Goal: Task Accomplishment & Management: Use online tool/utility

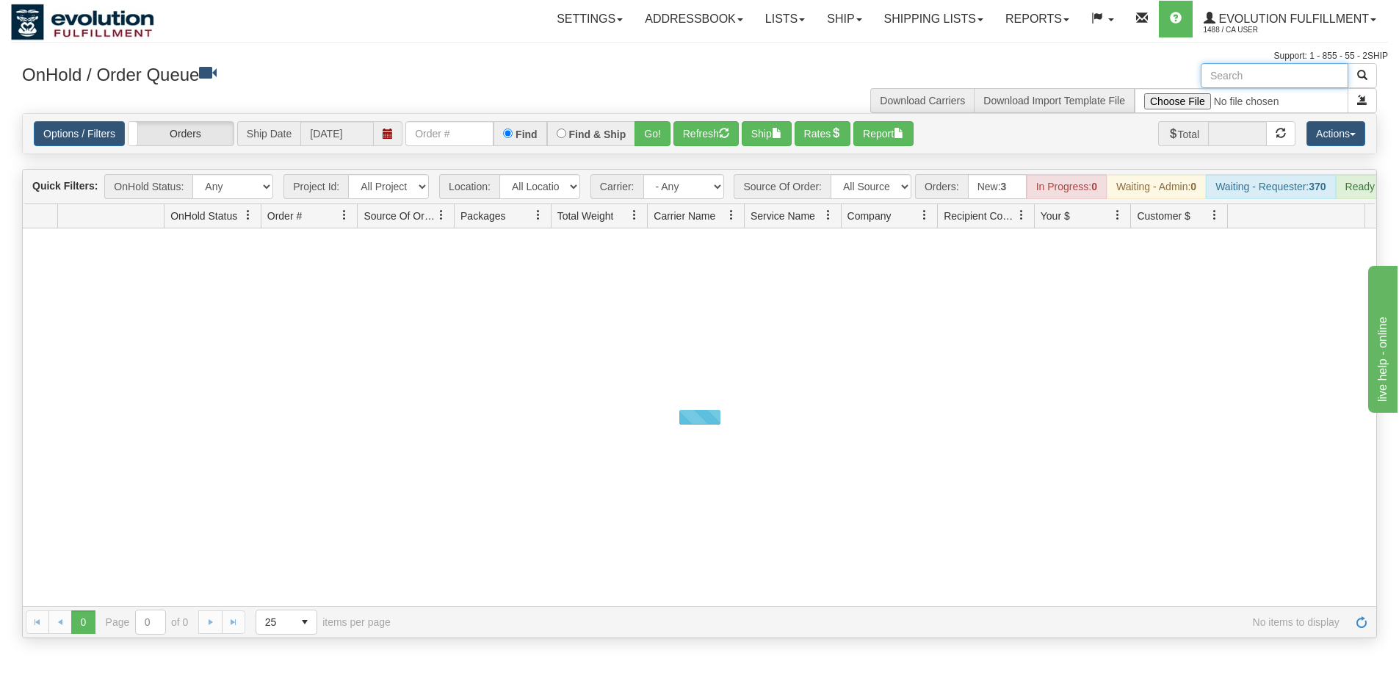
click at [1278, 79] on input "text" at bounding box center [1275, 75] width 148 height 25
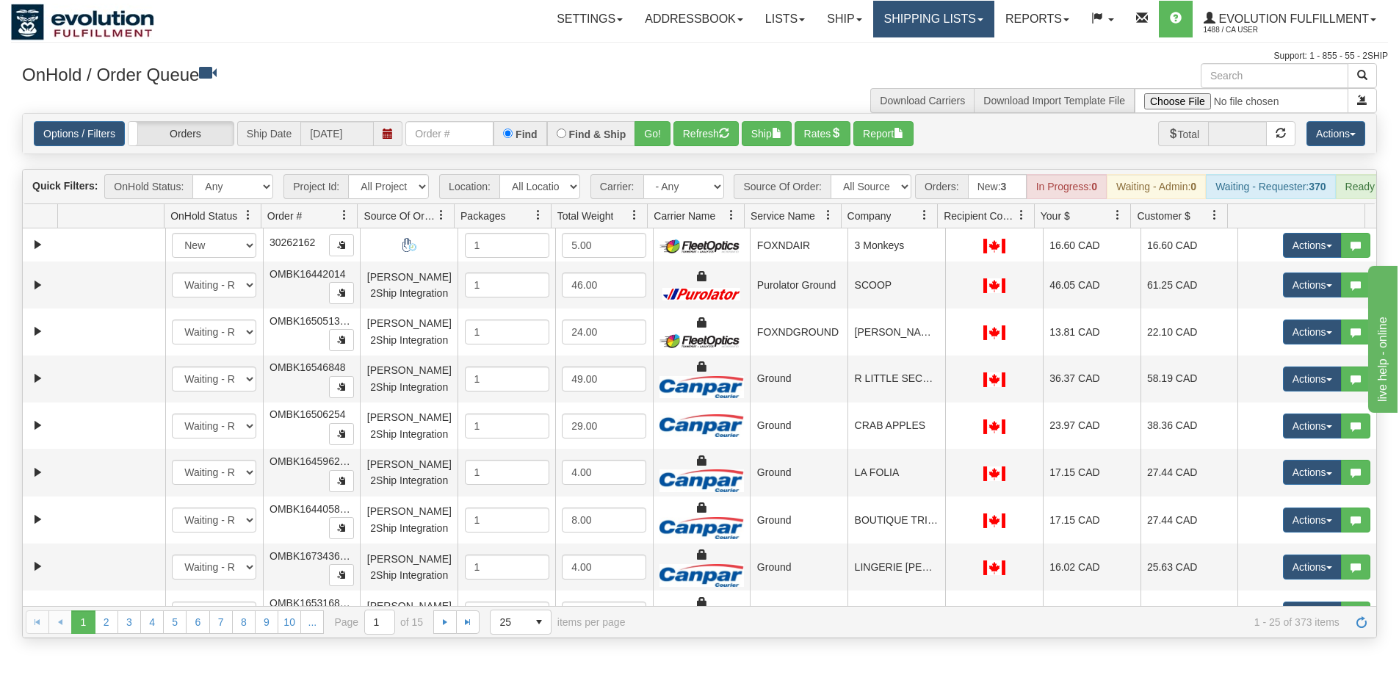
click at [929, 16] on link "Shipping lists" at bounding box center [933, 19] width 121 height 37
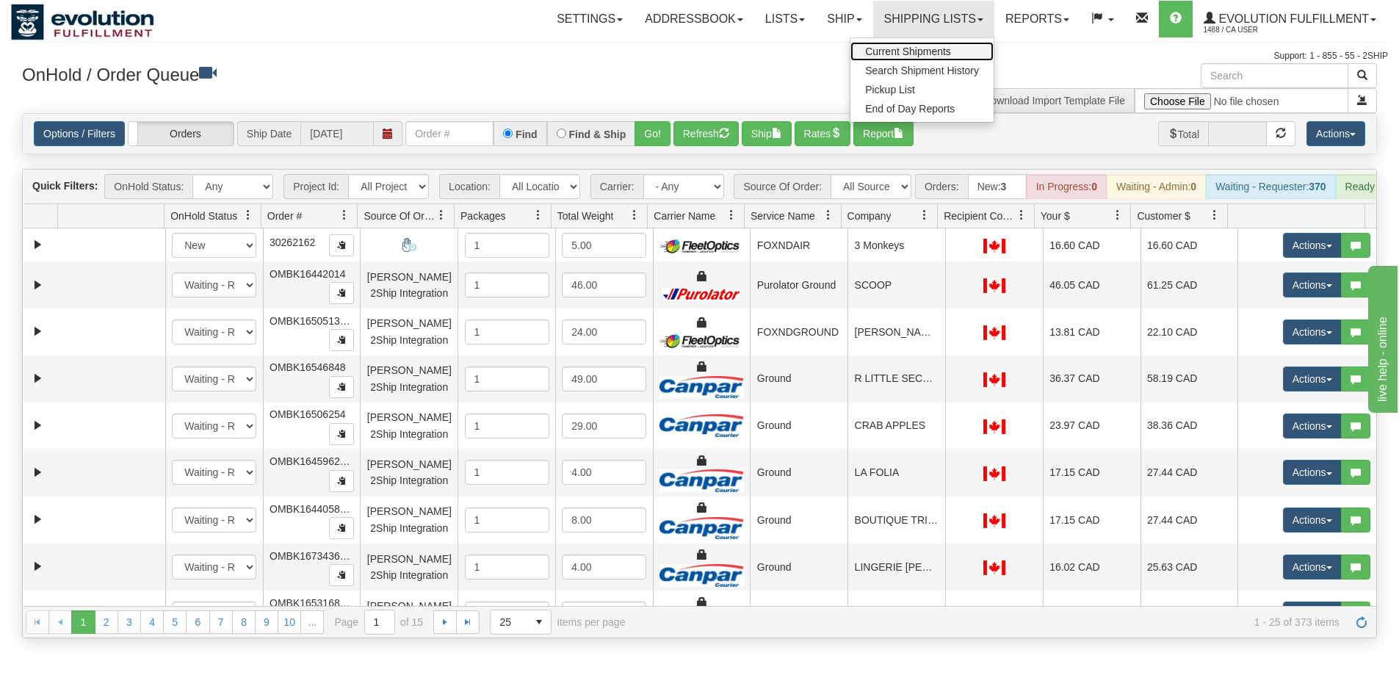
click at [932, 52] on span "Current Shipments" at bounding box center [908, 52] width 86 height 12
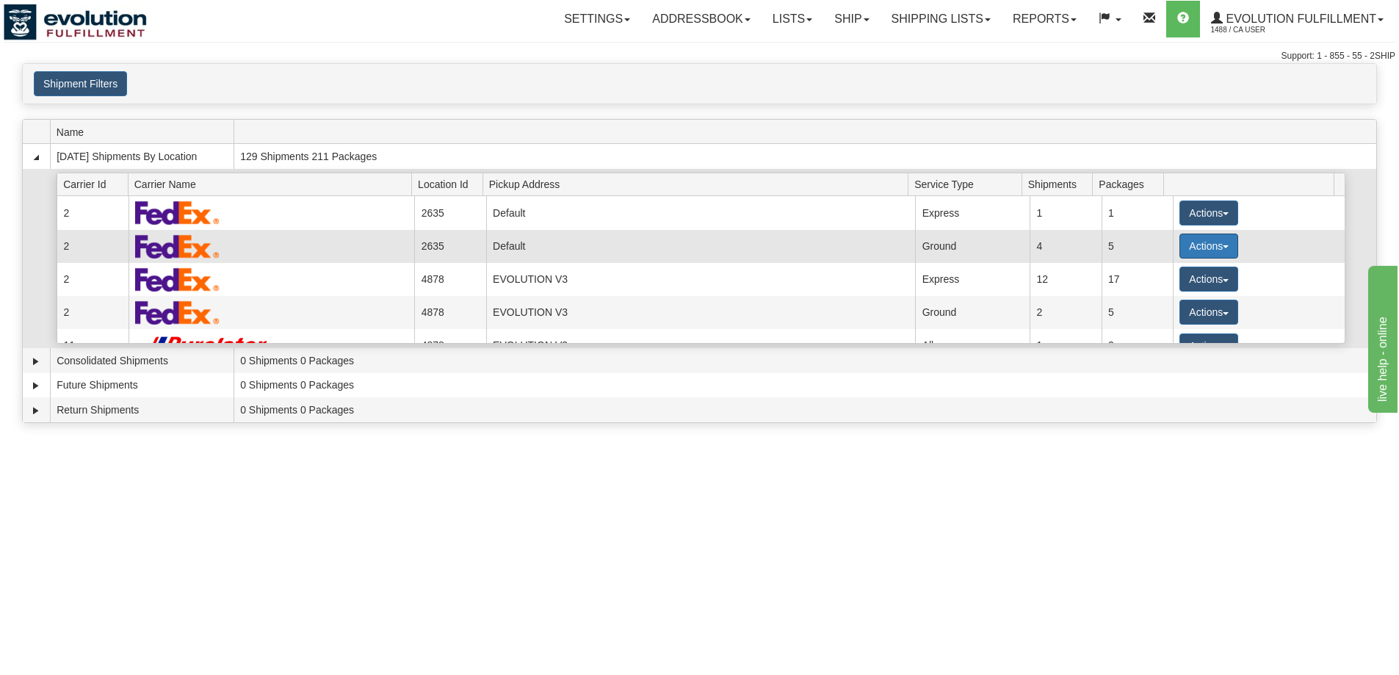
click at [1212, 242] on button "Actions" at bounding box center [1209, 246] width 59 height 25
click at [1164, 271] on span "Details" at bounding box center [1155, 273] width 40 height 10
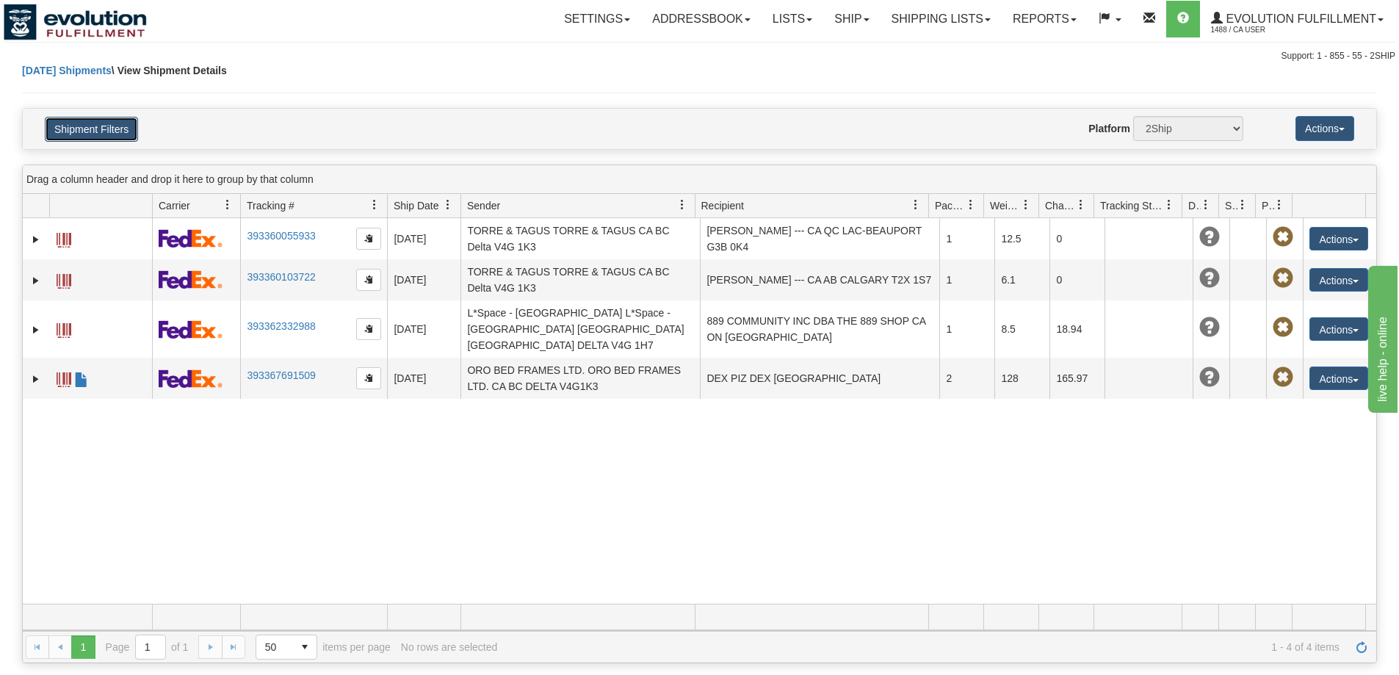
click at [88, 132] on button "Shipment Filters" at bounding box center [91, 129] width 93 height 25
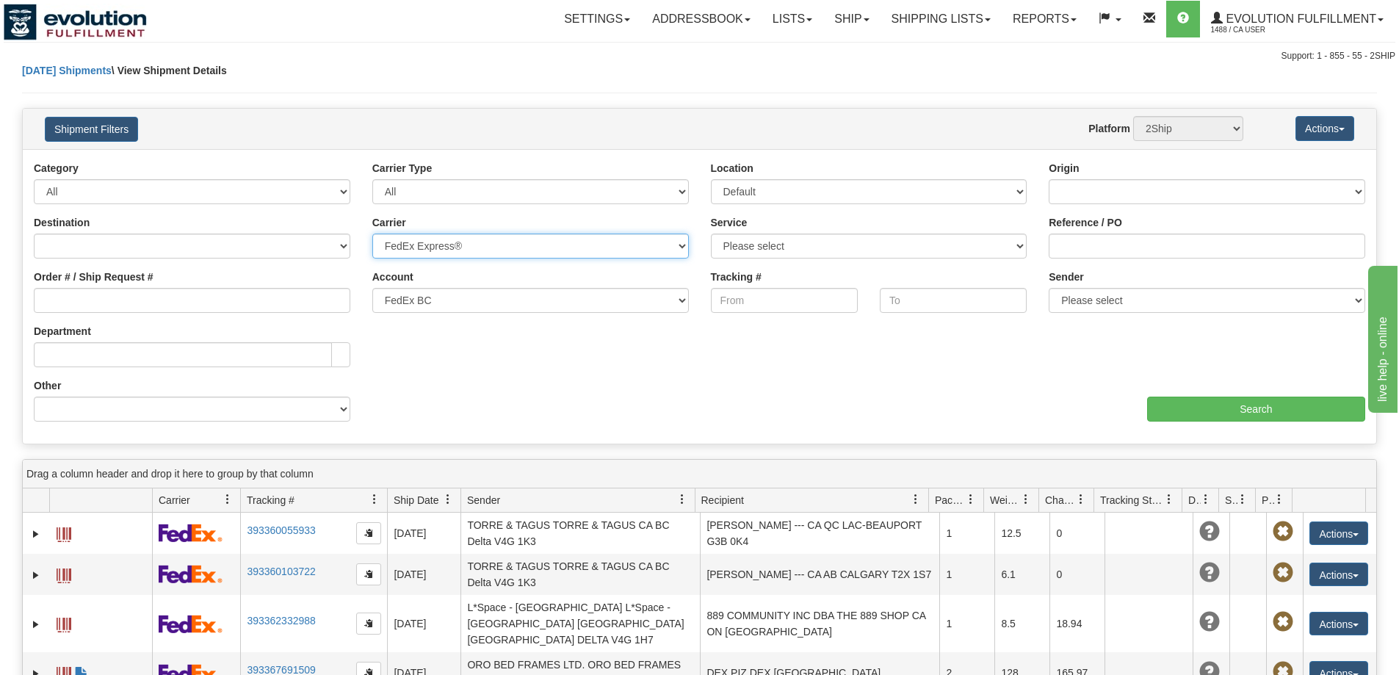
click at [478, 248] on select "Please select Canada Post Canpar DHL FedEx Express® FleetOptics Inc. GTA GSM Pu…" at bounding box center [530, 246] width 317 height 25
click at [101, 249] on select "Canada United States Mexico Puerto Rico Romania Australia New Zealand SouthAfri…" at bounding box center [192, 246] width 317 height 25
click at [453, 354] on div "Ship Date Category All Inbound Outbound Carrier Type All Most Common Small Pack…" at bounding box center [700, 297] width 1354 height 272
click at [449, 245] on select "Please select Canada Post Canpar DHL FedEx Express® FleetOptics Inc. GTA GSM Pu…" at bounding box center [530, 246] width 317 height 25
select select
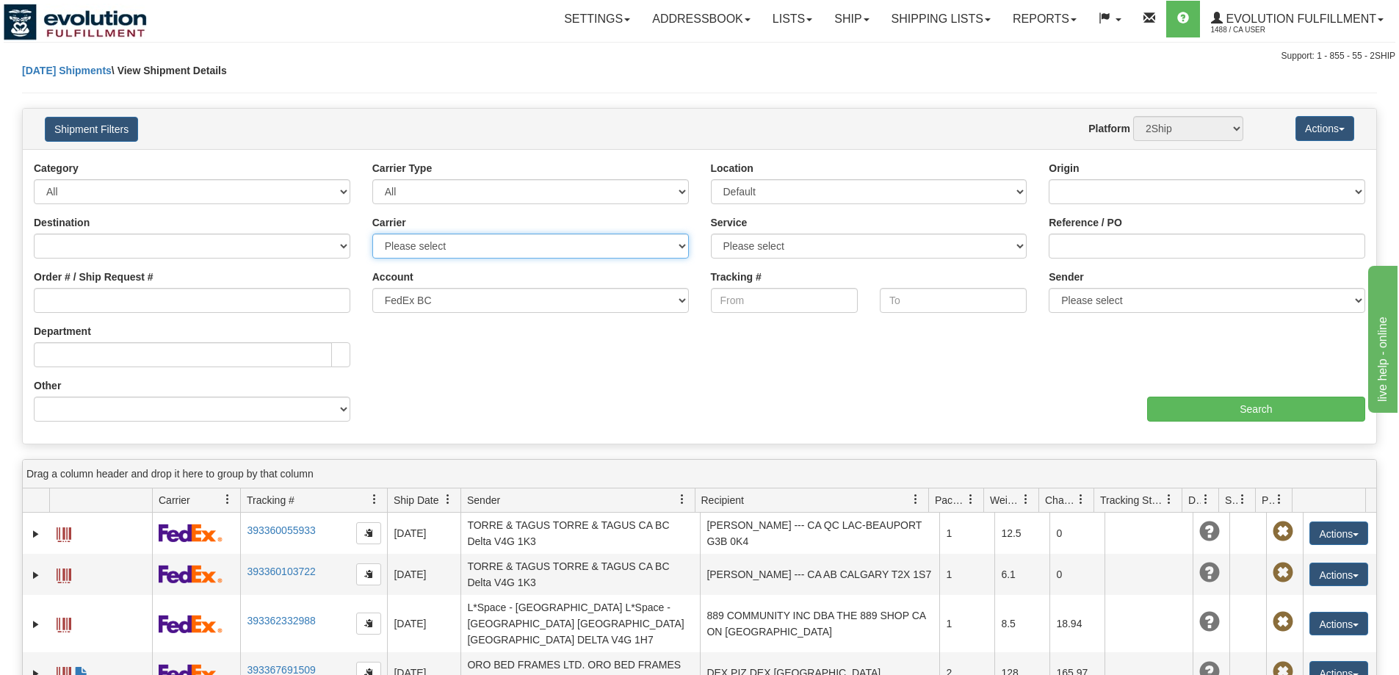
click at [372, 234] on select "Please select Canada Post Canpar DHL FedEx Express® FleetOptics Inc. GTA GSM Pu…" at bounding box center [530, 246] width 317 height 25
select select "18874"
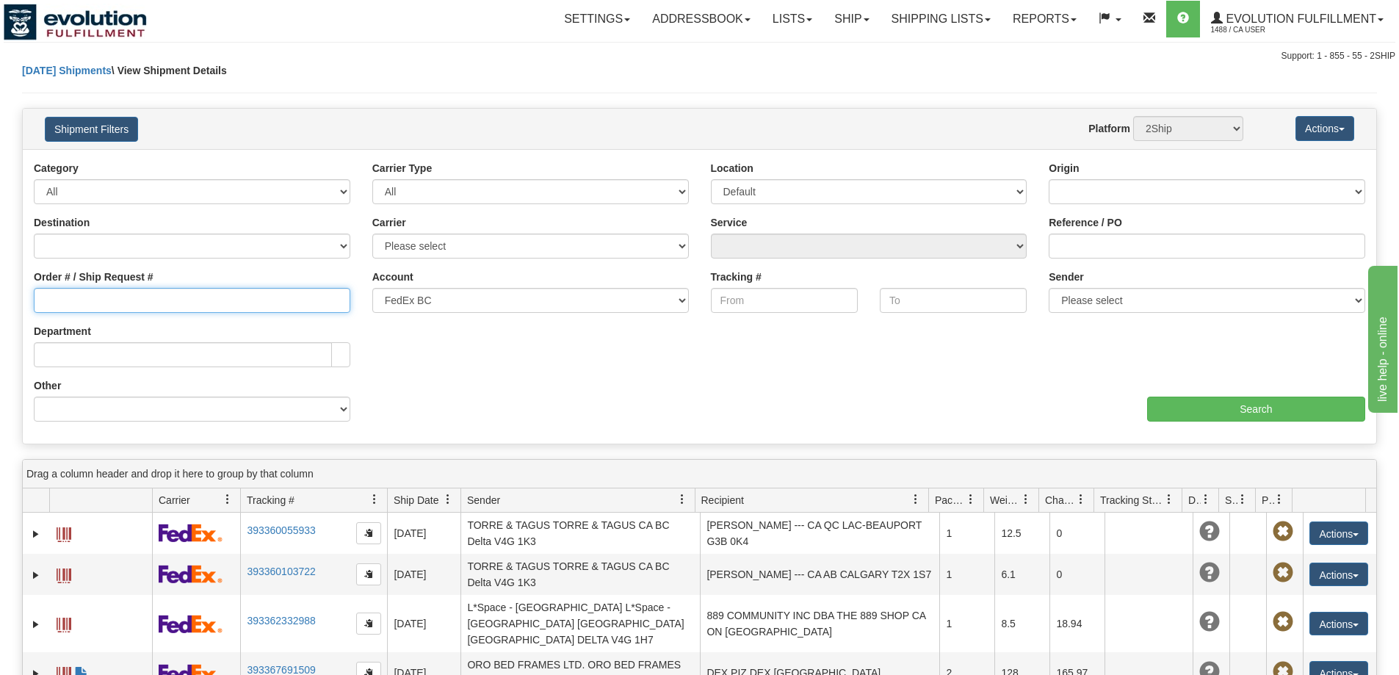
click at [214, 289] on input "Order # / Ship Request #" at bounding box center [192, 300] width 317 height 25
drag, startPoint x: 94, startPoint y: 298, endPoint x: 125, endPoint y: 291, distance: 31.7
click at [94, 298] on input "Order # / Ship Request #" at bounding box center [192, 300] width 317 height 25
paste input "27117"
type input "27117"
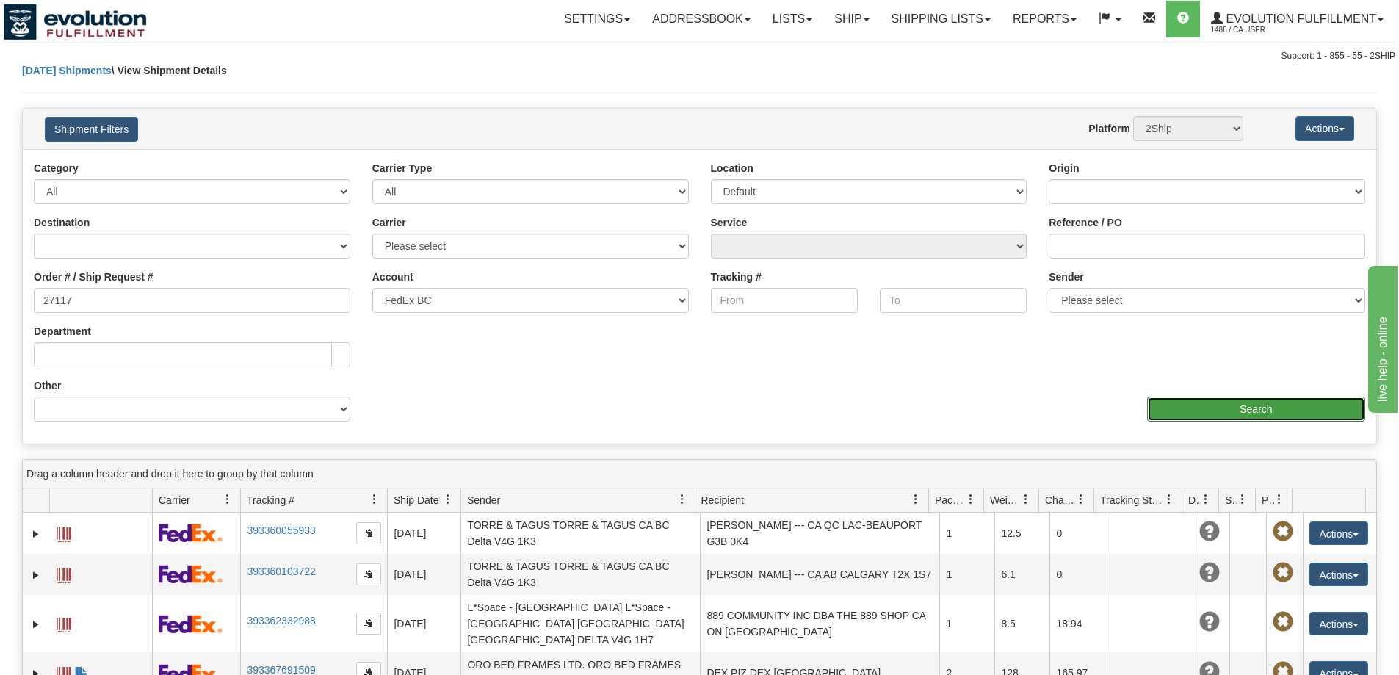
click at [1198, 408] on input "Search" at bounding box center [1256, 409] width 218 height 25
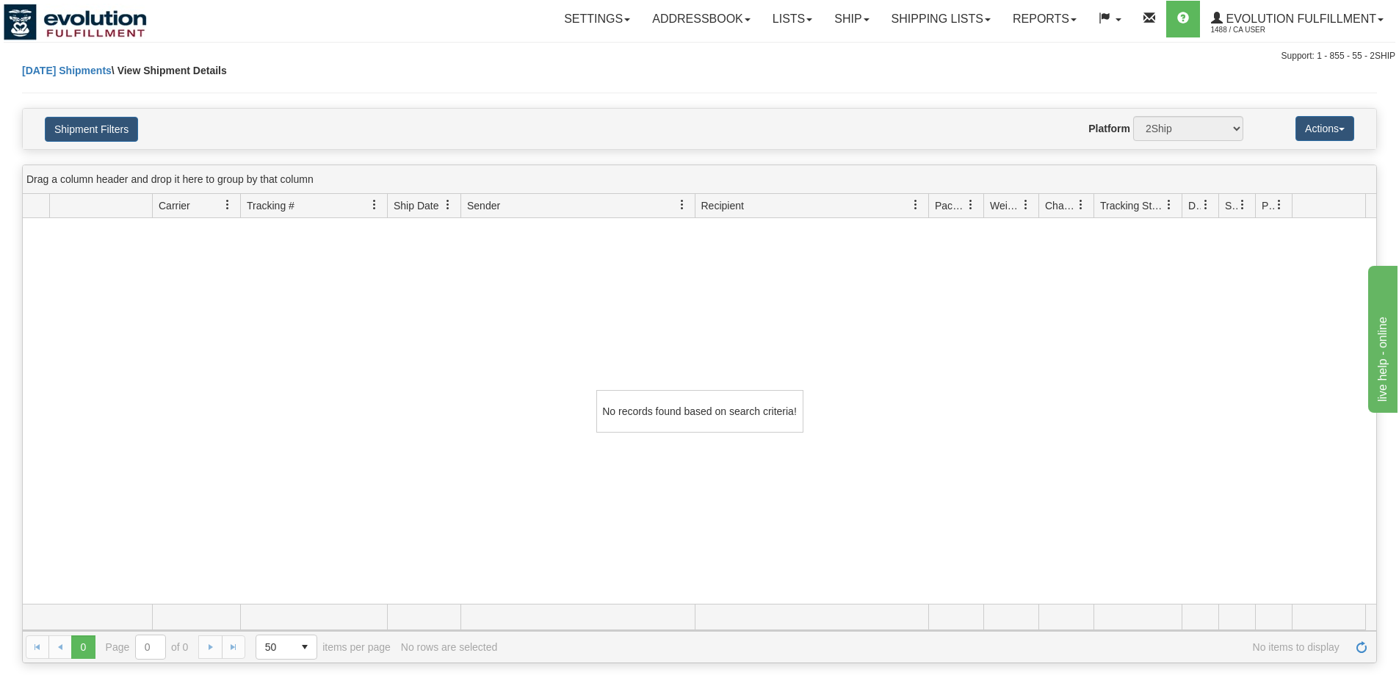
click at [83, 114] on div "Shipment Filters Website Agent Nothing selected Client User Platform 2Ship Impo…" at bounding box center [700, 129] width 1354 height 40
click at [80, 123] on button "Shipment Filters" at bounding box center [91, 129] width 93 height 25
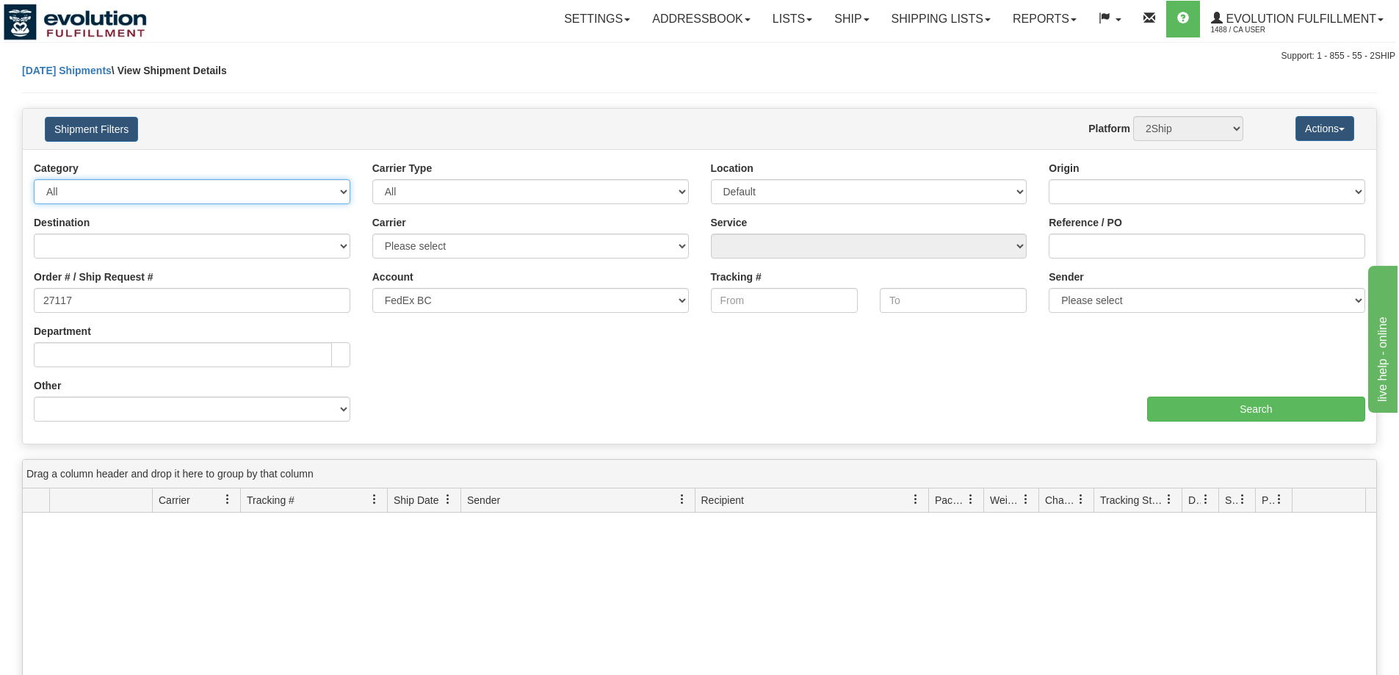
click at [325, 192] on select "All Inbound Outbound" at bounding box center [192, 191] width 317 height 25
click at [929, 24] on link "Shipping lists" at bounding box center [941, 19] width 121 height 37
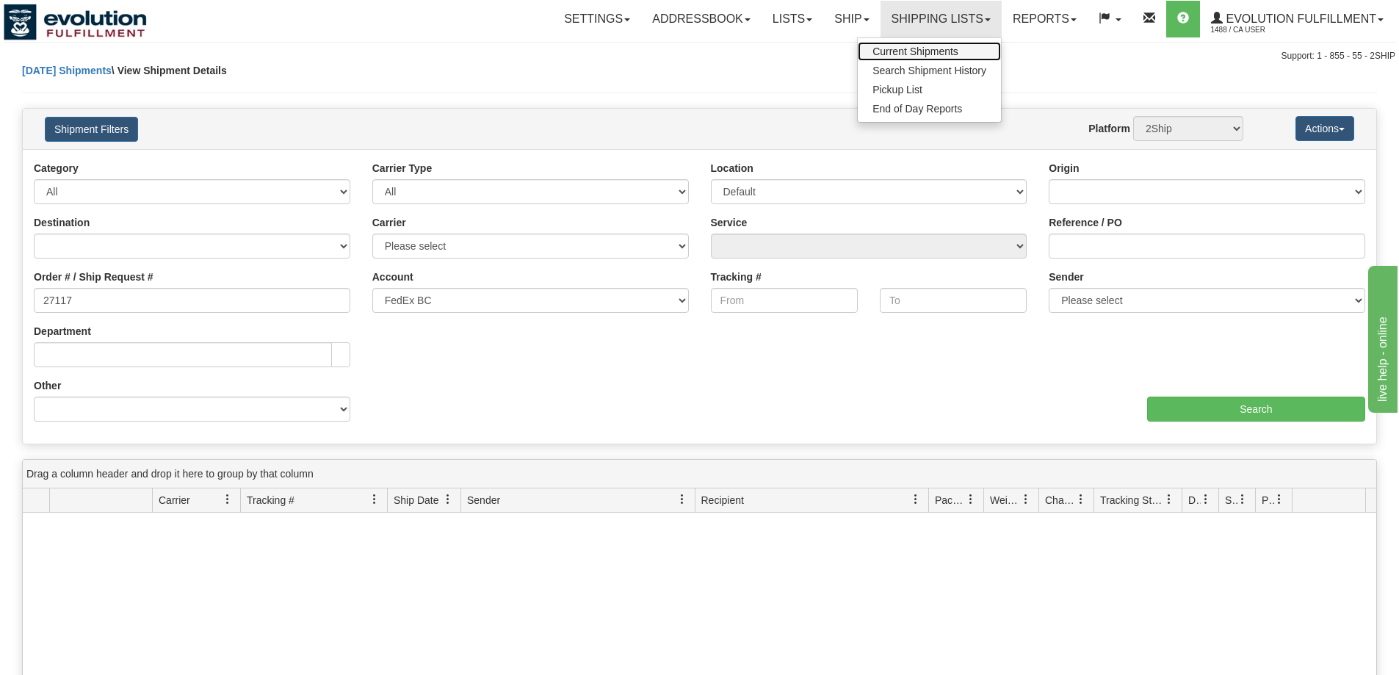
click at [920, 43] on link "Current Shipments" at bounding box center [929, 51] width 143 height 19
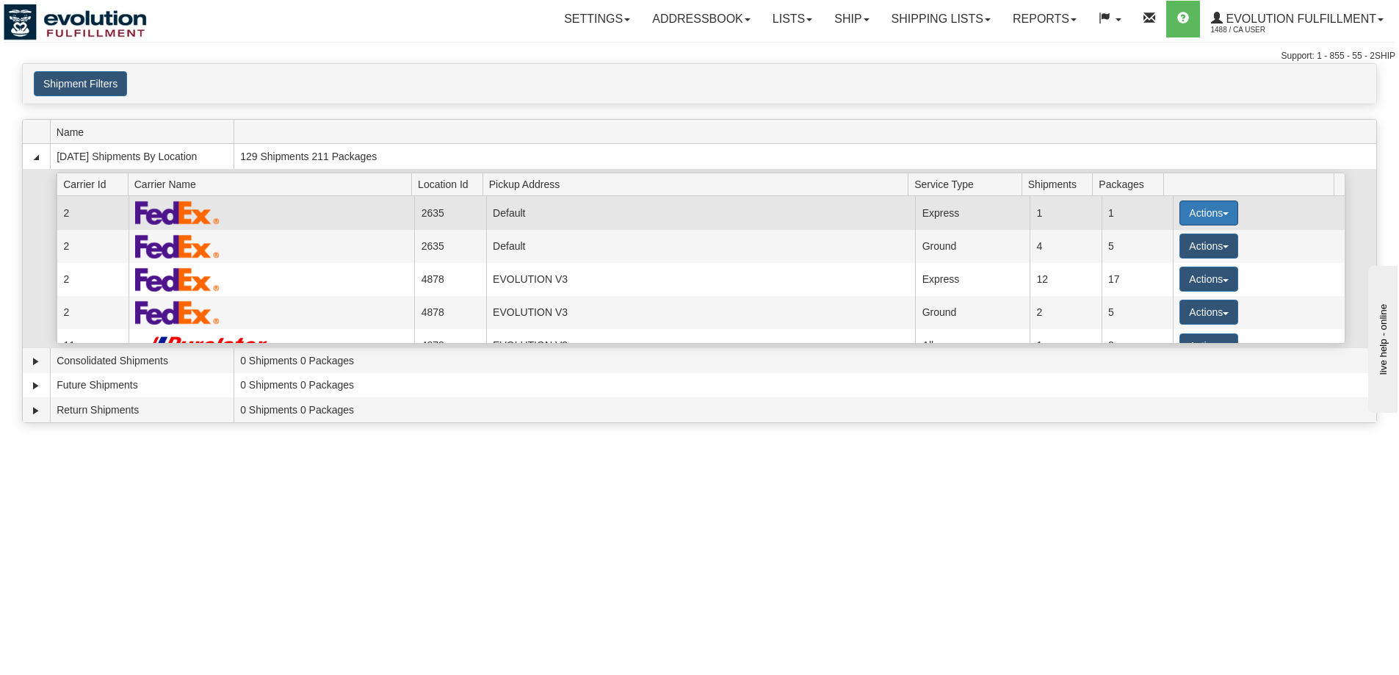
click at [1215, 215] on button "Actions" at bounding box center [1209, 213] width 59 height 25
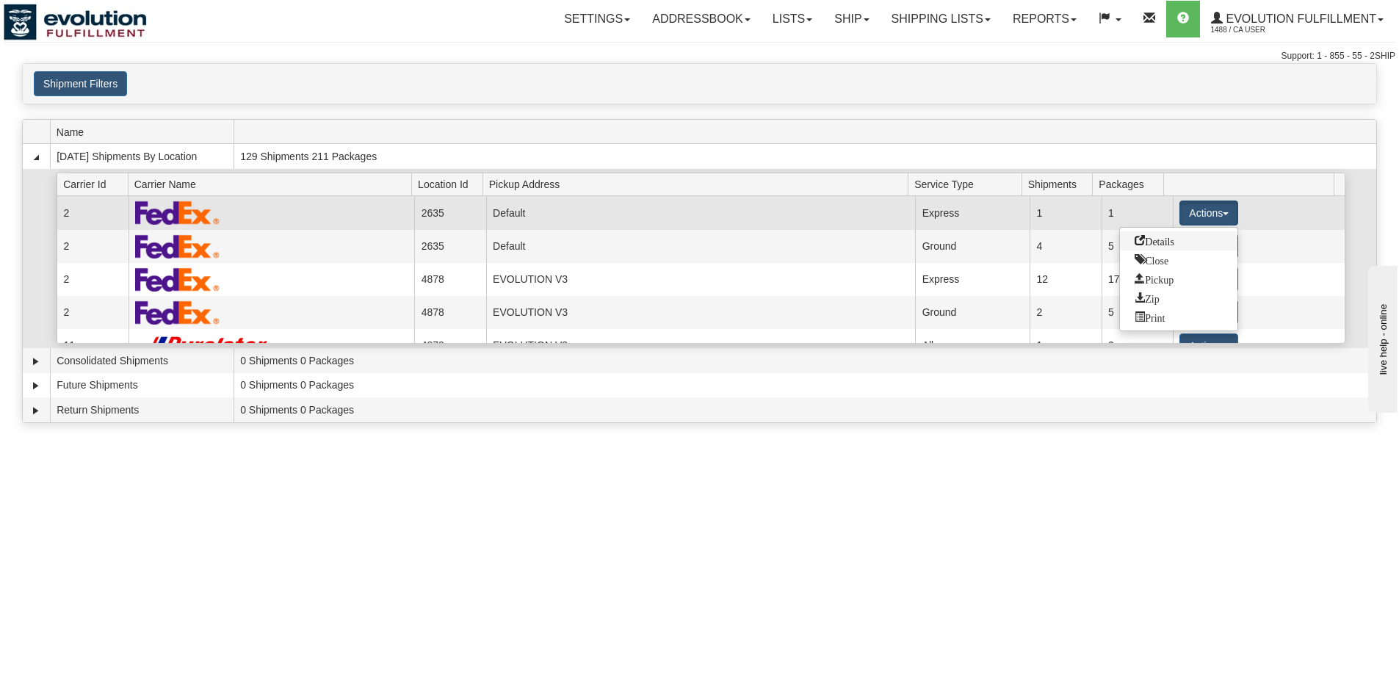
click at [1188, 234] on link "Details" at bounding box center [1179, 240] width 118 height 19
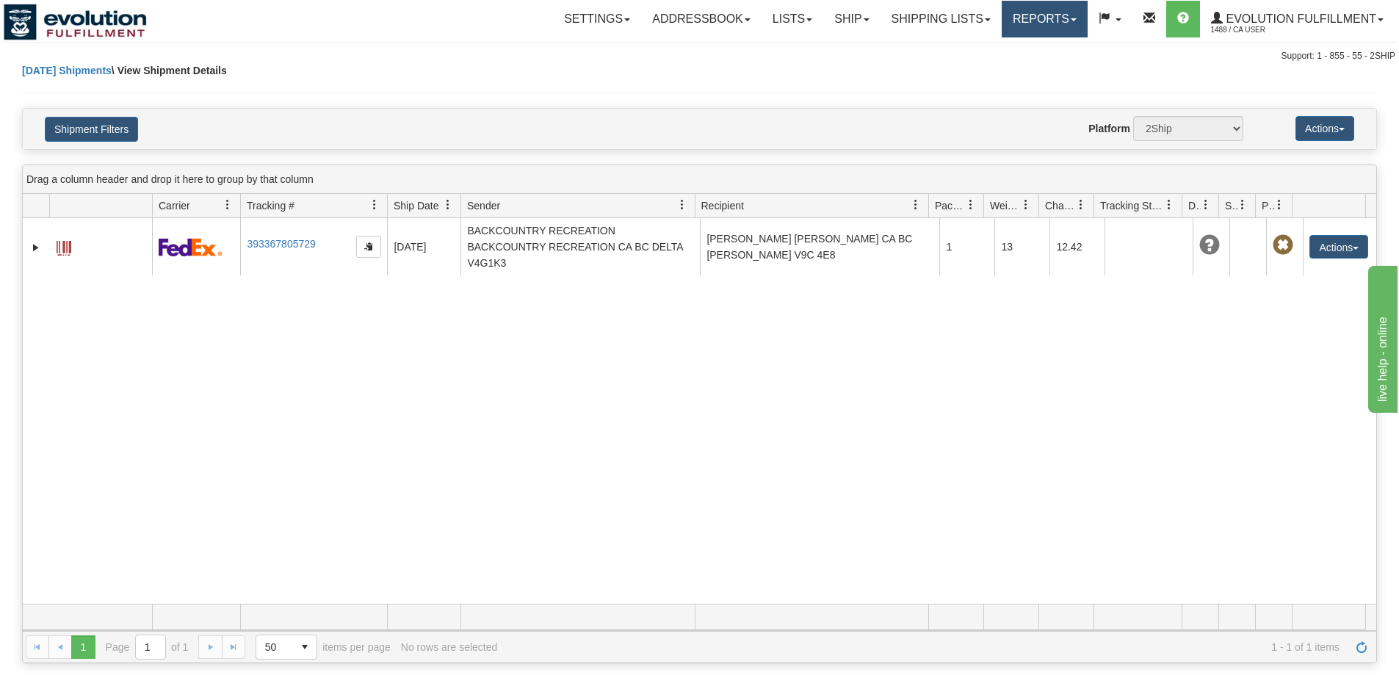
click at [1021, 13] on link "Reports" at bounding box center [1045, 19] width 86 height 37
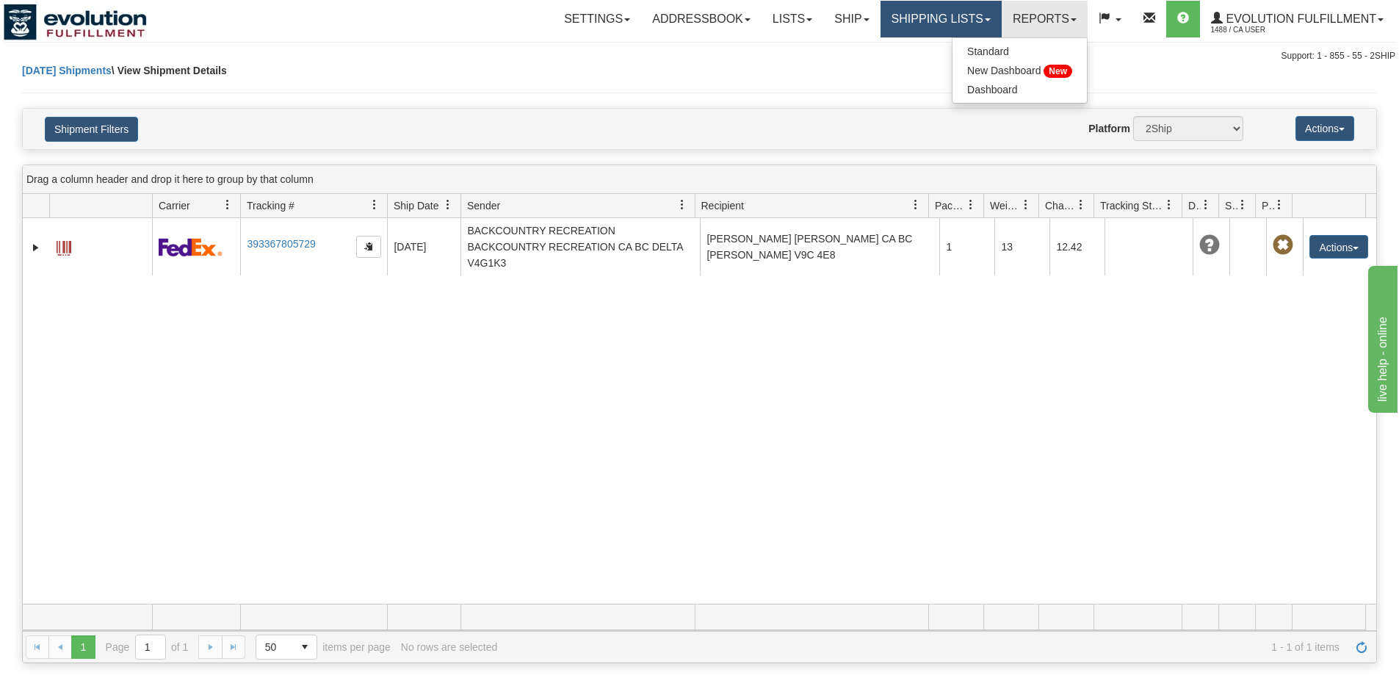
click at [965, 21] on link "Shipping lists" at bounding box center [941, 19] width 121 height 37
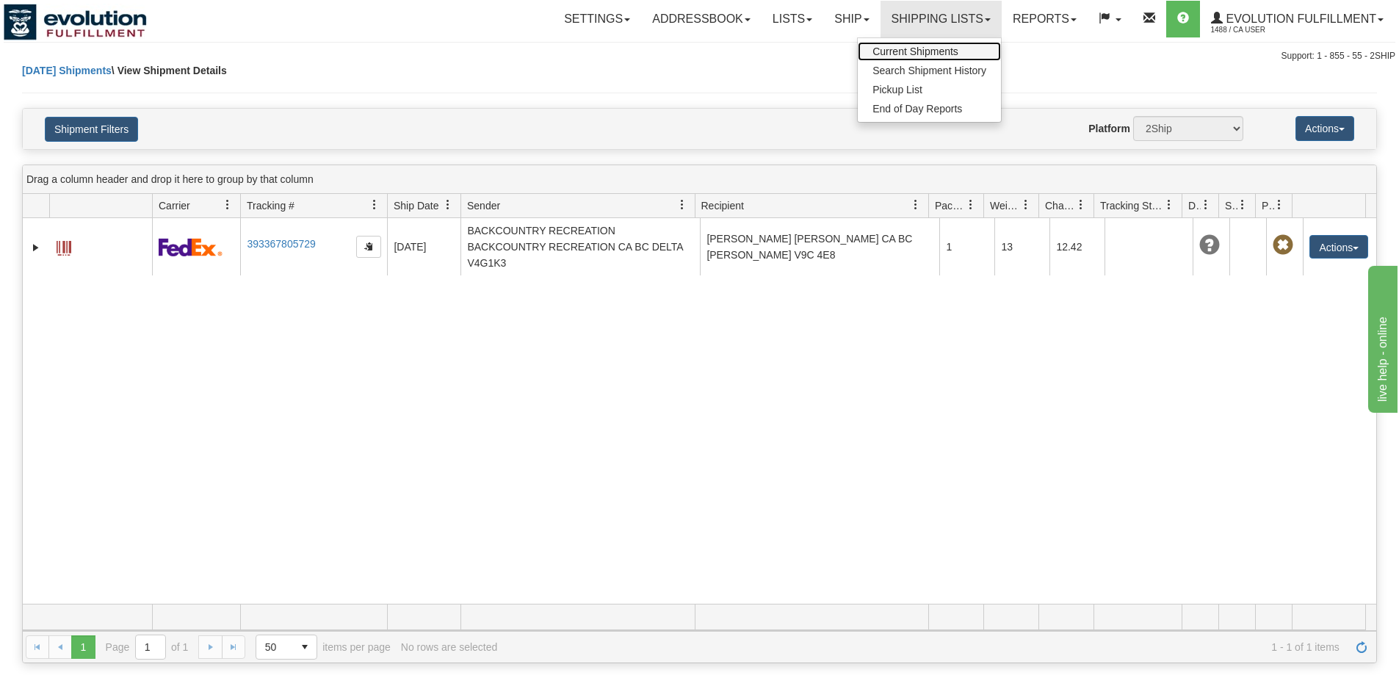
click at [948, 51] on span "Current Shipments" at bounding box center [916, 52] width 86 height 12
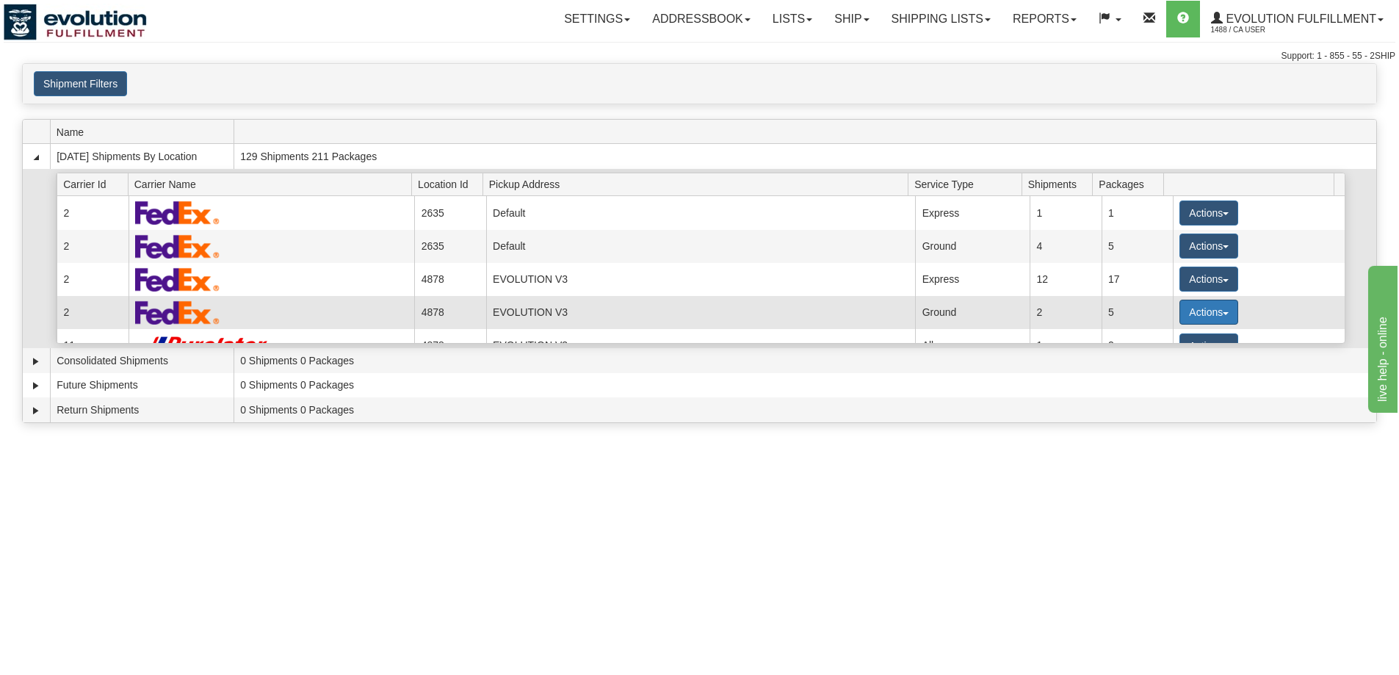
click at [1196, 315] on button "Actions" at bounding box center [1209, 312] width 59 height 25
click at [1175, 336] on span "Details" at bounding box center [1155, 339] width 40 height 10
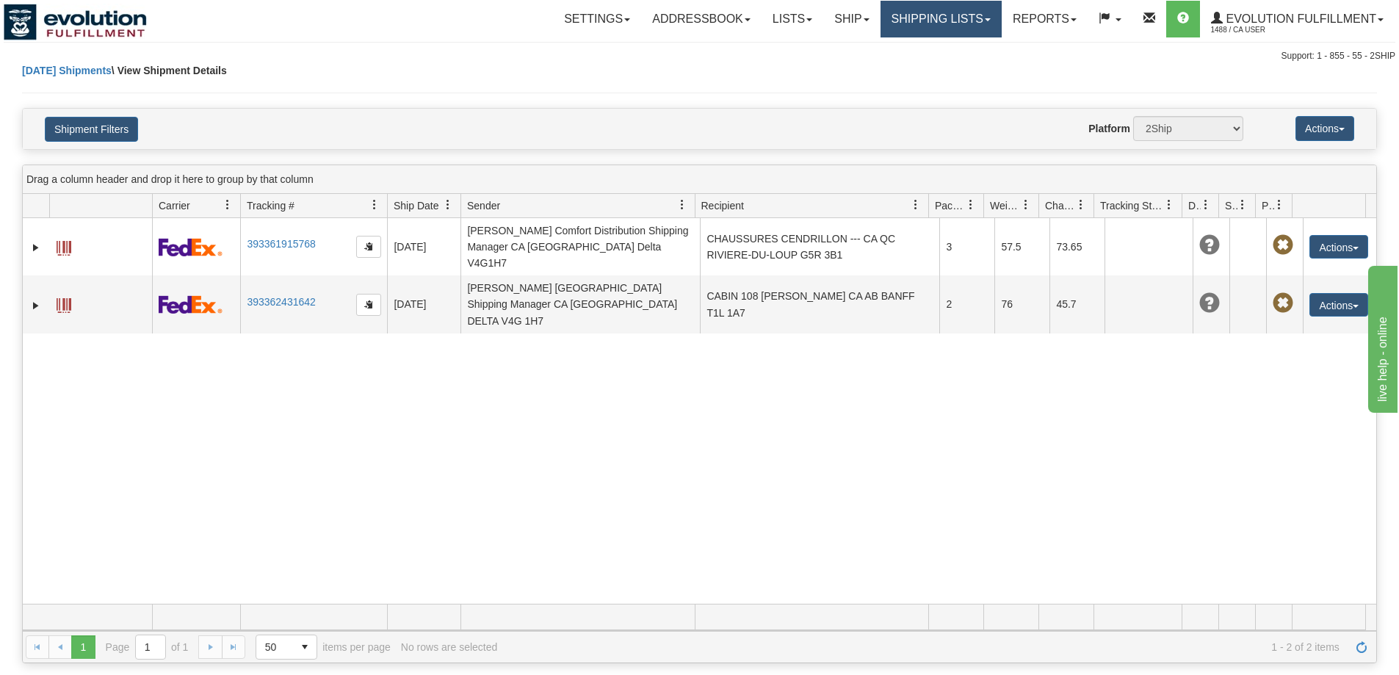
click at [909, 26] on link "Shipping lists" at bounding box center [941, 19] width 121 height 37
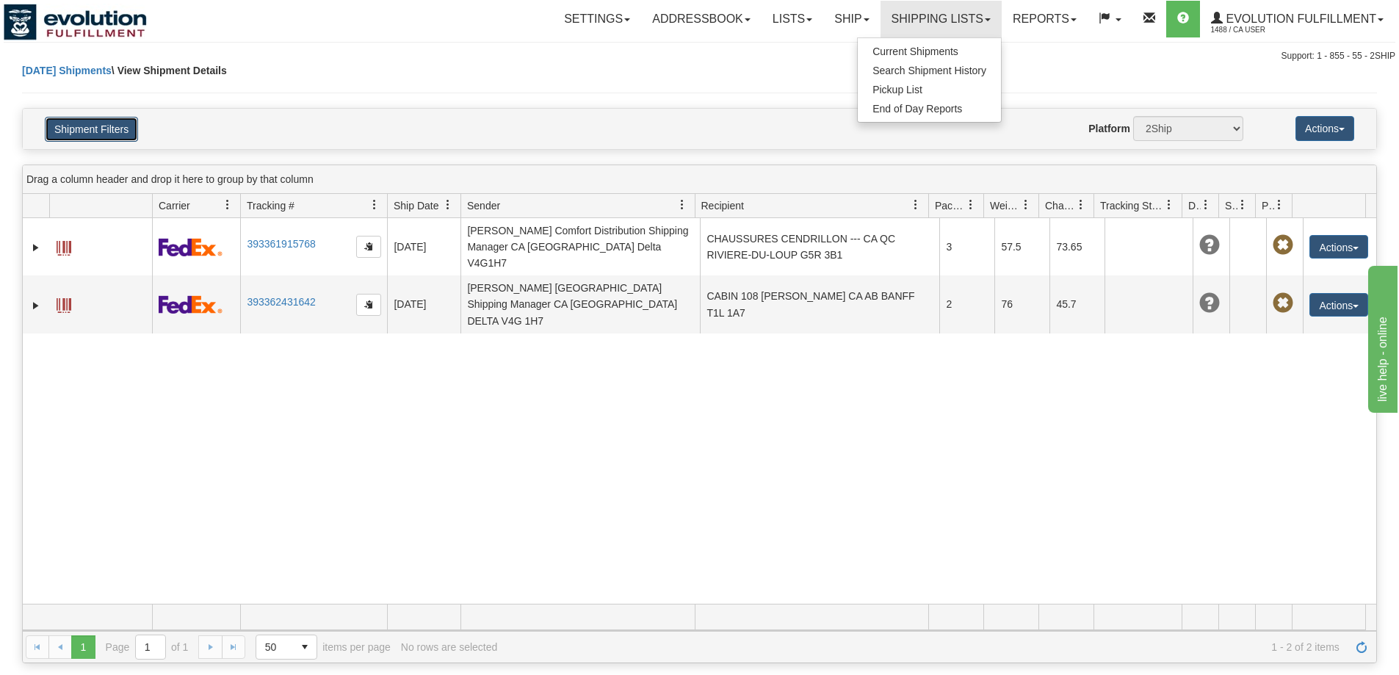
click at [111, 118] on button "Shipment Filters" at bounding box center [91, 129] width 93 height 25
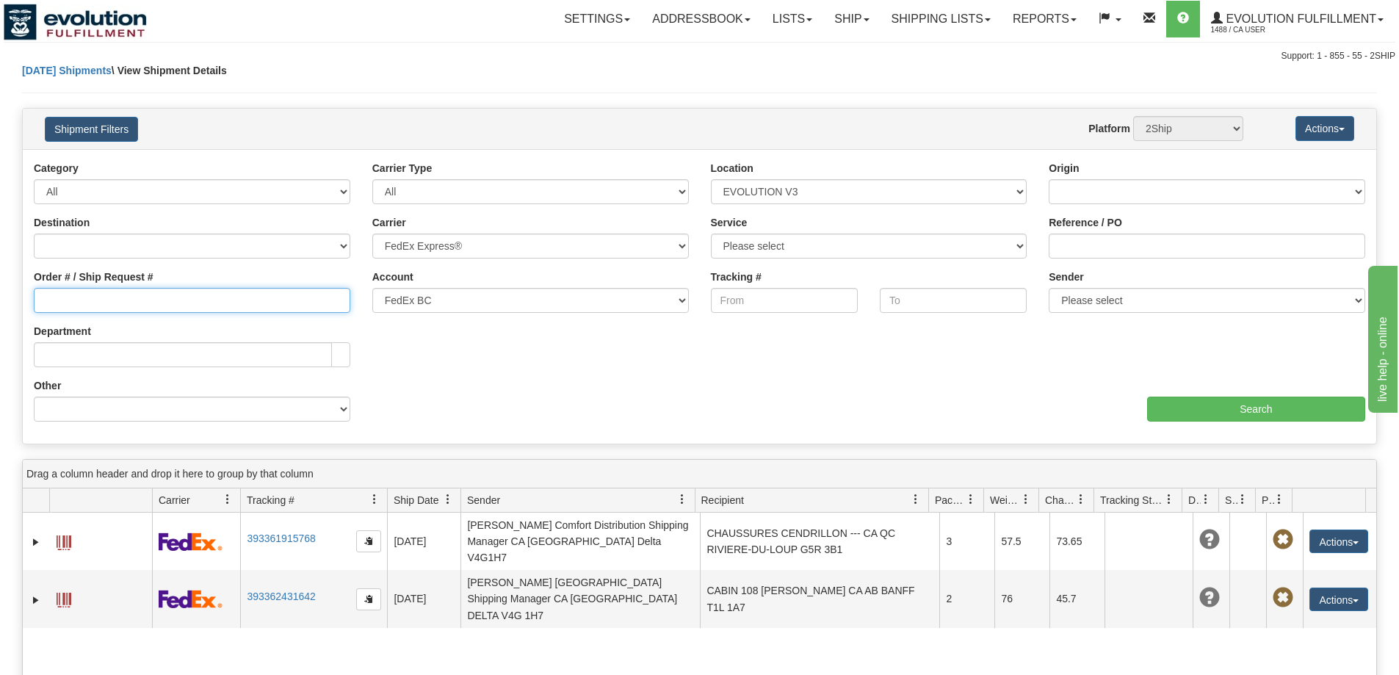
click at [115, 296] on input "Order # / Ship Request #" at bounding box center [192, 300] width 317 height 25
paste input "27117"
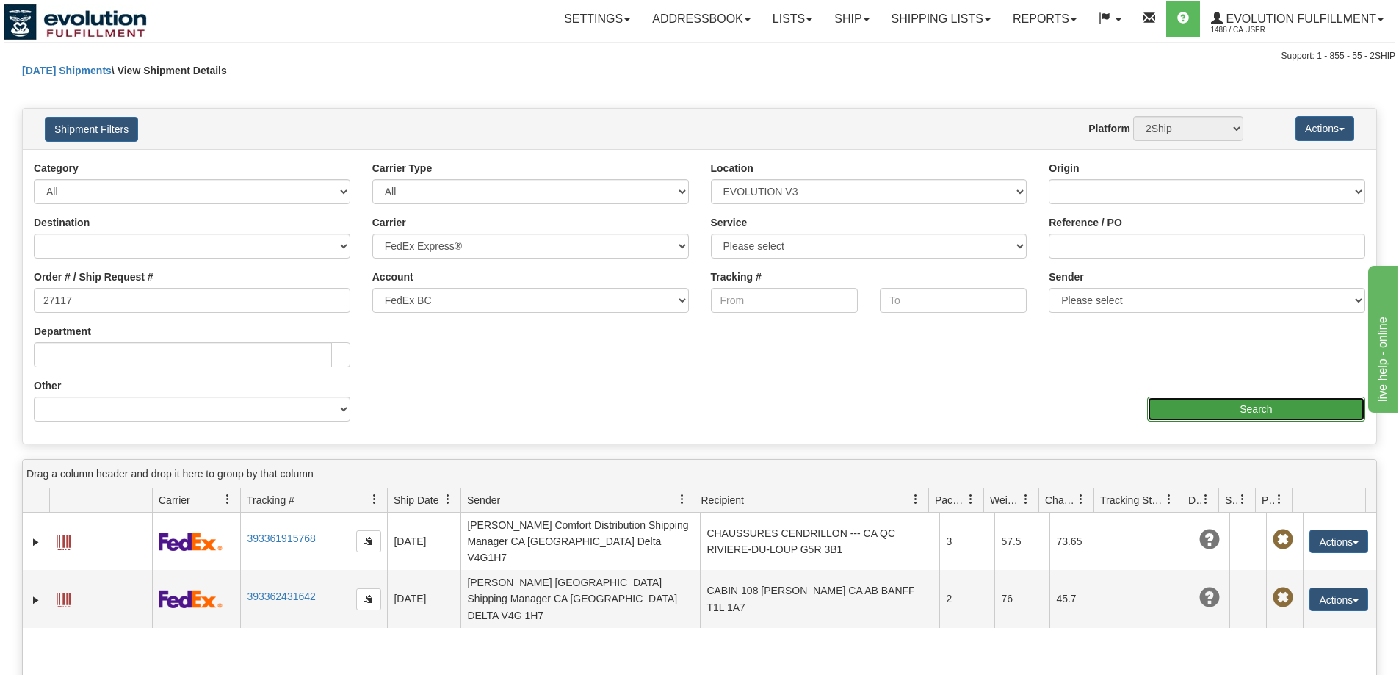
click at [1239, 413] on input "Search" at bounding box center [1256, 409] width 218 height 25
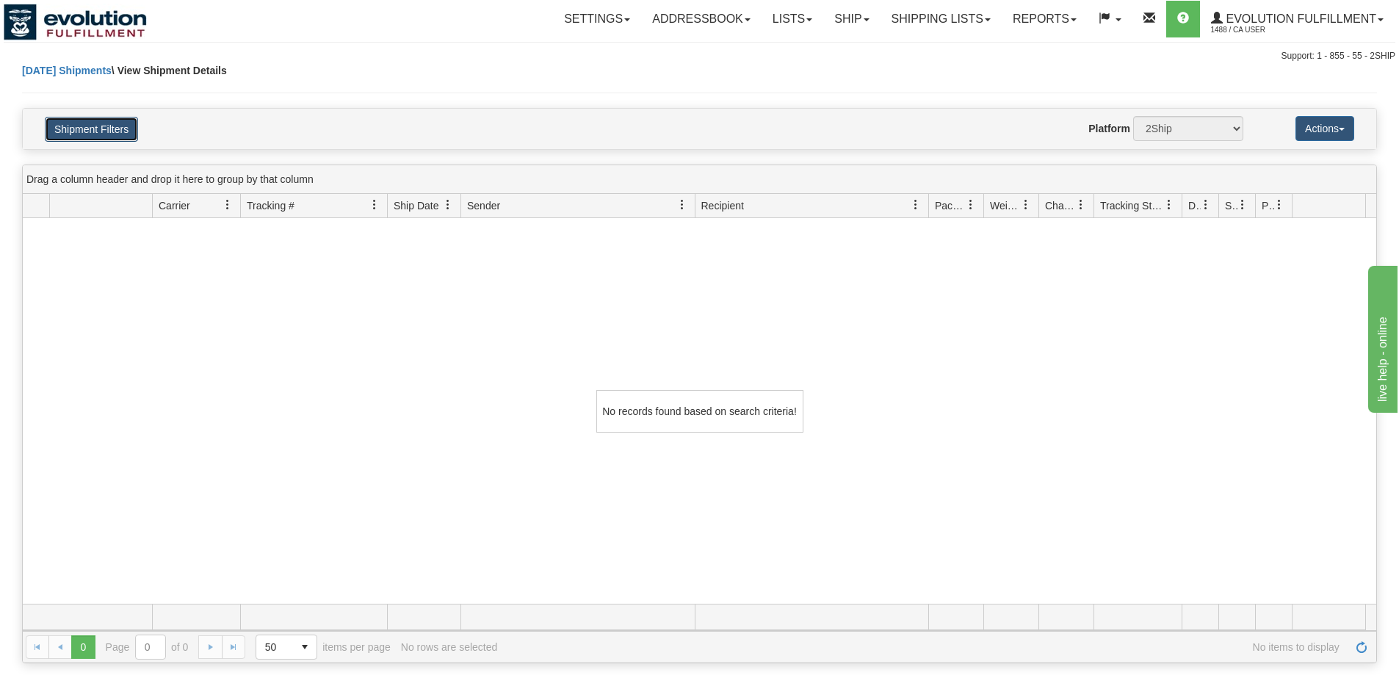
click at [45, 126] on button "Shipment Filters" at bounding box center [91, 129] width 93 height 25
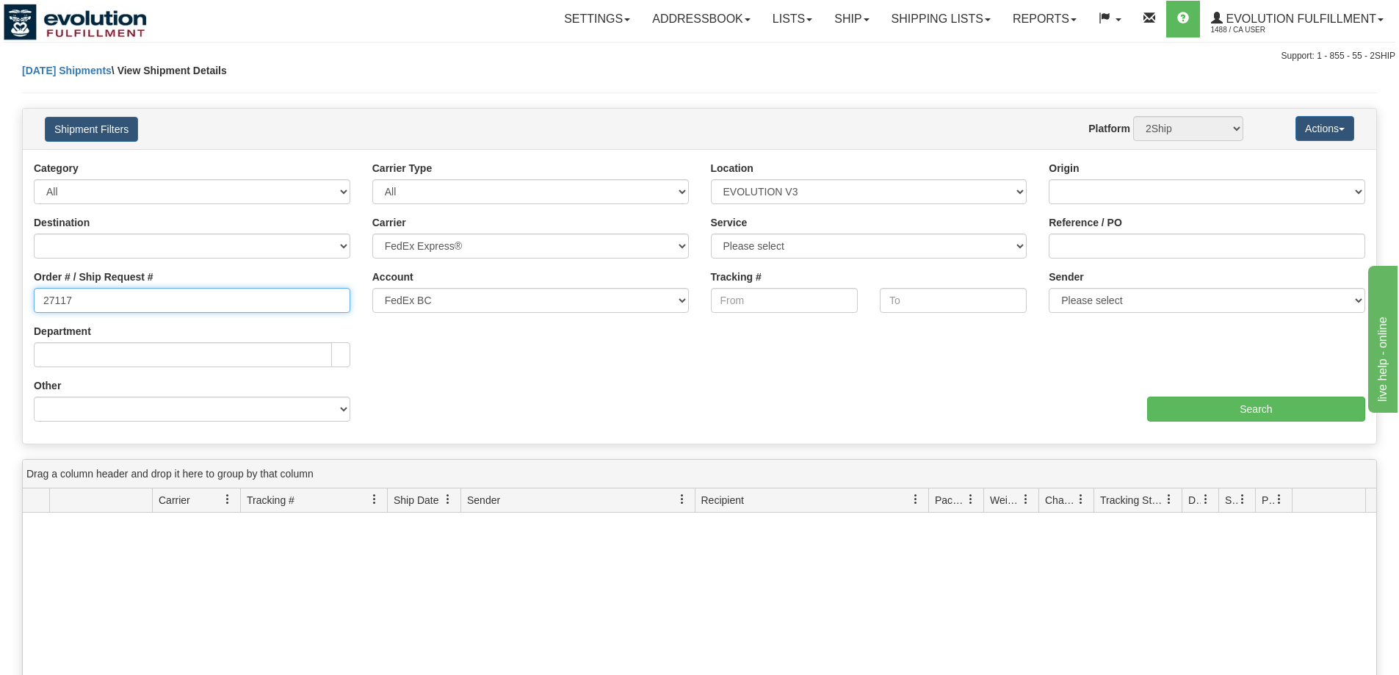
click at [110, 301] on input "27117" at bounding box center [192, 300] width 317 height 25
type input "27117"
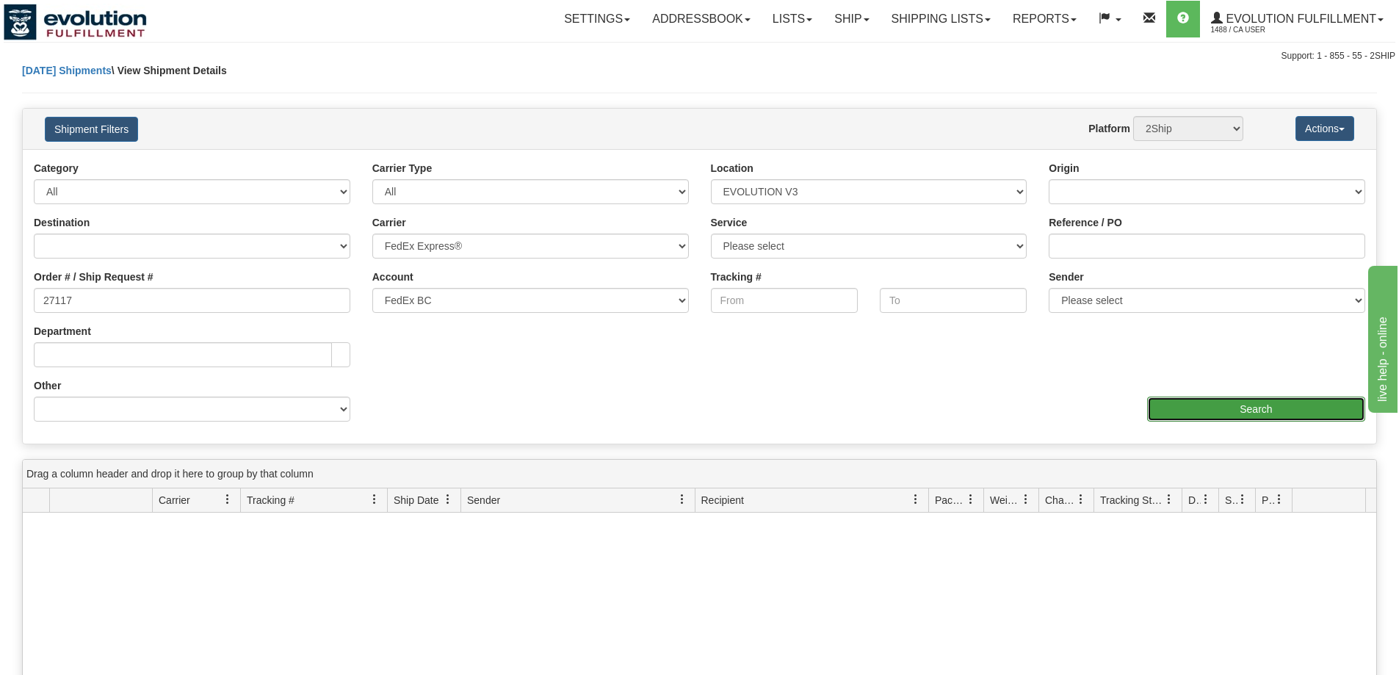
click at [1229, 413] on input "Search" at bounding box center [1256, 409] width 218 height 25
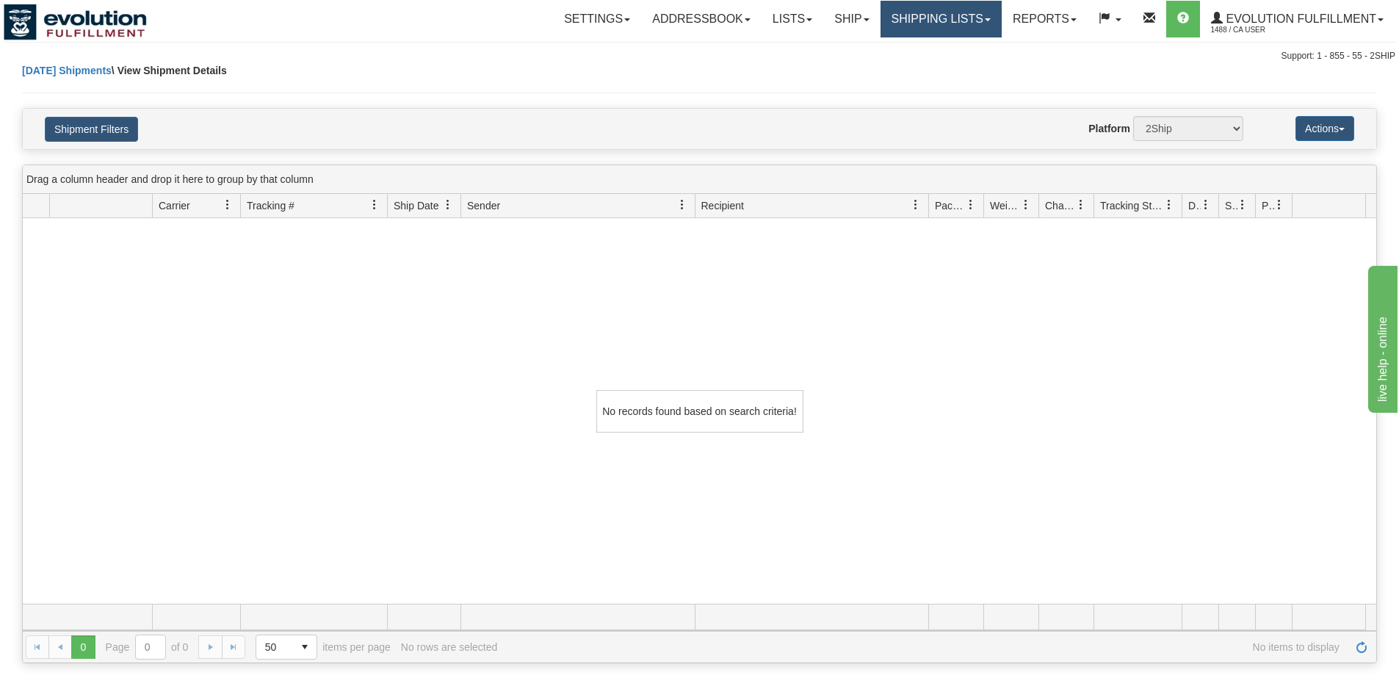
click at [955, 5] on link "Shipping lists" at bounding box center [941, 19] width 121 height 37
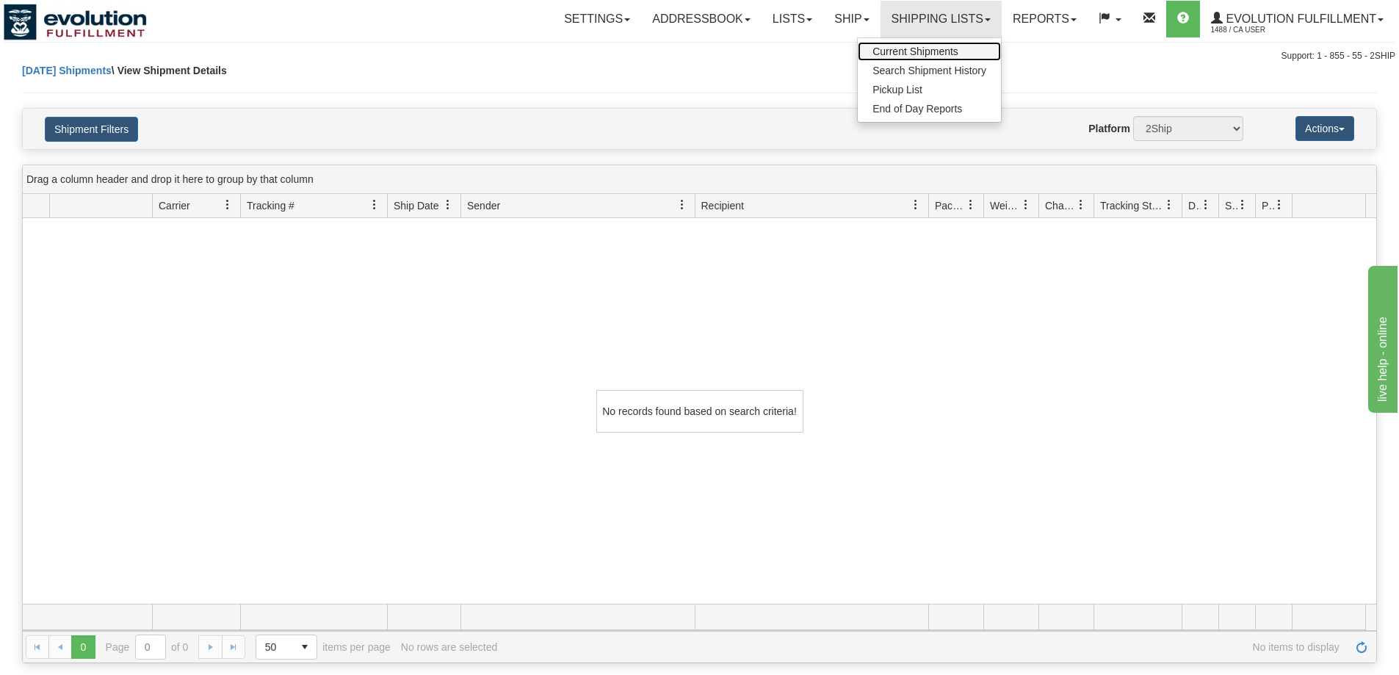
click at [934, 50] on span "Current Shipments" at bounding box center [916, 52] width 86 height 12
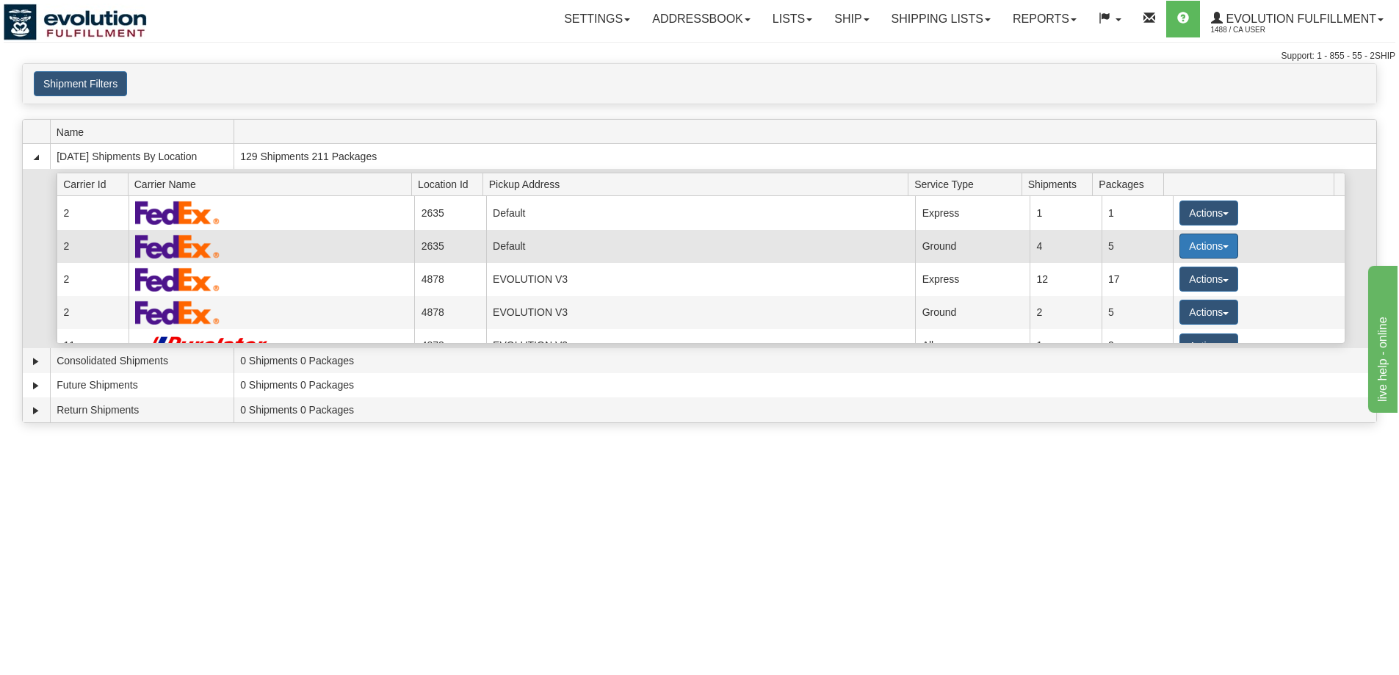
click at [1206, 245] on button "Actions" at bounding box center [1209, 246] width 59 height 25
click at [1172, 268] on span "Details" at bounding box center [1155, 273] width 40 height 10
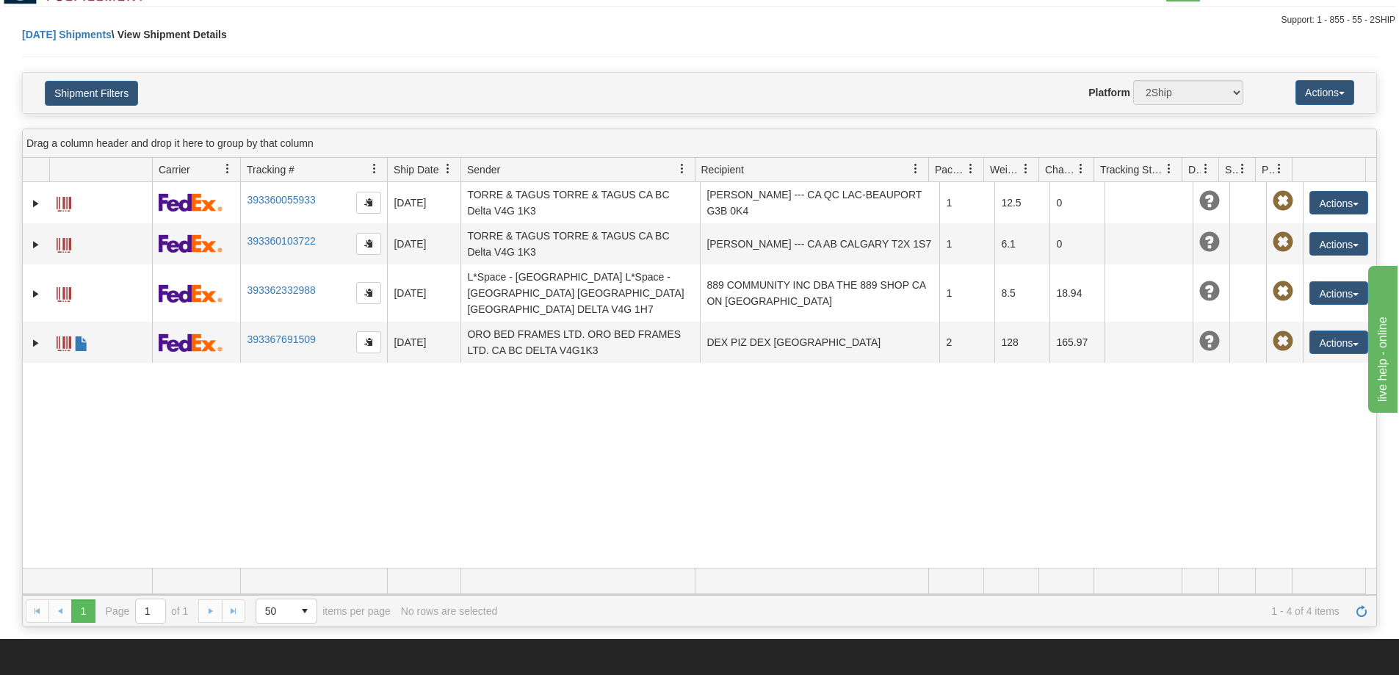
scroll to position [10, 0]
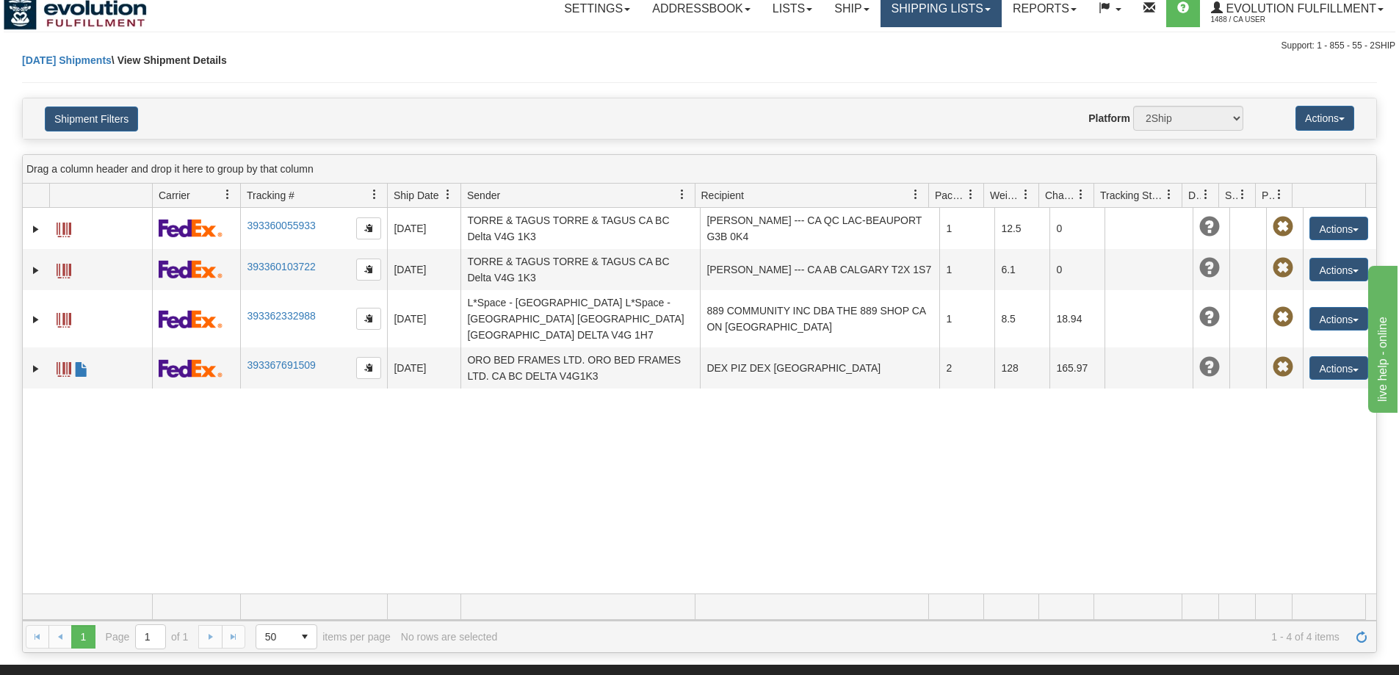
click at [949, 7] on link "Shipping lists" at bounding box center [941, 8] width 121 height 37
click at [893, 37] on span "Current Shipments" at bounding box center [916, 41] width 86 height 12
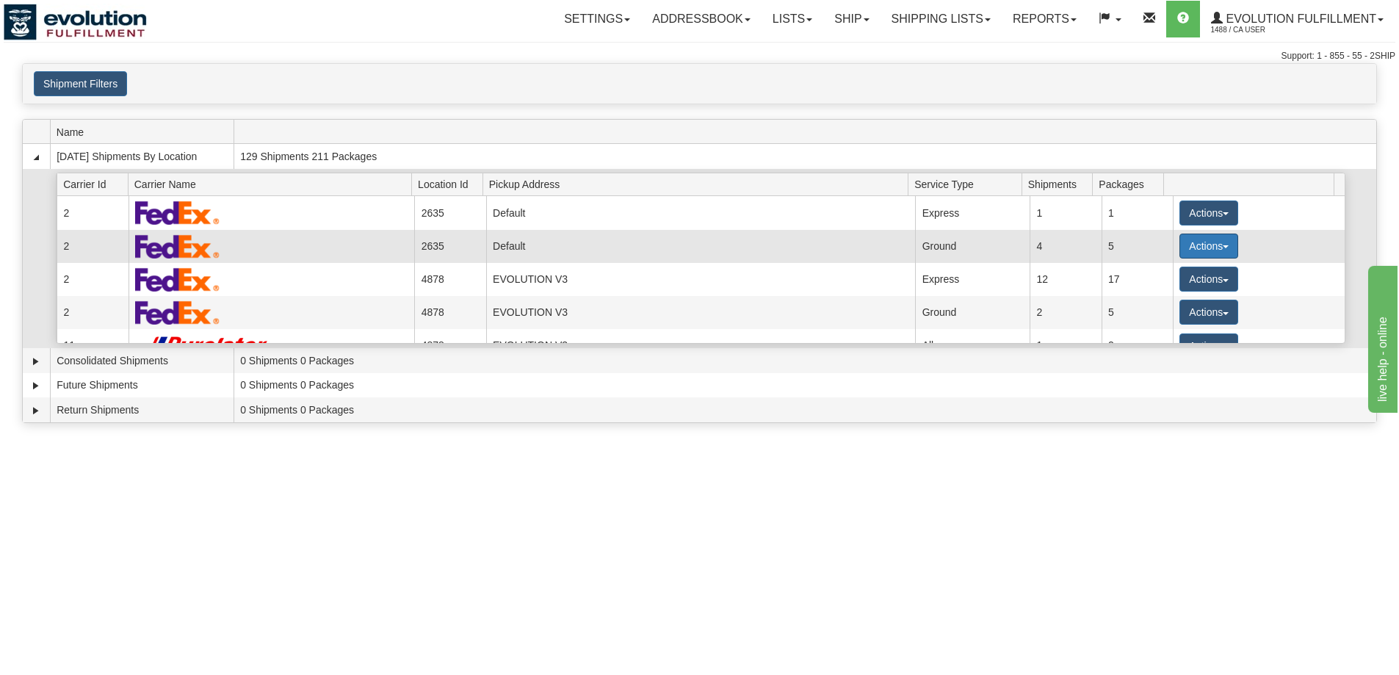
click at [1214, 243] on button "Actions" at bounding box center [1209, 246] width 59 height 25
click at [1156, 270] on span "Details" at bounding box center [1155, 273] width 40 height 10
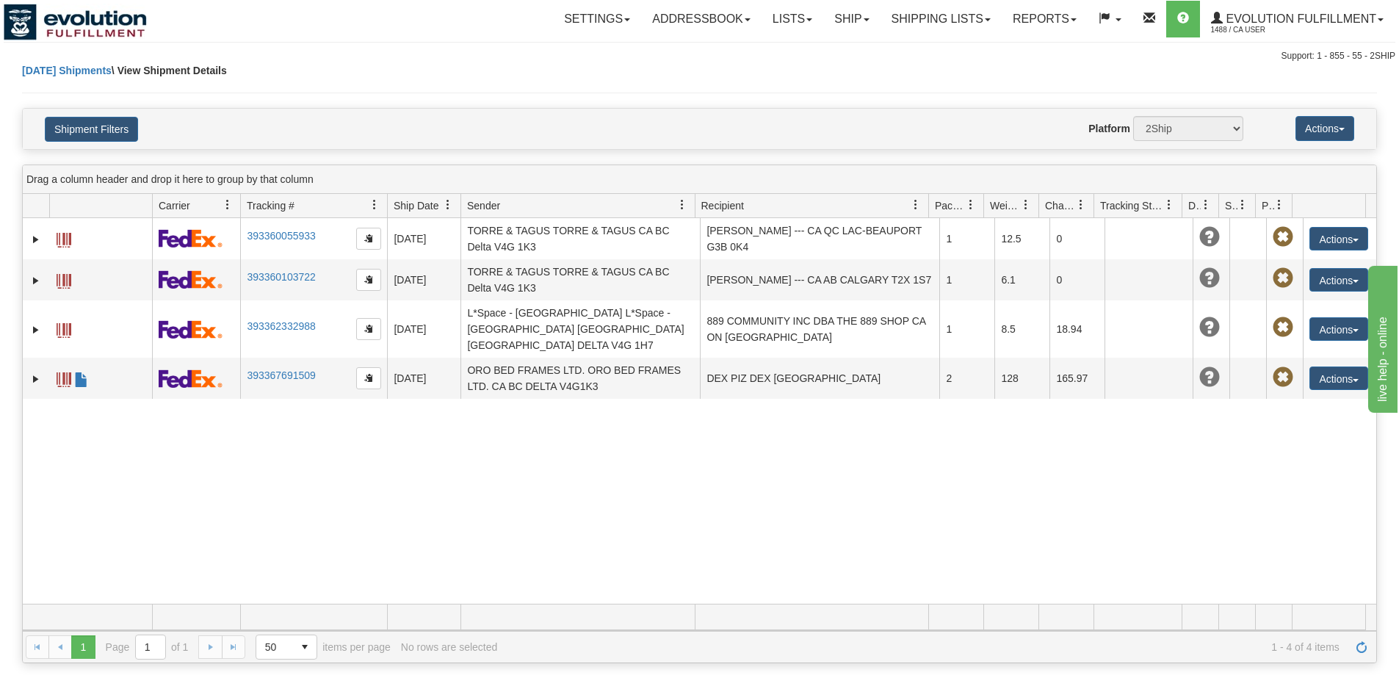
click at [348, 442] on div "31638284 1488 393360055933 [DATE] [DATE] 03:15:30 PM [GEOGRAPHIC_DATA] V4G 1K3 …" at bounding box center [700, 411] width 1354 height 386
click at [1033, 12] on link "Reports" at bounding box center [1045, 19] width 86 height 37
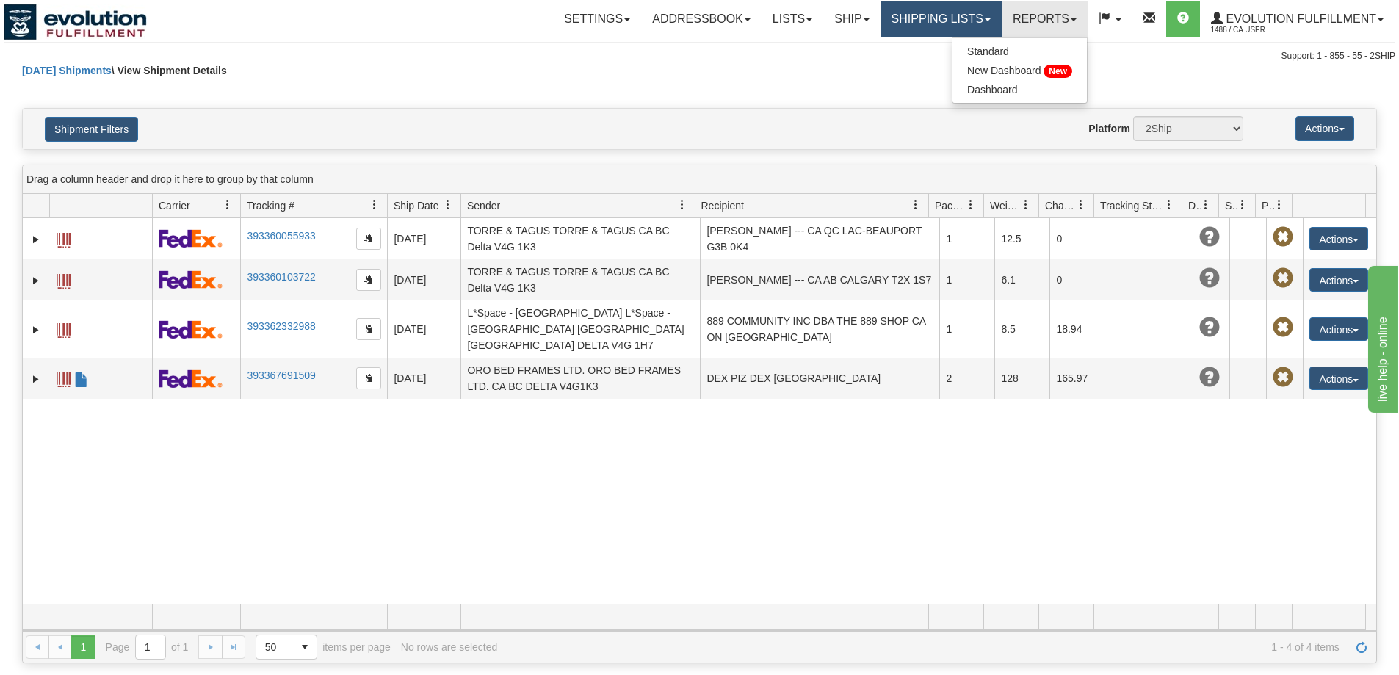
click at [975, 18] on link "Shipping lists" at bounding box center [941, 19] width 121 height 37
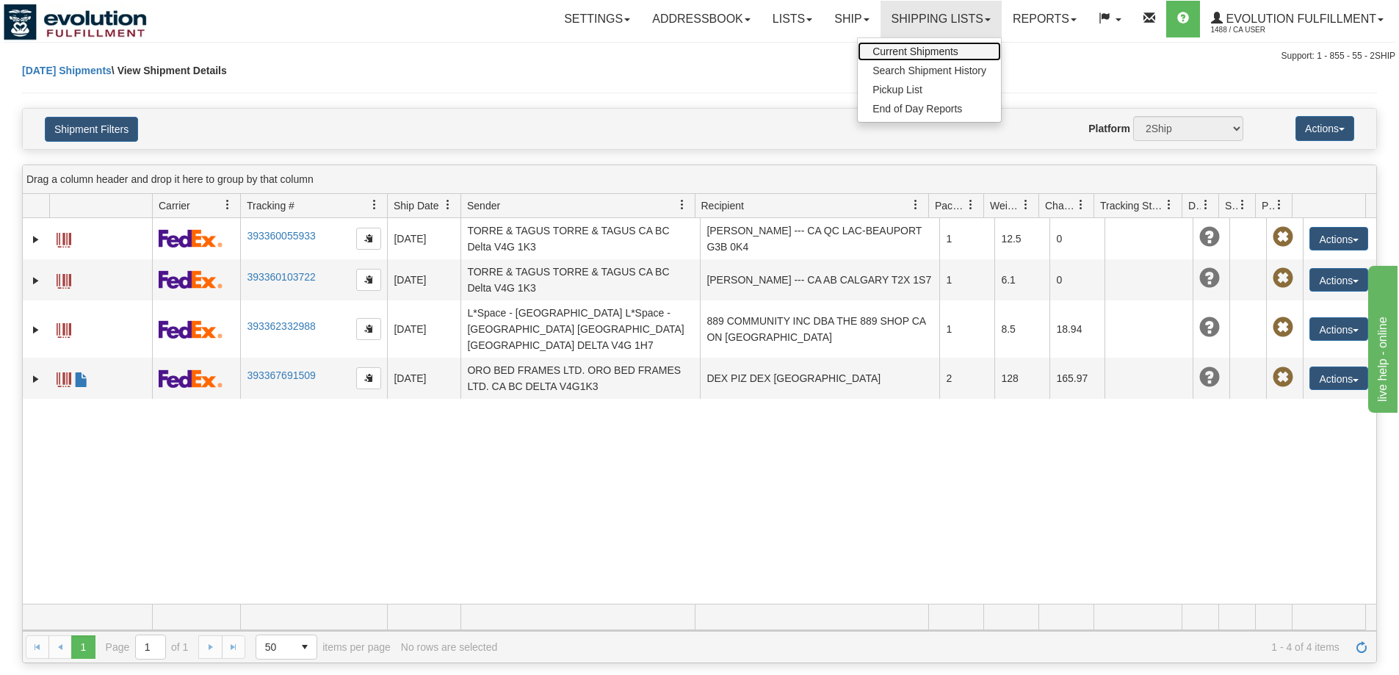
click at [940, 48] on span "Current Shipments" at bounding box center [916, 52] width 86 height 12
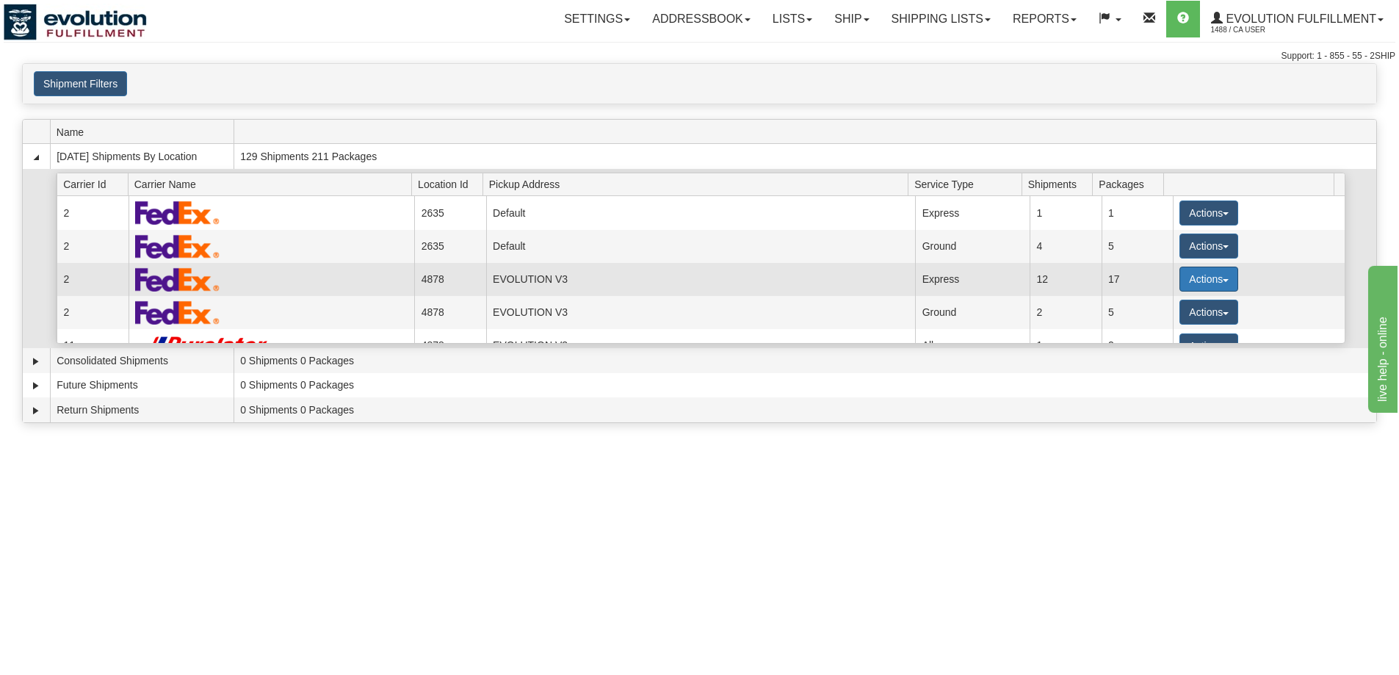
click at [1214, 268] on button "Actions" at bounding box center [1209, 279] width 59 height 25
click at [1170, 305] on span "Details" at bounding box center [1155, 306] width 40 height 10
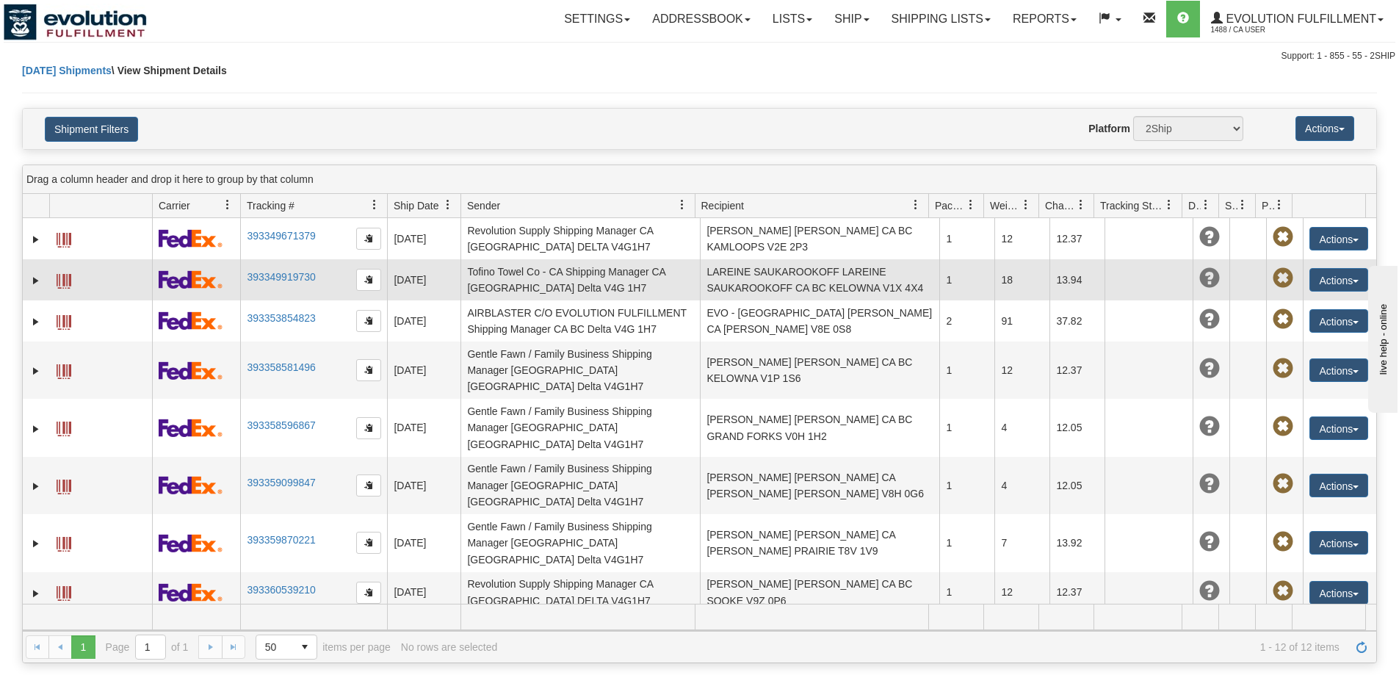
click at [797, 297] on td "LAREINE SAUKAROOKOFF LAREINE SAUKAROOKOFF CA BC KELOWNA V1X 4X4" at bounding box center [819, 279] width 239 height 41
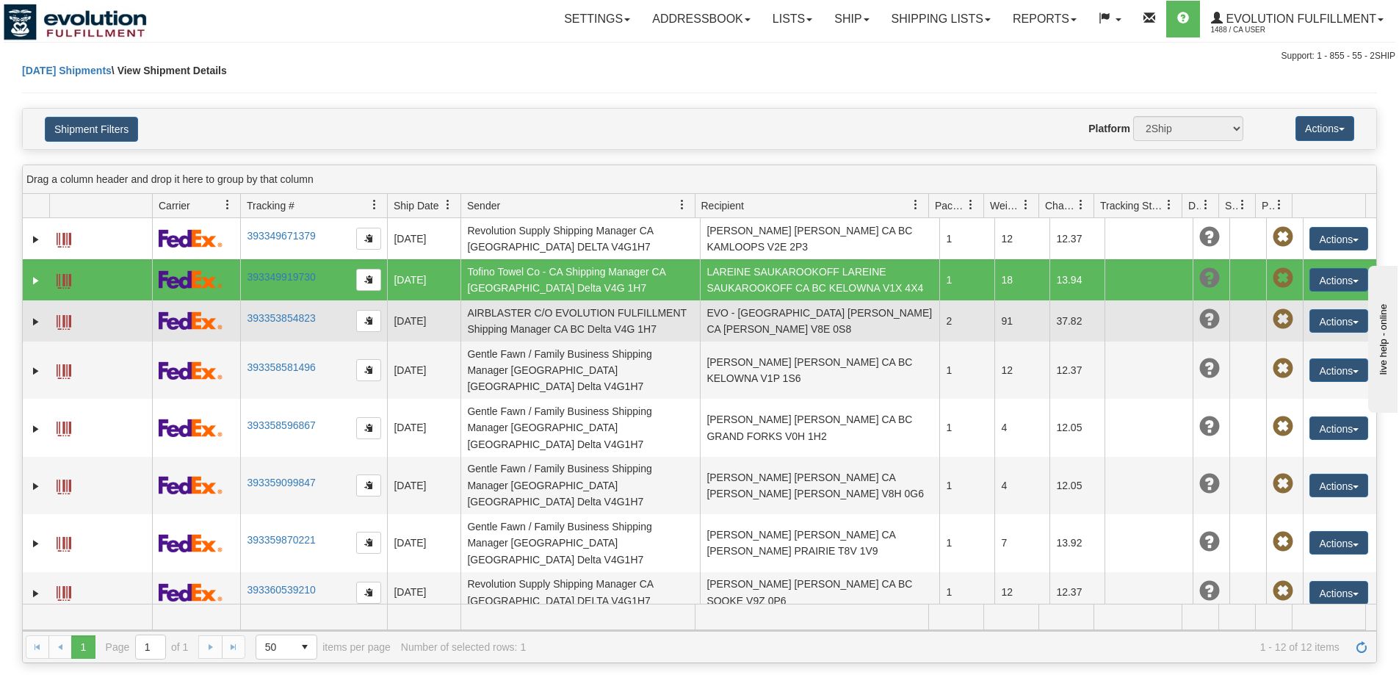
click at [766, 323] on td "EVO - [GEOGRAPHIC_DATA] [PERSON_NAME] CA [PERSON_NAME] V8E 0S8" at bounding box center [819, 320] width 239 height 41
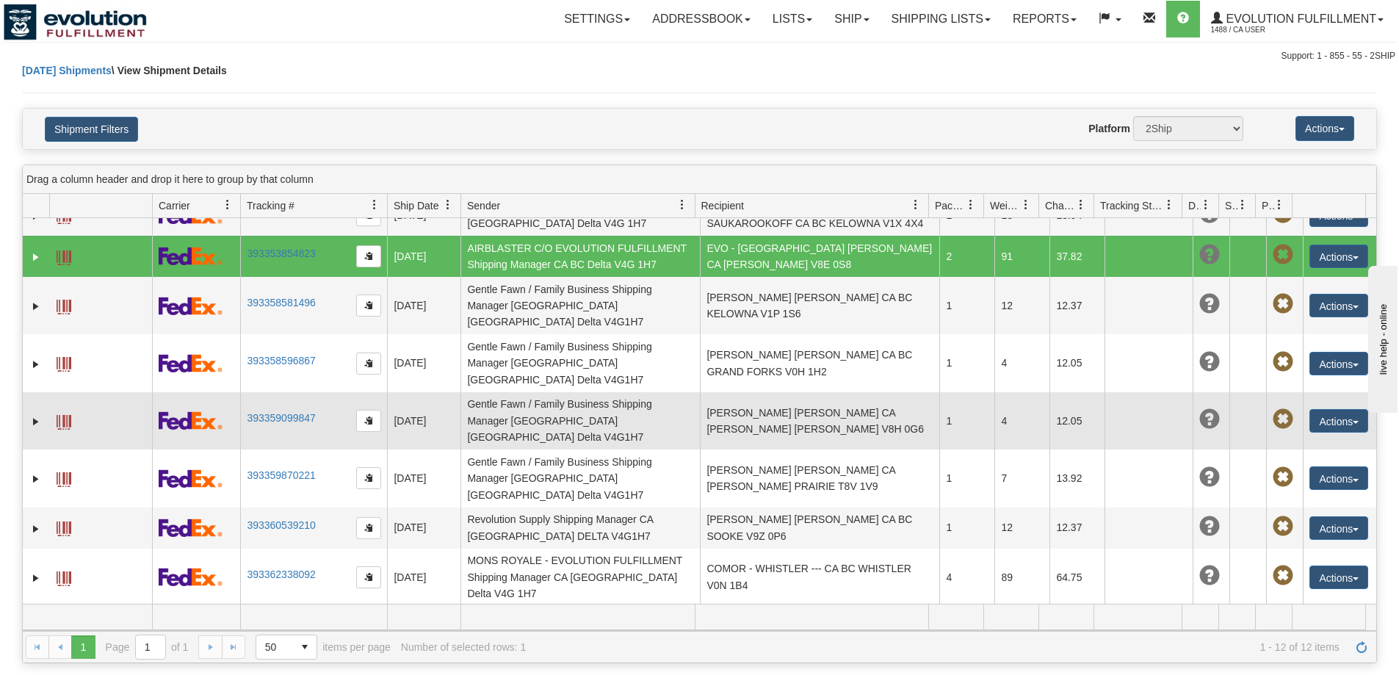
scroll to position [124, 0]
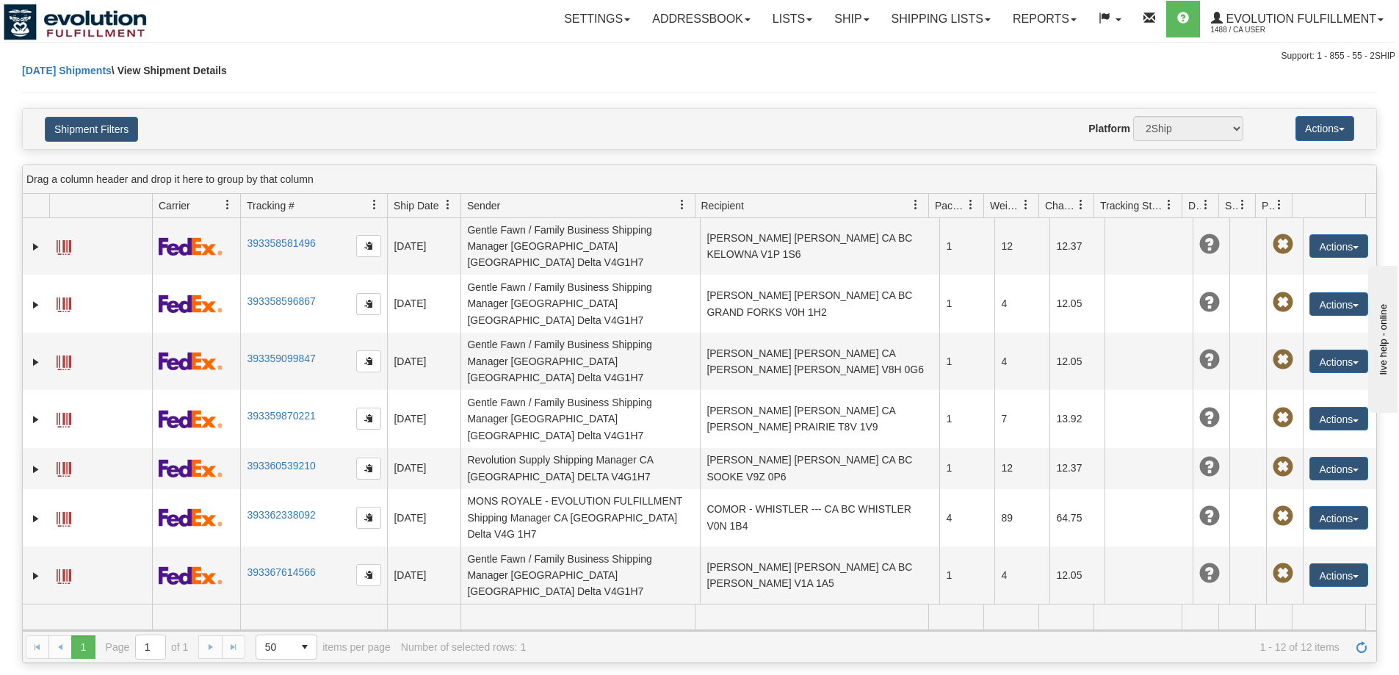
click at [1085, 604] on td "17.73" at bounding box center [1077, 624] width 55 height 41
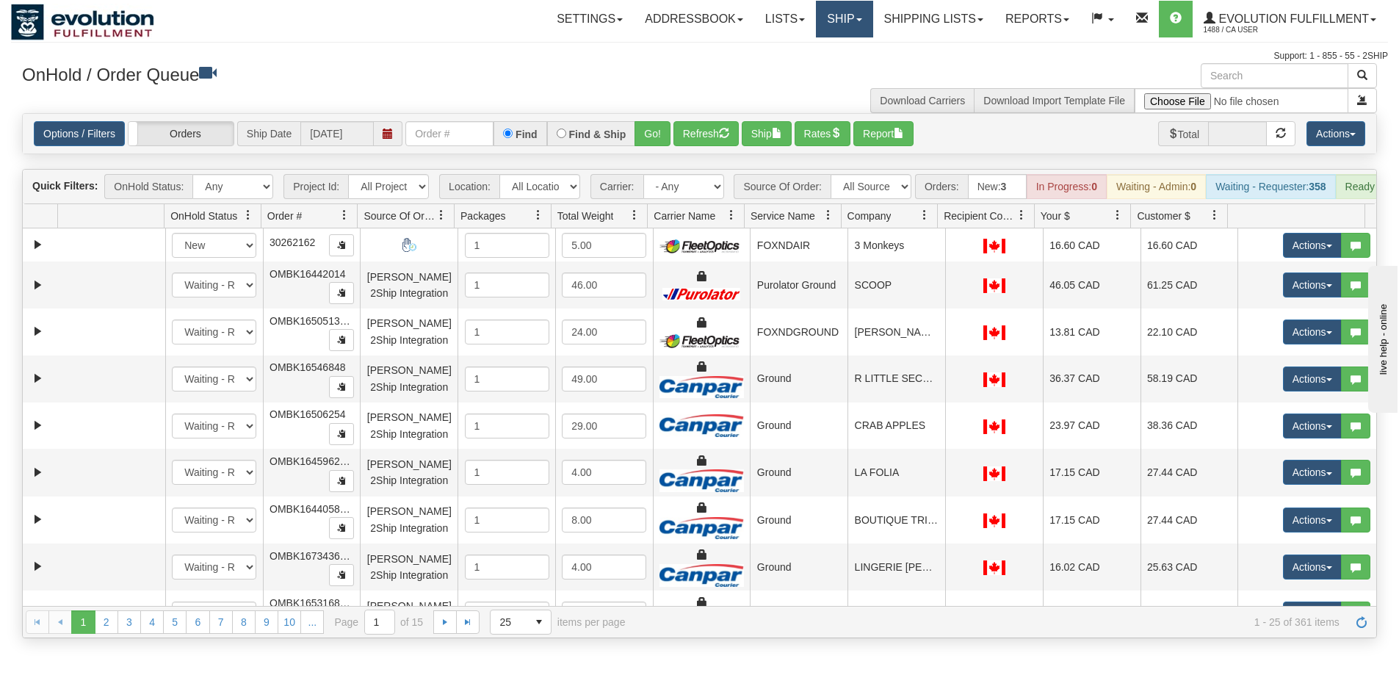
click at [859, 29] on link "Ship" at bounding box center [844, 19] width 57 height 37
click at [821, 46] on link "Ship Screen" at bounding box center [806, 51] width 133 height 19
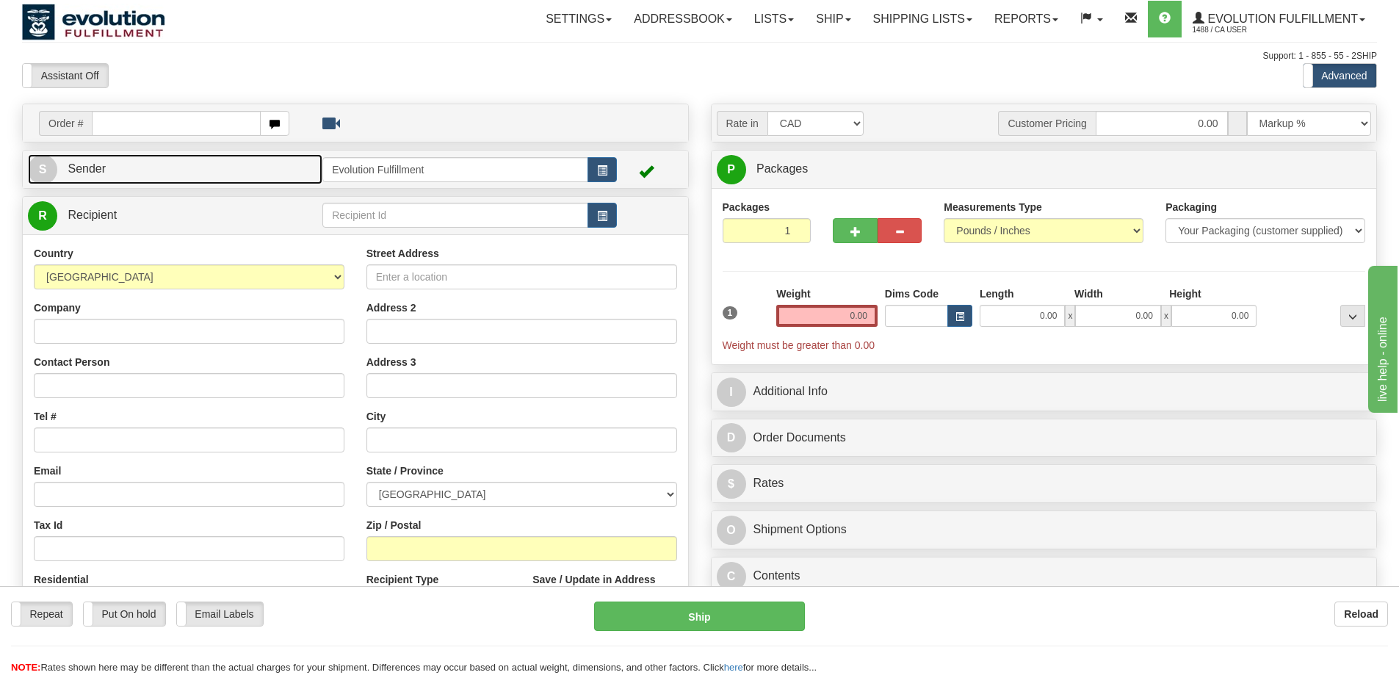
click at [51, 175] on span "S" at bounding box center [42, 169] width 29 height 29
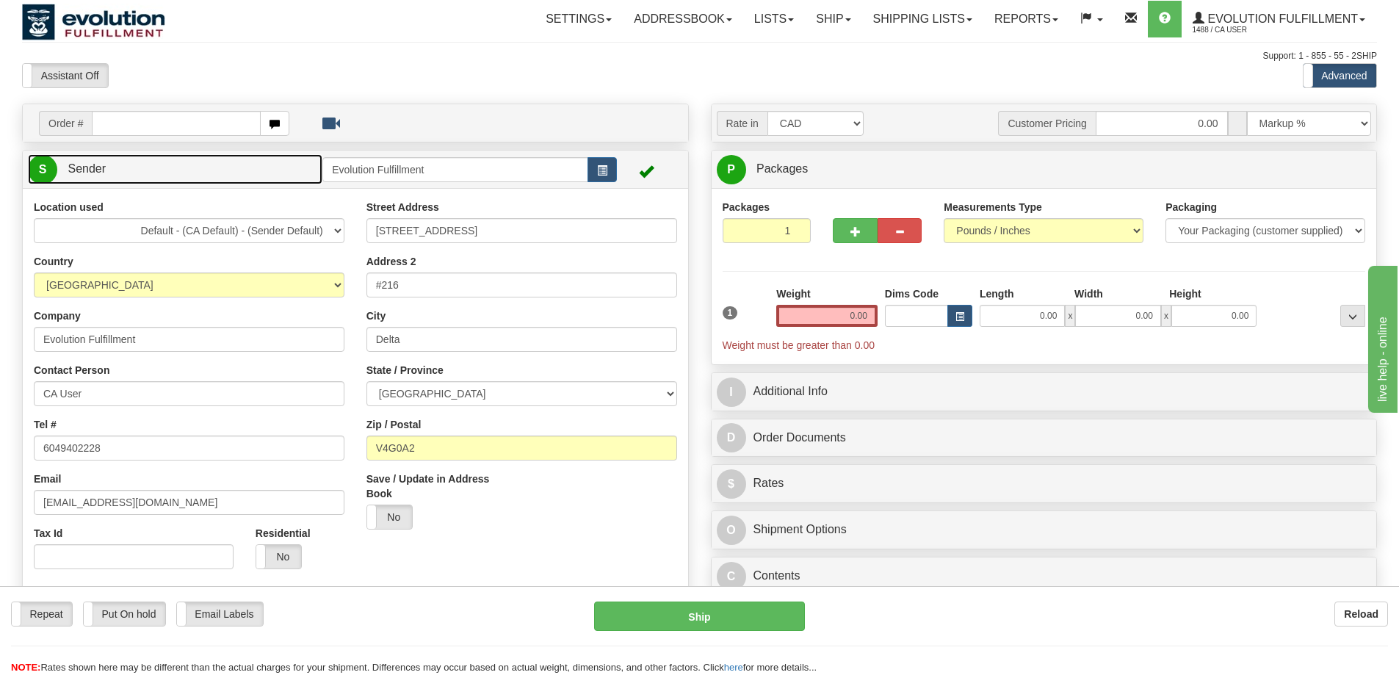
scroll to position [73, 0]
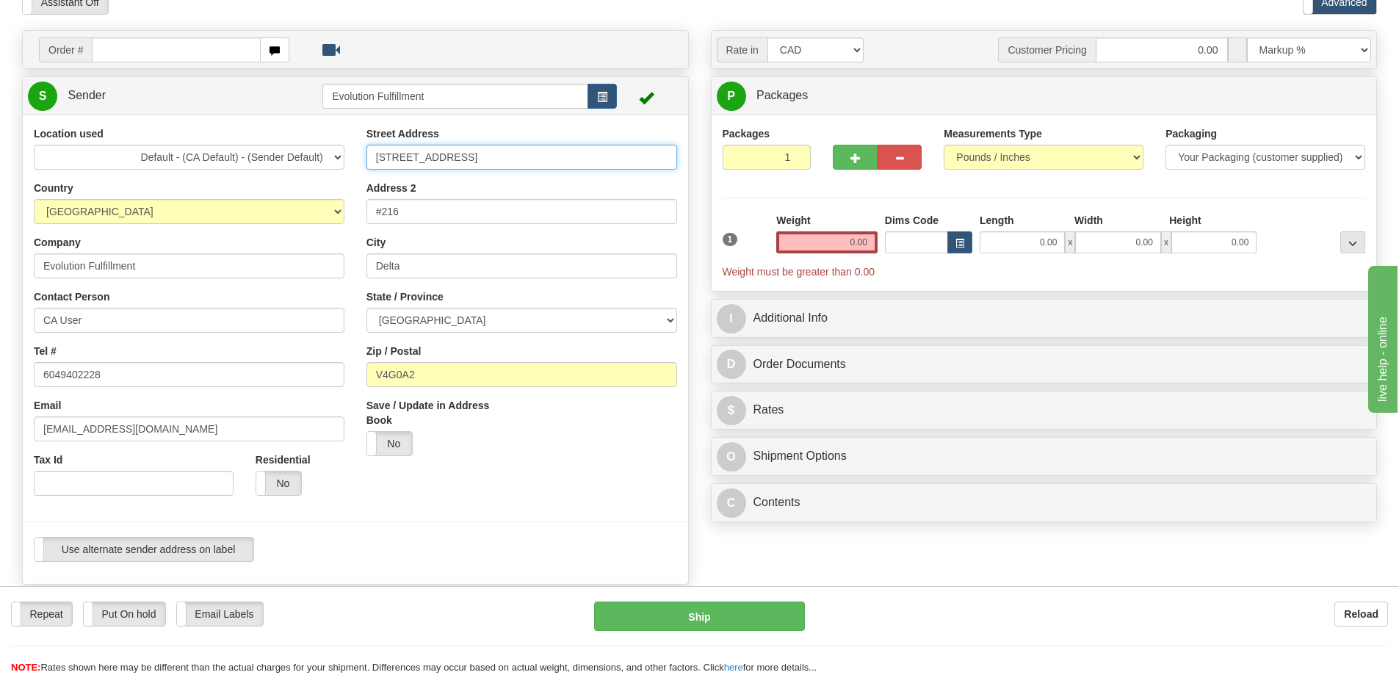
drag, startPoint x: 483, startPoint y: 154, endPoint x: 361, endPoint y: 156, distance: 122.0
click at [361, 156] on div "Street Address [STREET_ADDRESS] Address 2 #216 [GEOGRAPHIC_DATA] State / Provin…" at bounding box center [522, 296] width 333 height 341
click at [356, 183] on div "Street Address 6901 72nd Street Address 2 #216 City Delta State / Province ALBE…" at bounding box center [522, 296] width 333 height 341
click at [417, 155] on input "6901 72nd Street" at bounding box center [522, 157] width 311 height 25
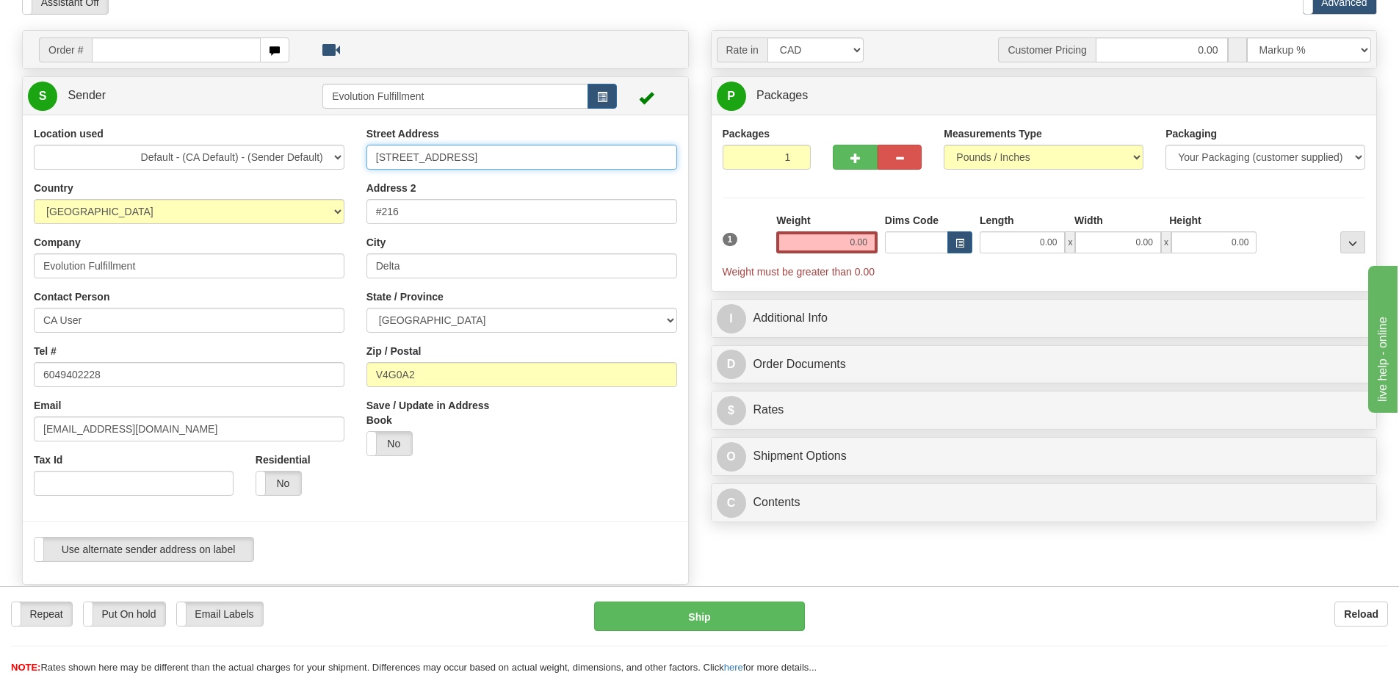
click at [417, 155] on input "6901 72nd Street" at bounding box center [522, 157] width 311 height 25
type input "39480 QUEENS WAY"
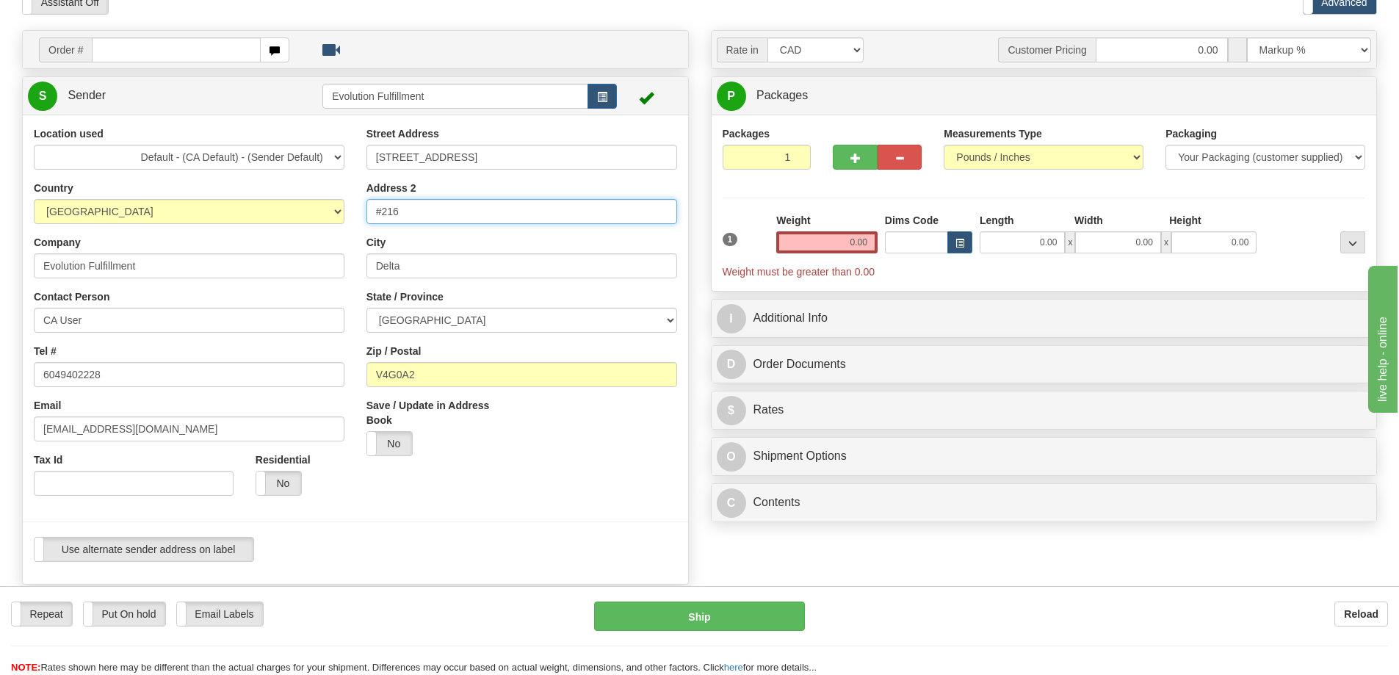
drag, startPoint x: 427, startPoint y: 215, endPoint x: 359, endPoint y: 212, distance: 67.6
click at [359, 212] on div "Street Address 39480 QUEENS WAY Address 2 #216 City Delta State / Province ALBE…" at bounding box center [522, 296] width 333 height 341
type input "209"
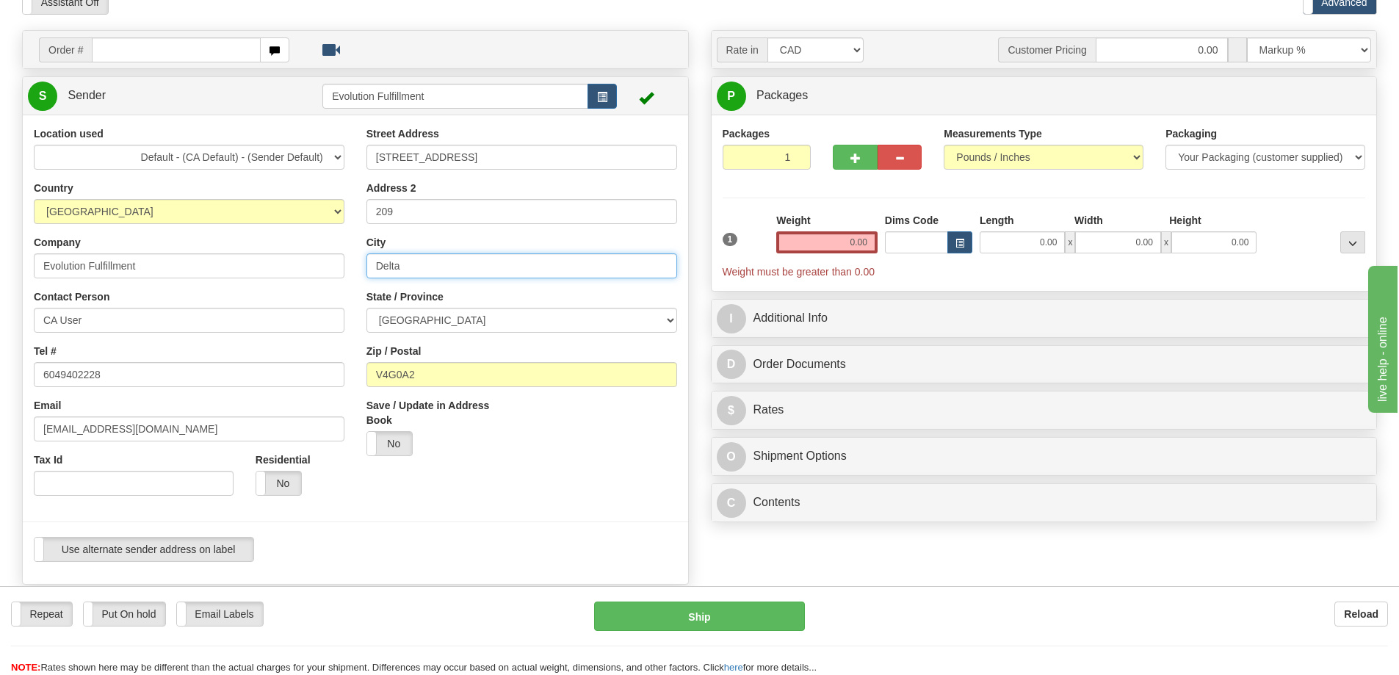
click at [427, 259] on input "Delta" at bounding box center [522, 265] width 311 height 25
type input "SQUAMISH"
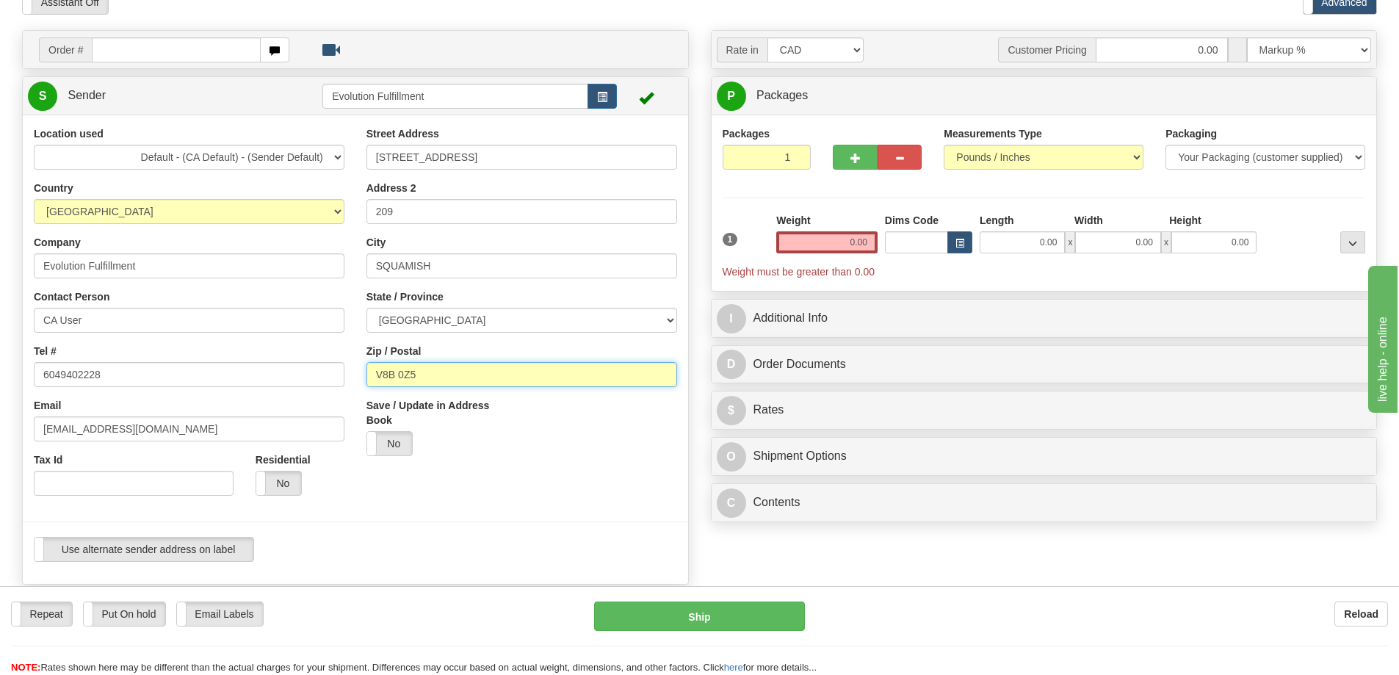
type input "V8B 0Z5"
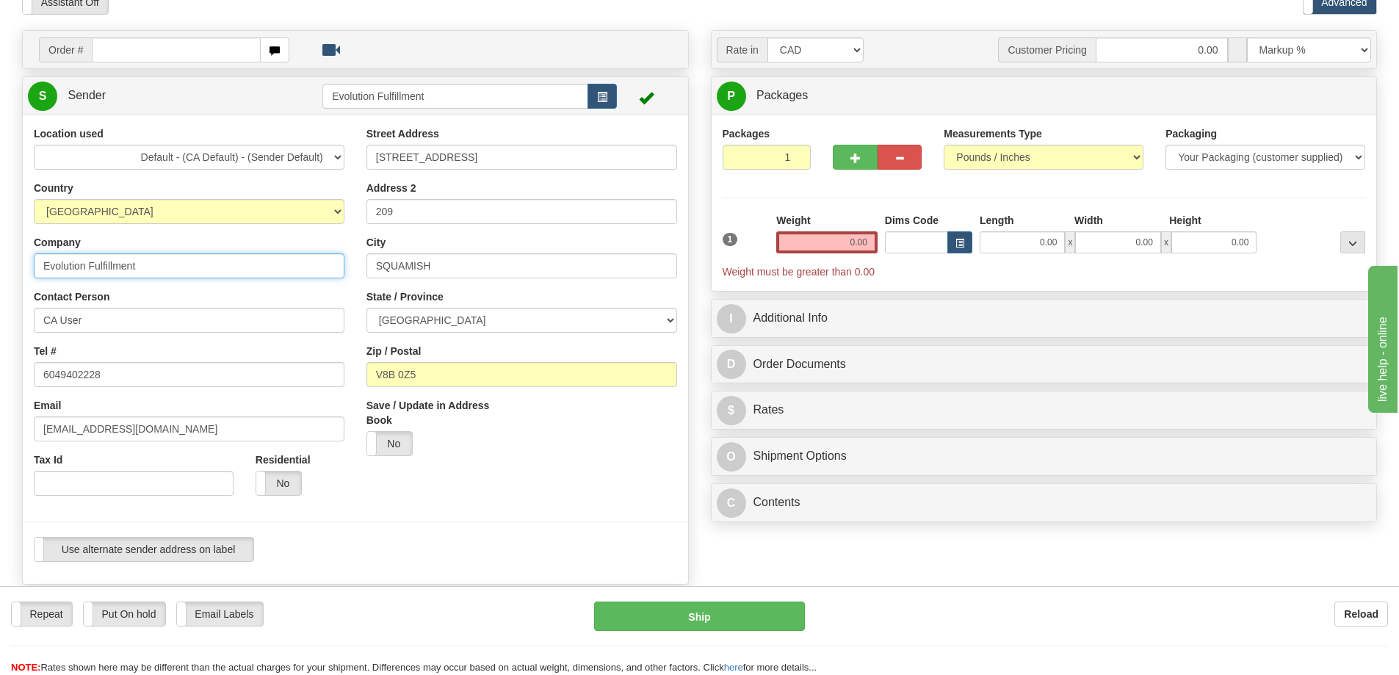
drag, startPoint x: 186, startPoint y: 267, endPoint x: 34, endPoint y: 266, distance: 152.1
click at [34, 266] on input "Evolution Fulfillment" at bounding box center [189, 265] width 311 height 25
type input "MONS ROYALE"
type input "GERMAN"
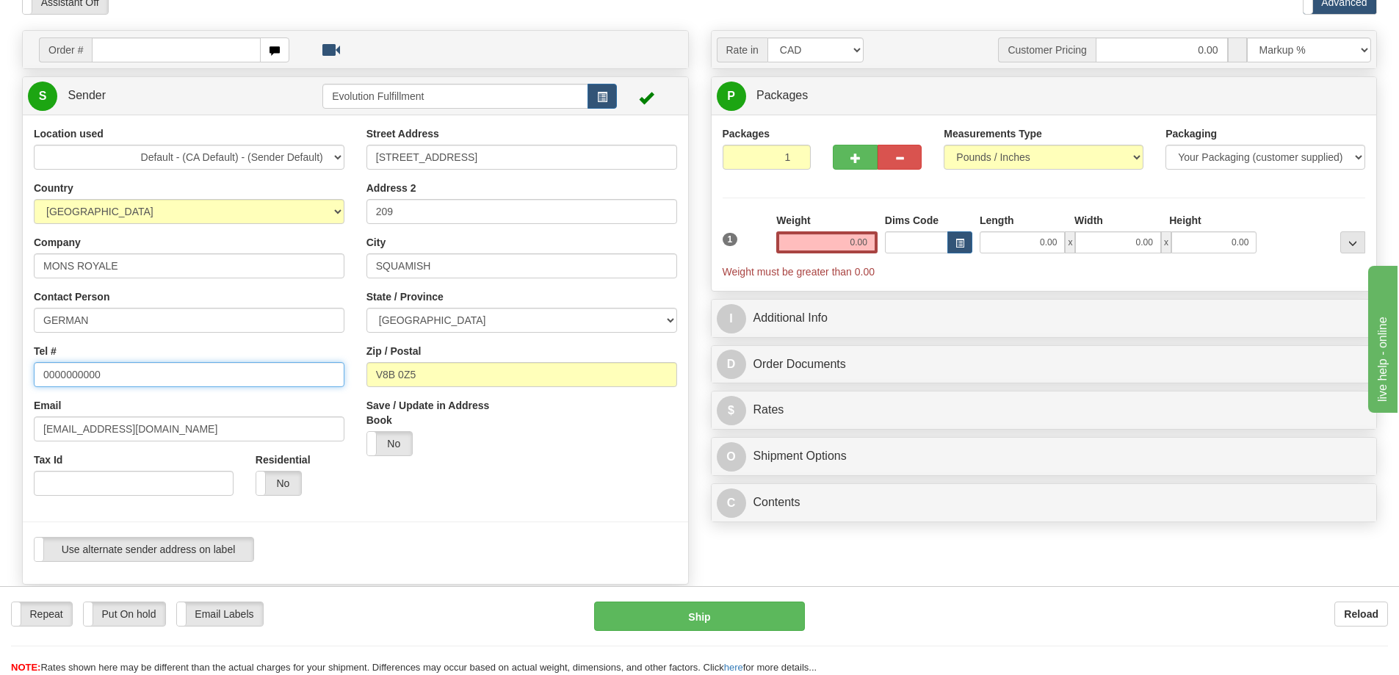
type input "0000000000"
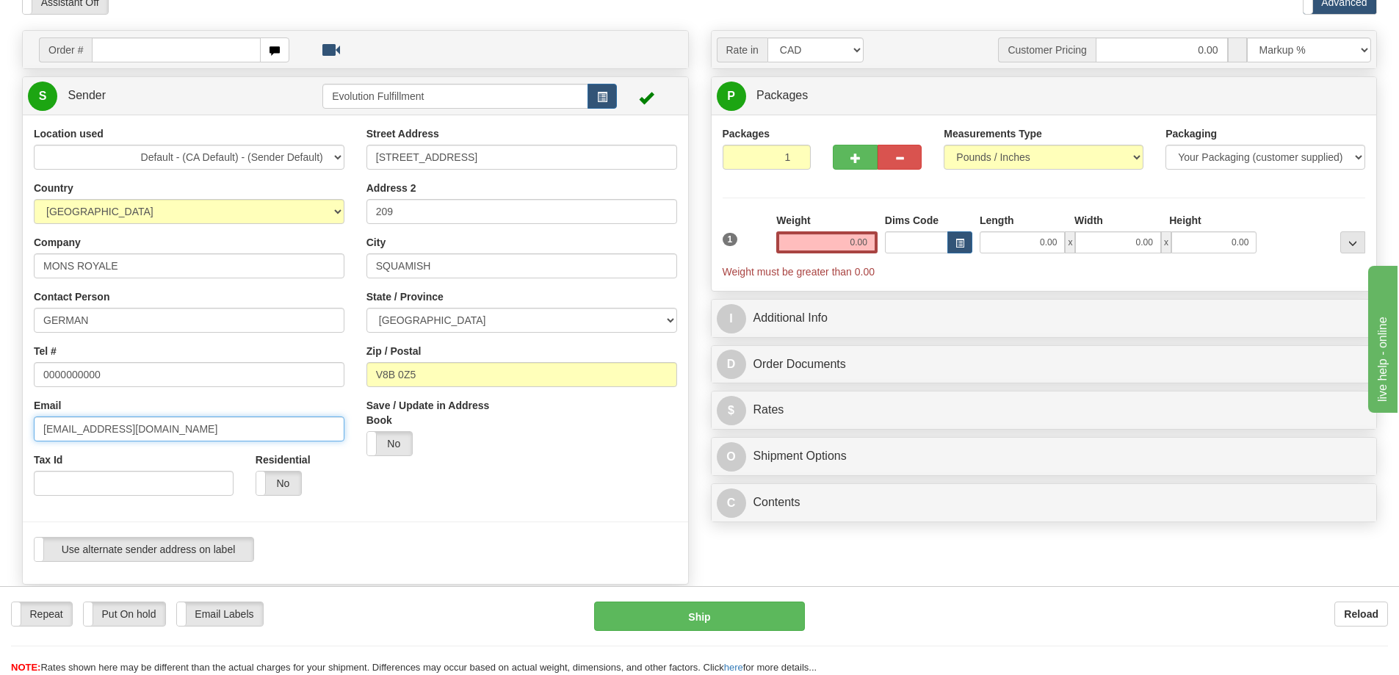
click at [222, 427] on input "warehouse@evolvewithus.ca" at bounding box center [189, 429] width 311 height 25
click at [222, 426] on input "warehouse@evolvewithus.ca" at bounding box center [189, 429] width 311 height 25
paste input "German Berguecio <German.Berguecio@monsroyale.com>"
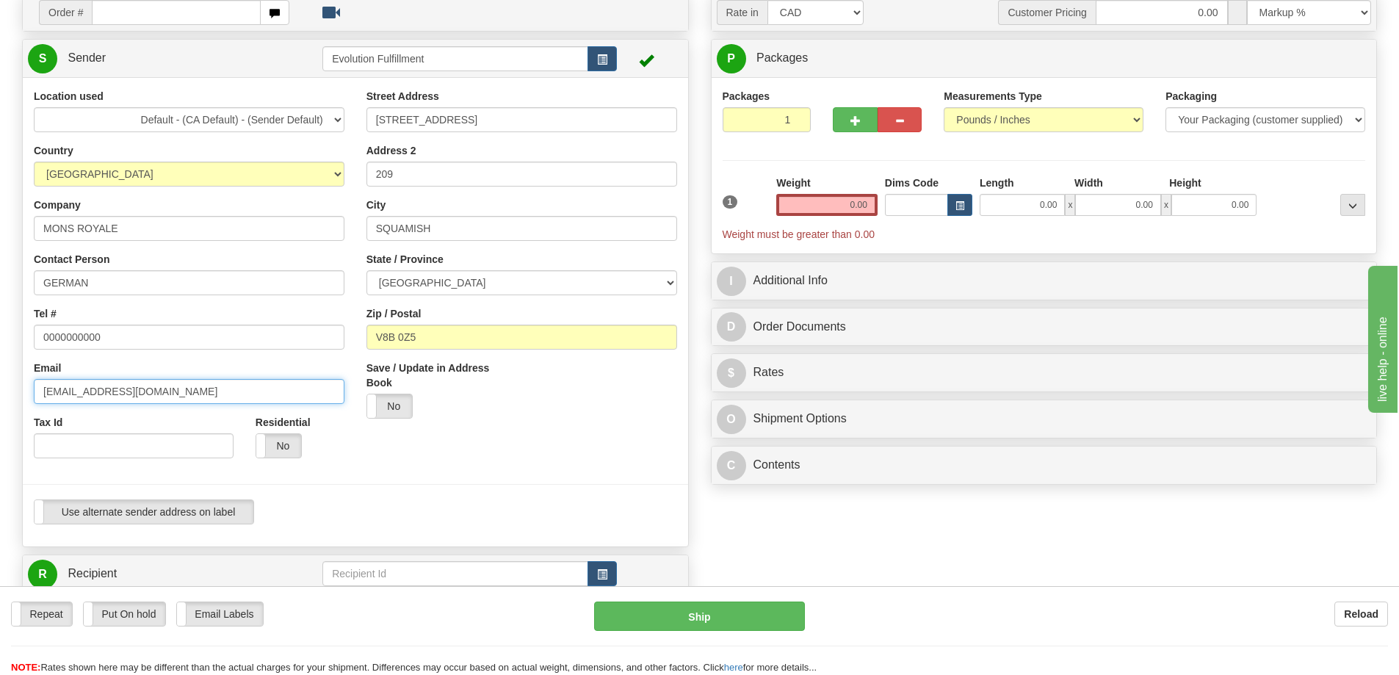
scroll to position [147, 0]
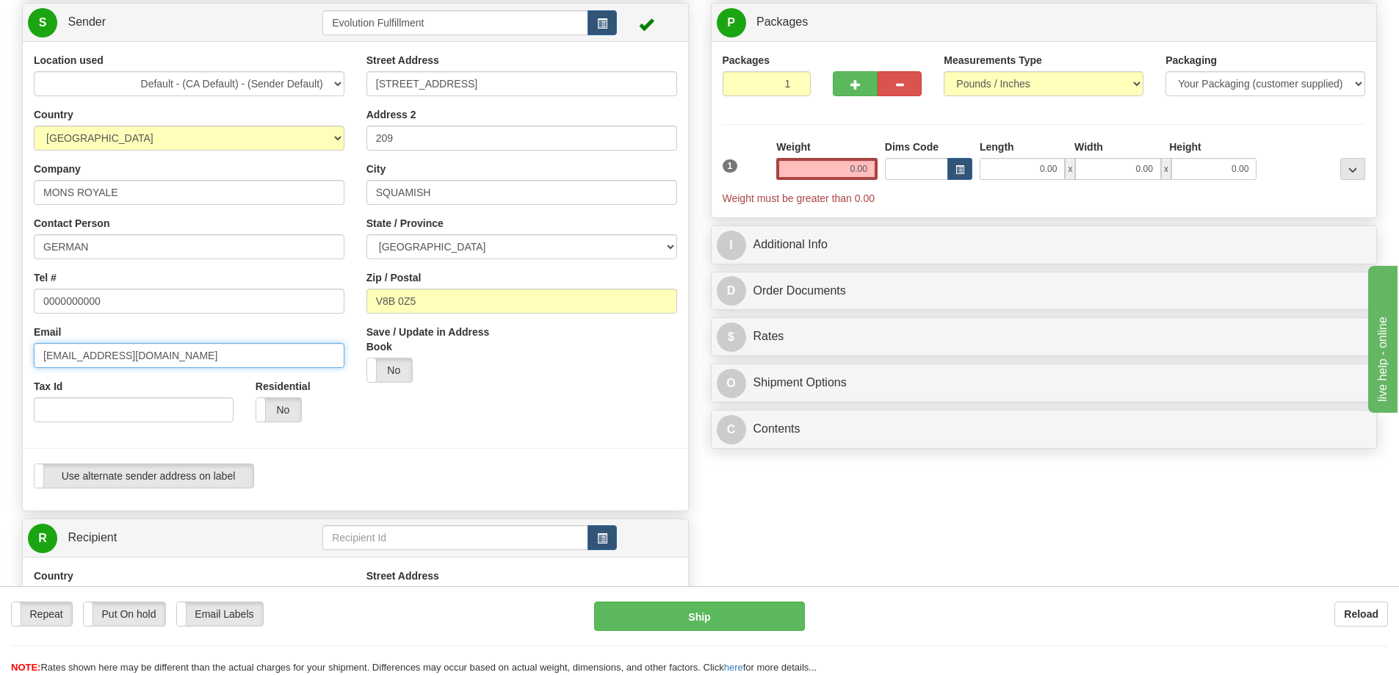
type input "German.Berguecio@monsroyale.com"
click at [856, 170] on input "0.00" at bounding box center [826, 169] width 101 height 22
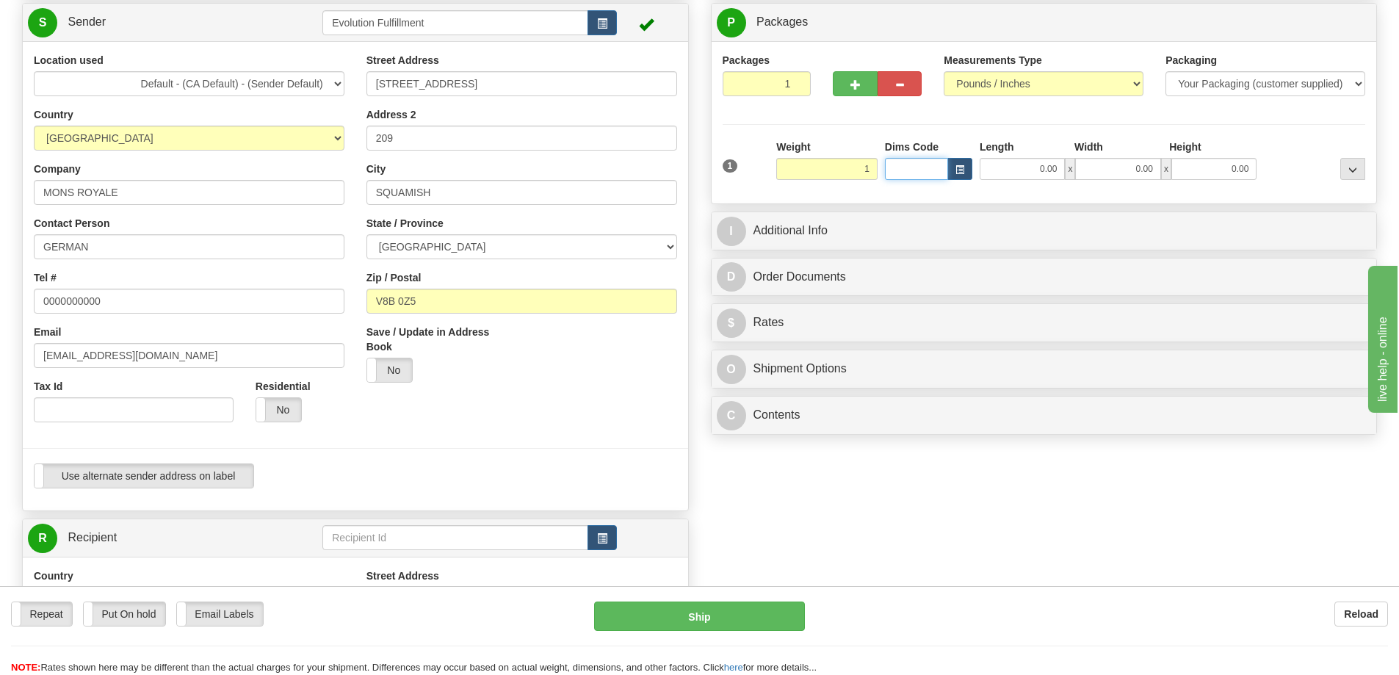
type input "1.00"
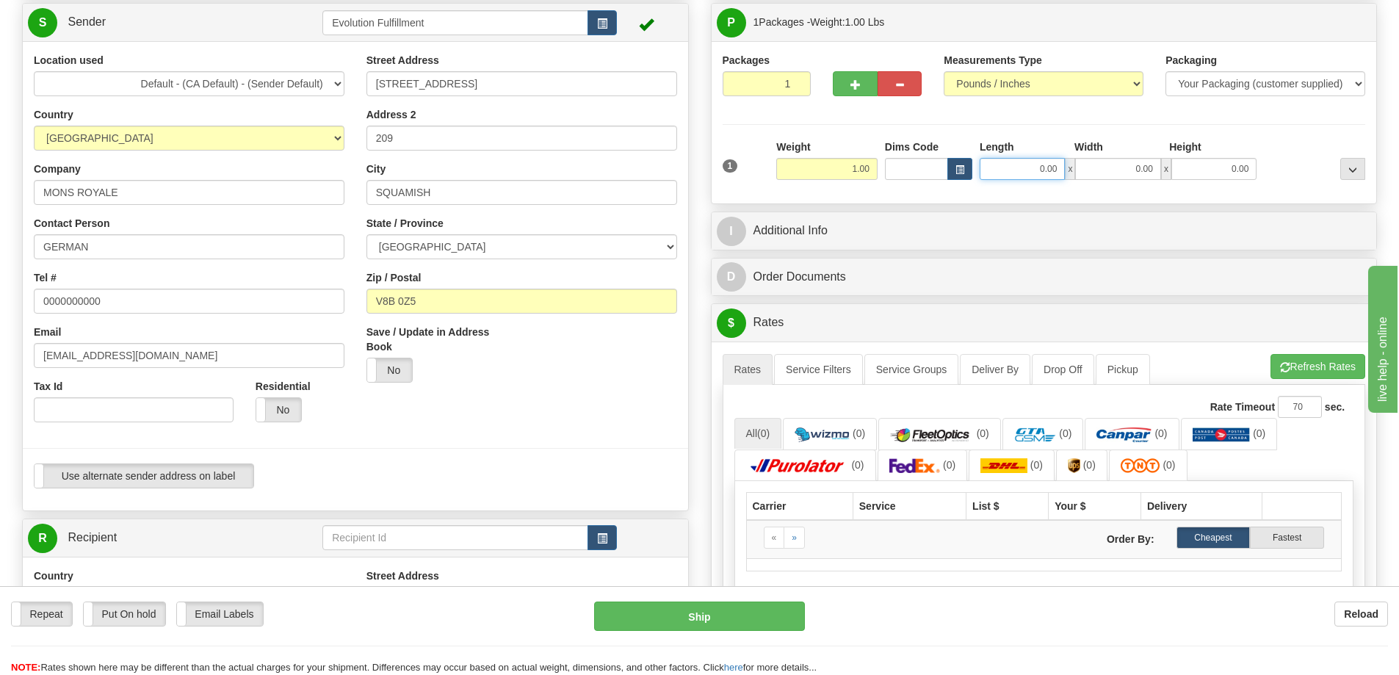
drag, startPoint x: 1025, startPoint y: 173, endPoint x: 1125, endPoint y: 170, distance: 100.0
click at [1125, 170] on div "0.00 x 0.00 x 0.00" at bounding box center [1118, 169] width 277 height 22
type input "12.00"
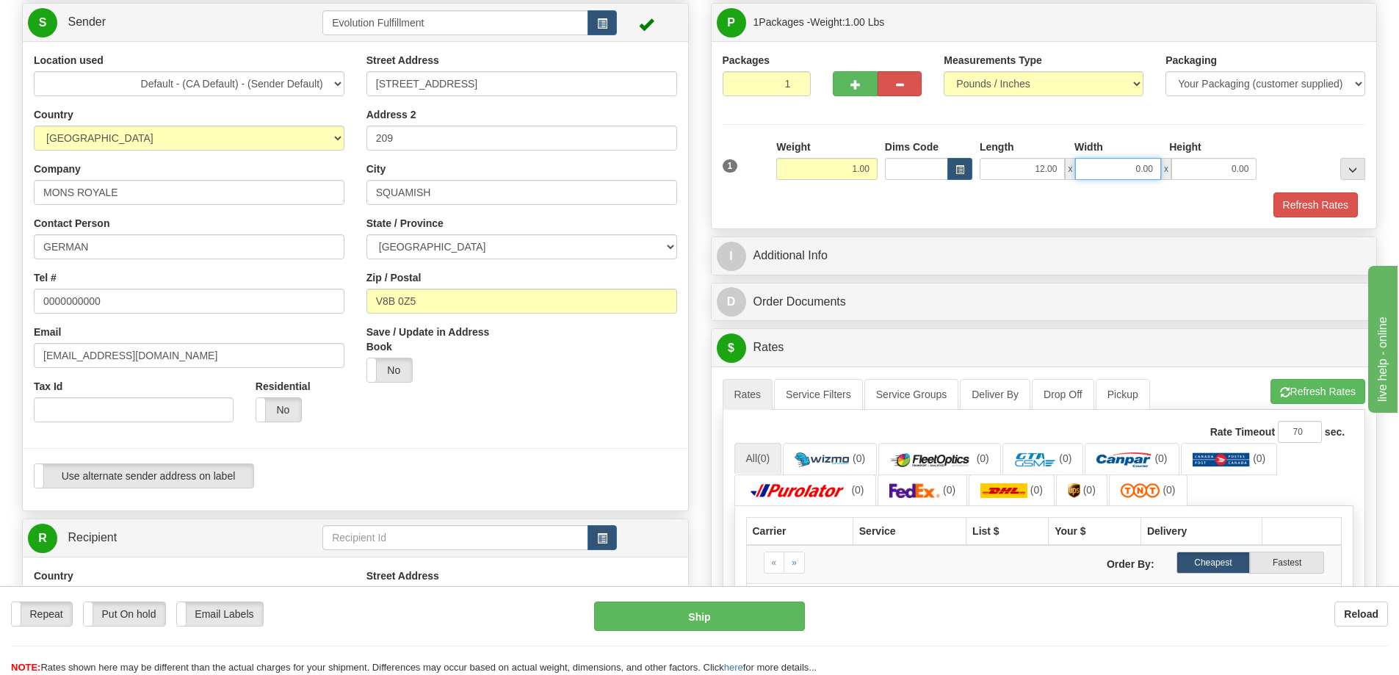
drag, startPoint x: 1115, startPoint y: 173, endPoint x: 1165, endPoint y: 190, distance: 52.7
click at [1164, 190] on div "1 Weight 1.00 Dims Code x x" at bounding box center [1044, 166] width 651 height 52
type input "16.00"
drag, startPoint x: 1206, startPoint y: 167, endPoint x: 1274, endPoint y: 177, distance: 69.0
click at [1274, 177] on div "1 Weight 1.00 Dims Code x x" at bounding box center [1044, 166] width 651 height 52
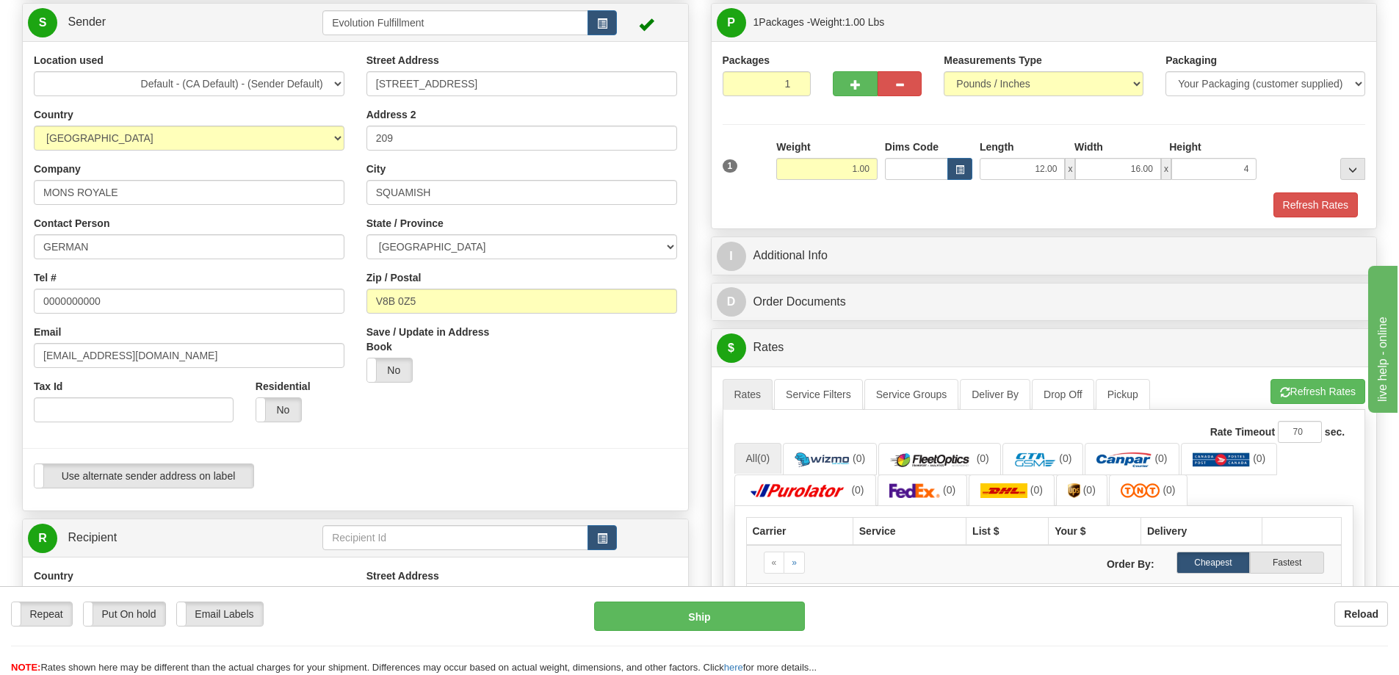
type input "4.00"
click at [793, 203] on div "Refresh Rates" at bounding box center [1044, 204] width 651 height 25
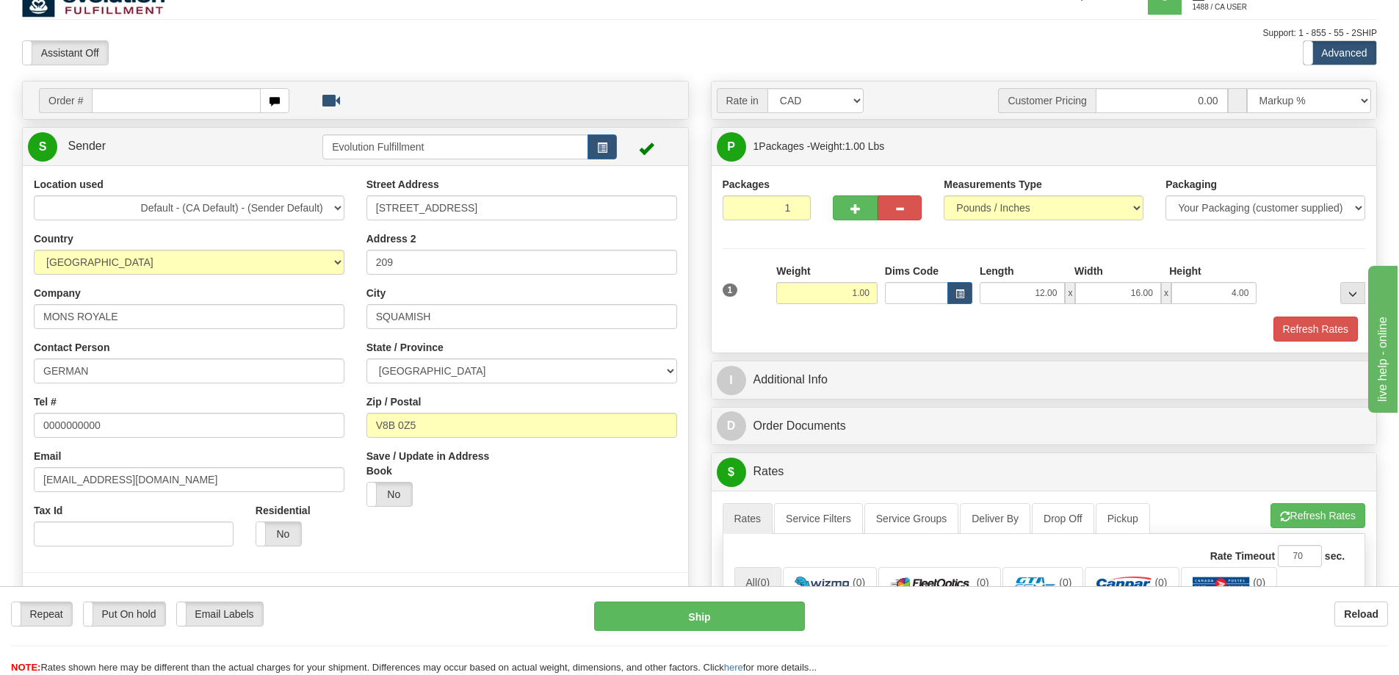
scroll to position [0, 0]
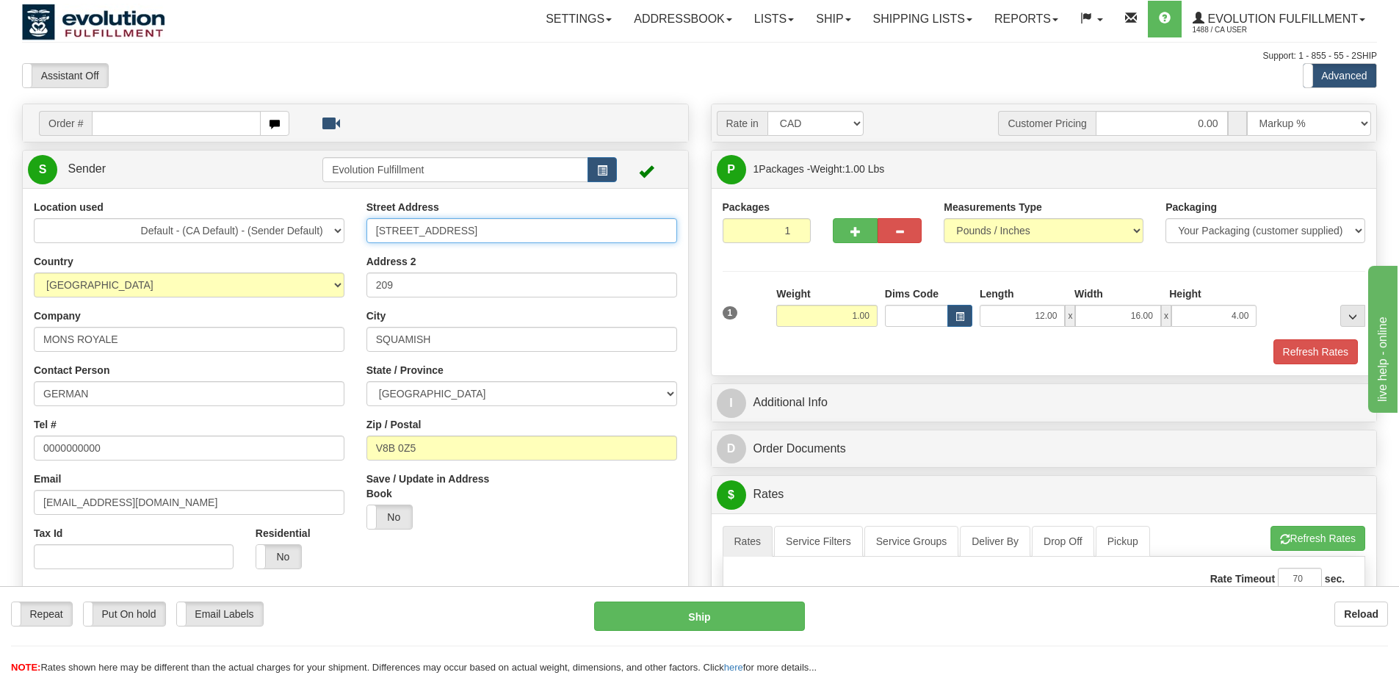
click at [440, 228] on input "39480 QUEENS WAY" at bounding box center [522, 230] width 311 height 25
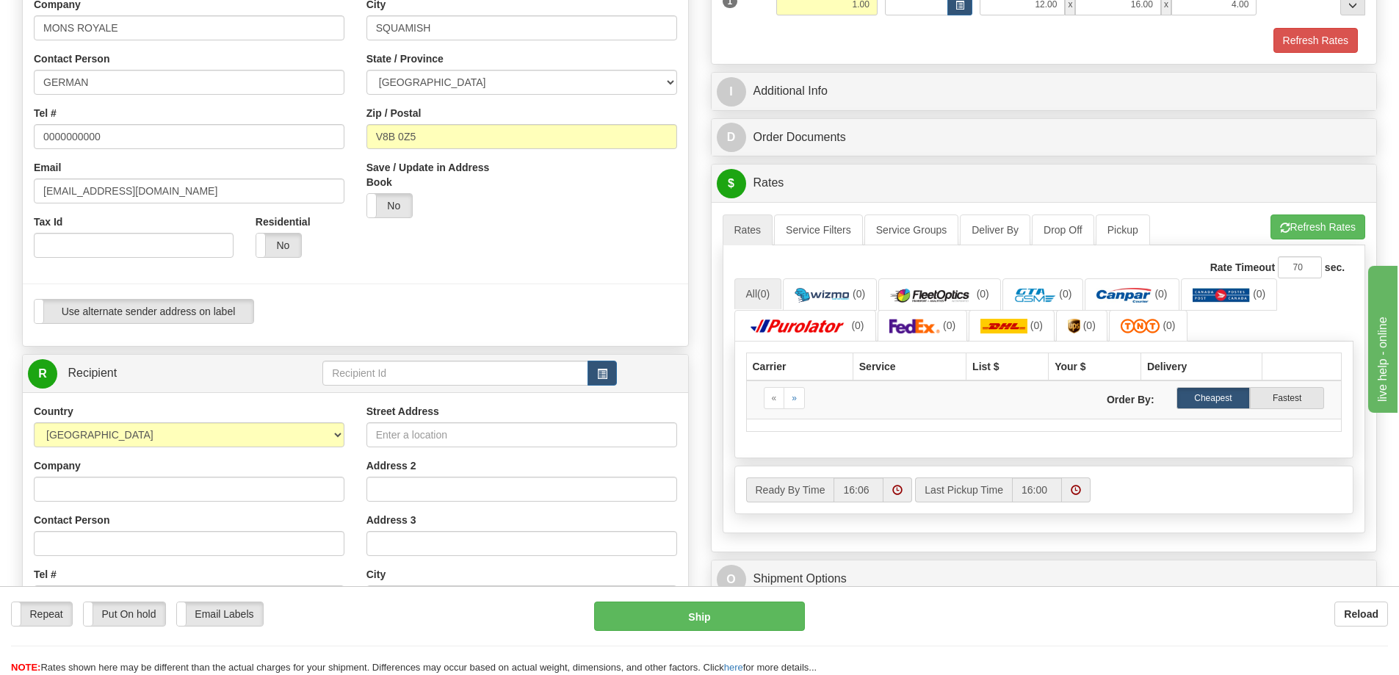
scroll to position [367, 0]
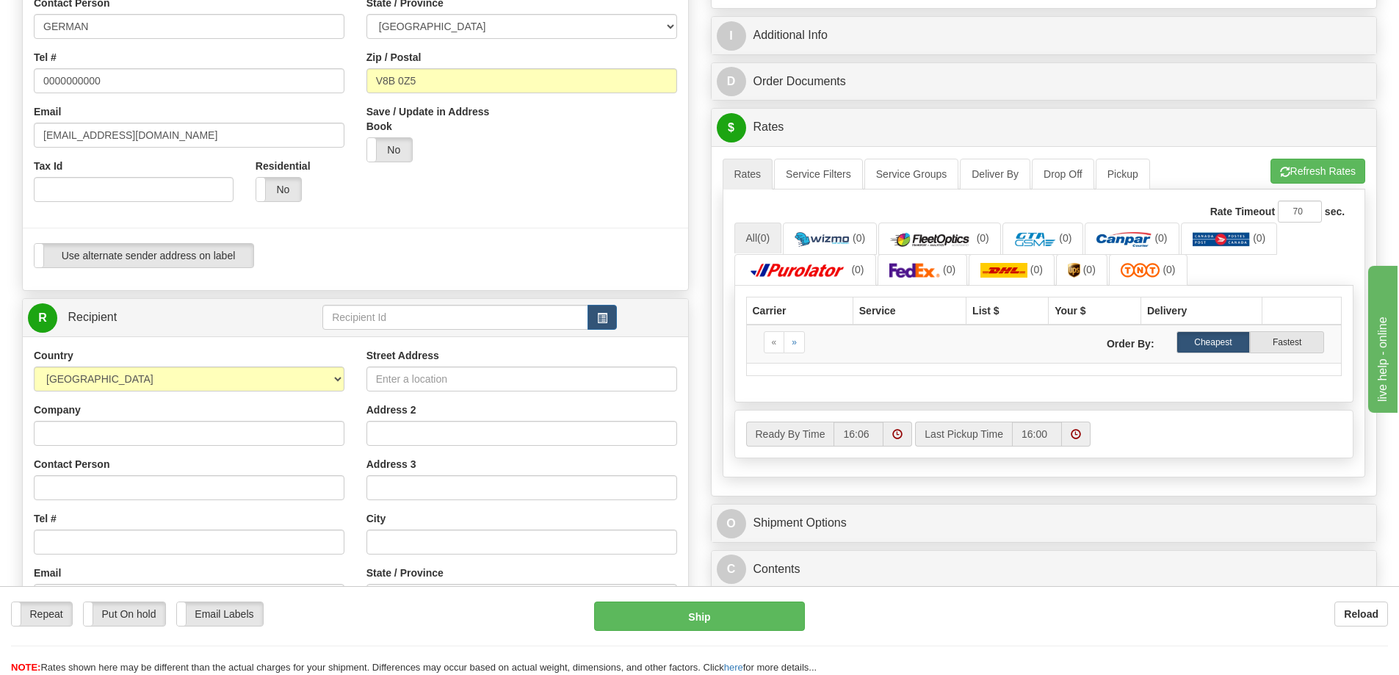
click at [406, 393] on div "Street Address Address 2 Address 3 City State / Province ALBERTA BRITISH COLUMB…" at bounding box center [522, 545] width 333 height 395
click at [412, 382] on input "Street Address" at bounding box center [522, 379] width 311 height 25
paste input "39480 QUEENS WAY"
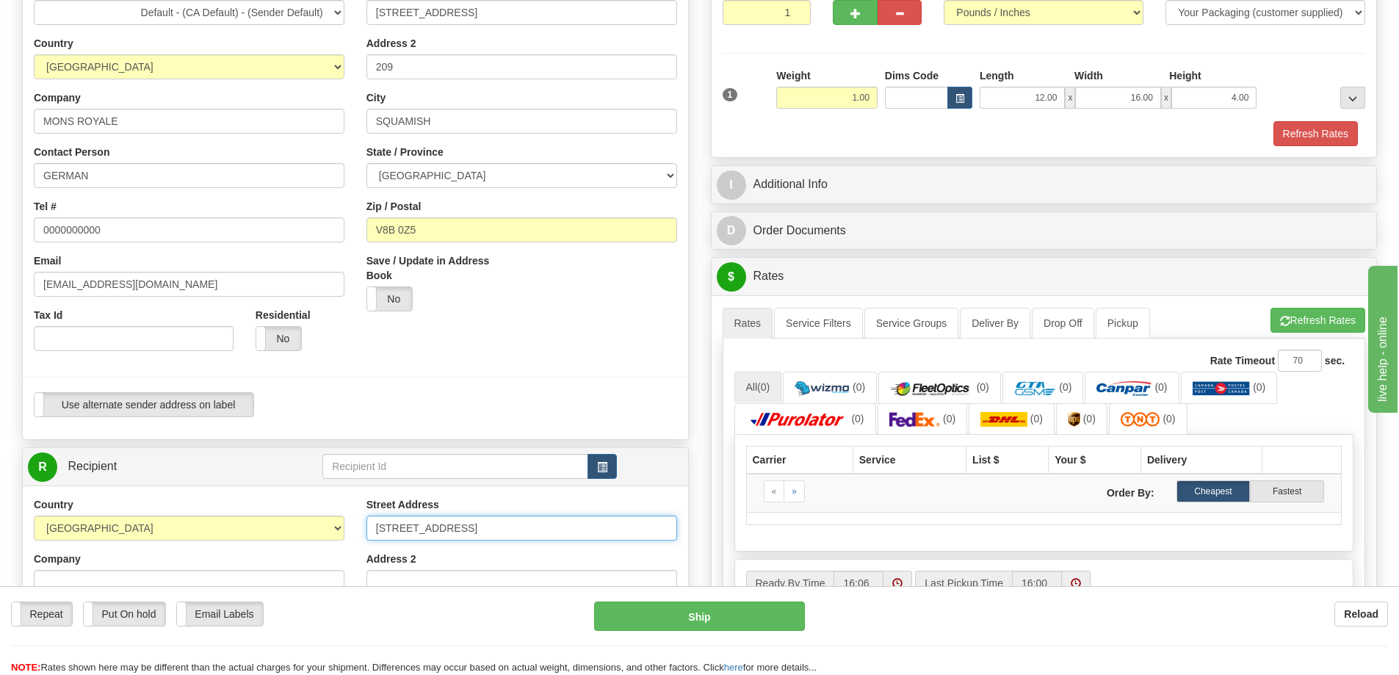
scroll to position [0, 0]
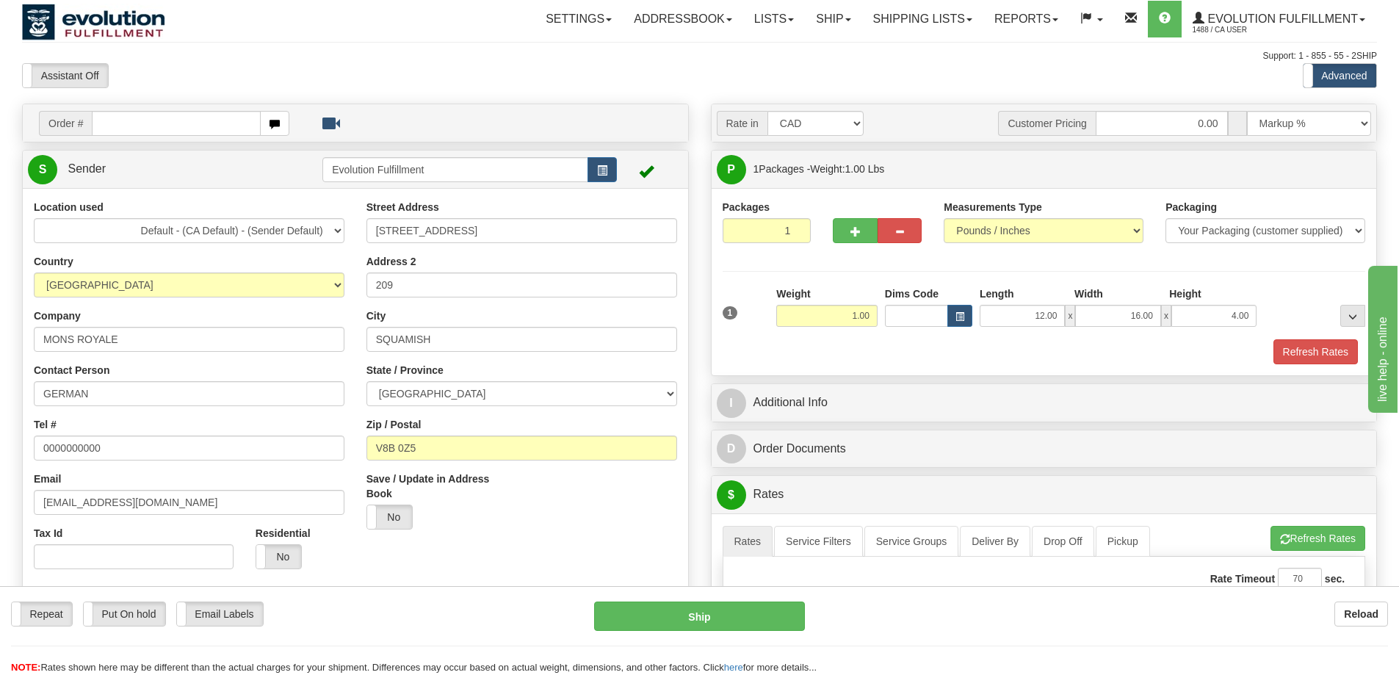
type input "39480 QUEENS WAY"
click at [433, 288] on input "209" at bounding box center [522, 285] width 311 height 25
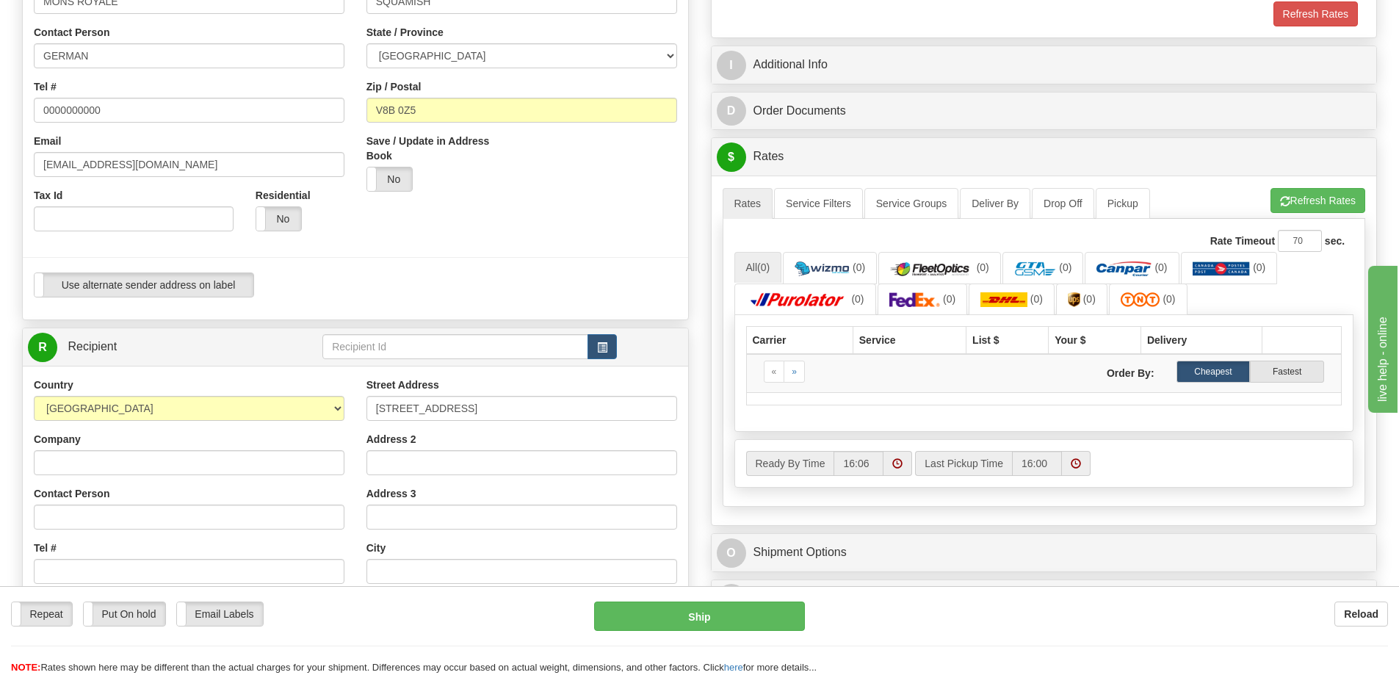
scroll to position [367, 0]
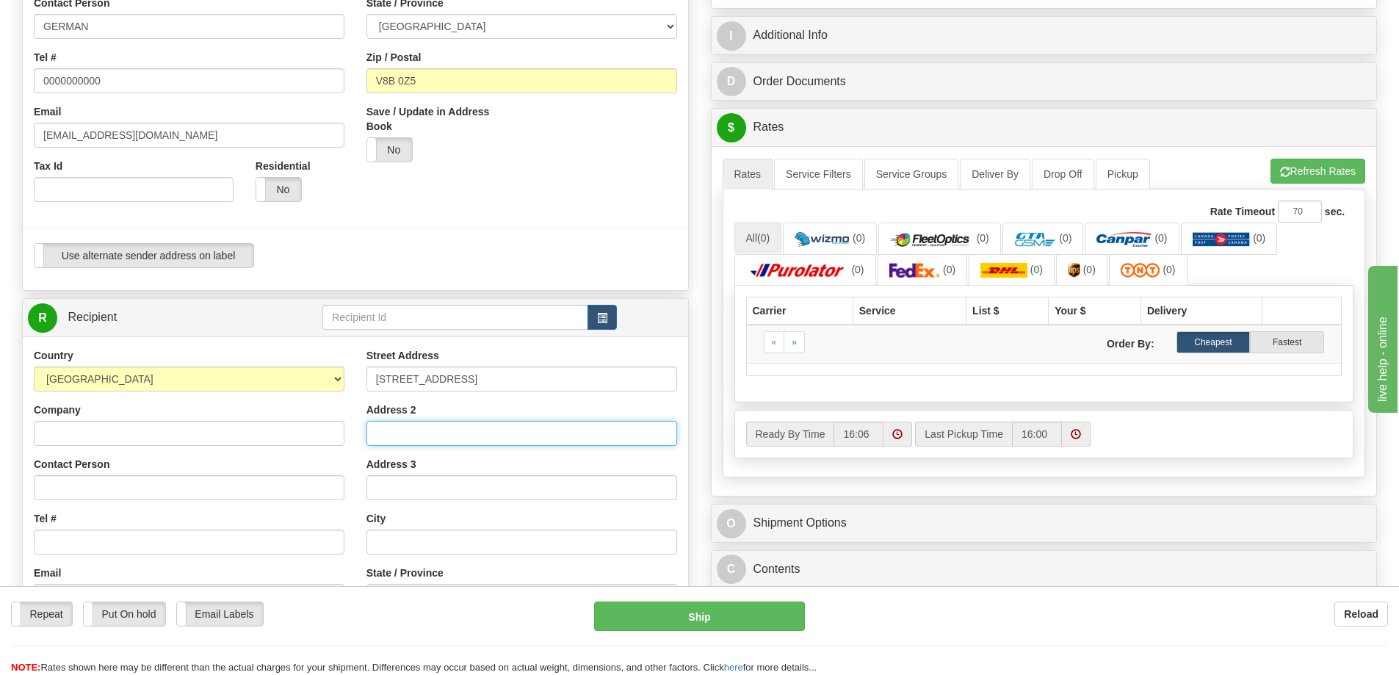
click at [400, 427] on input "Address 2" at bounding box center [522, 433] width 311 height 25
paste input "209"
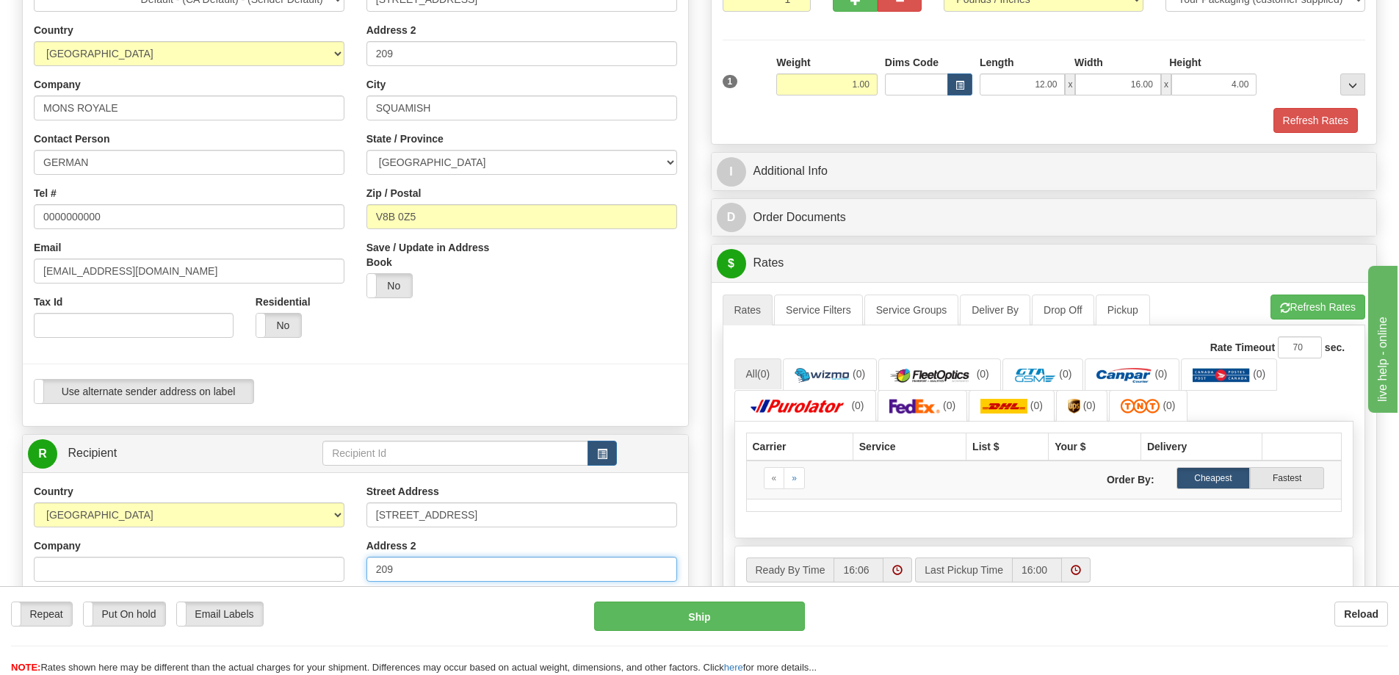
scroll to position [220, 0]
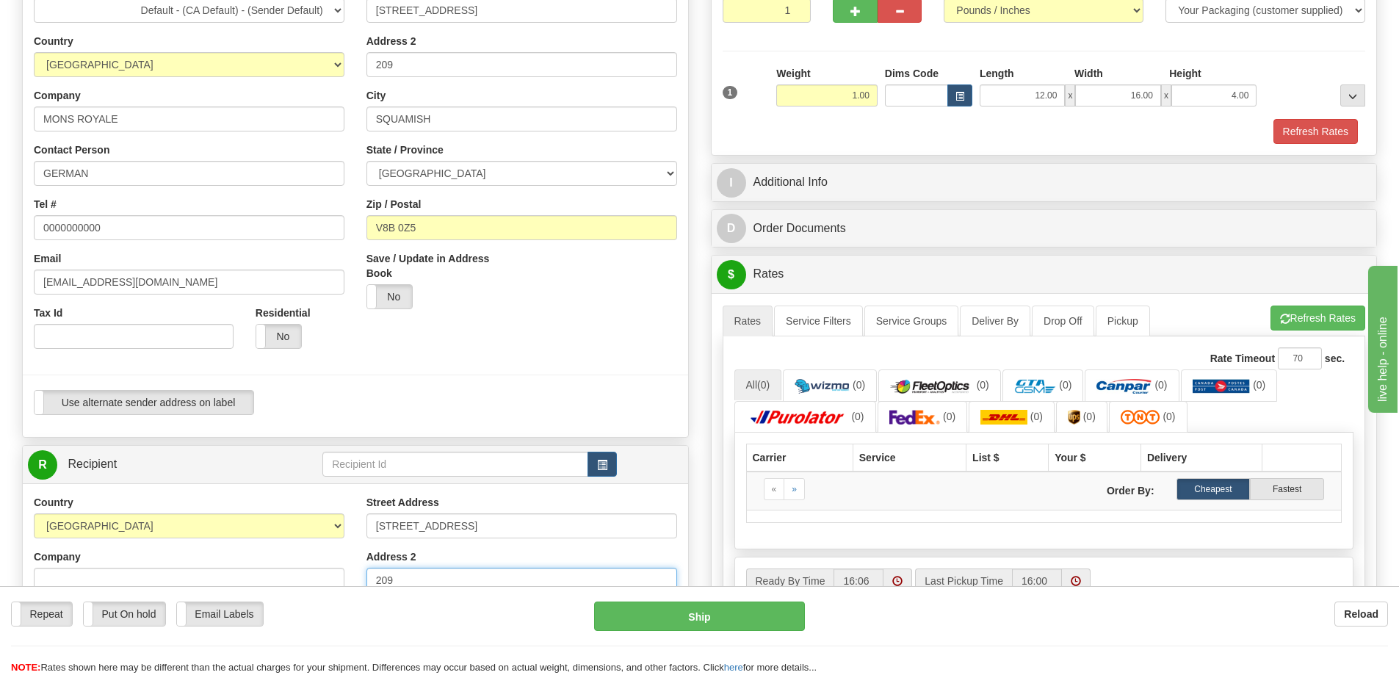
type input "209"
click at [425, 111] on input "SQUAMISH" at bounding box center [522, 119] width 311 height 25
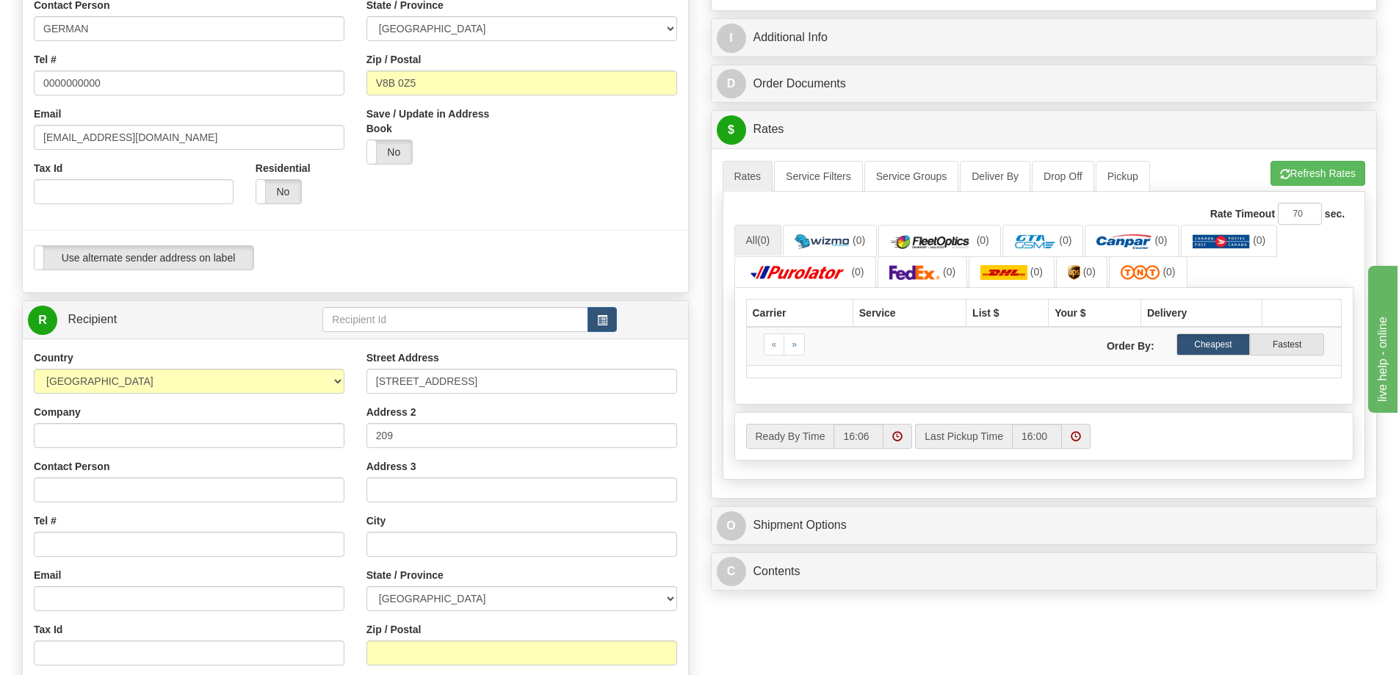
scroll to position [661, 0]
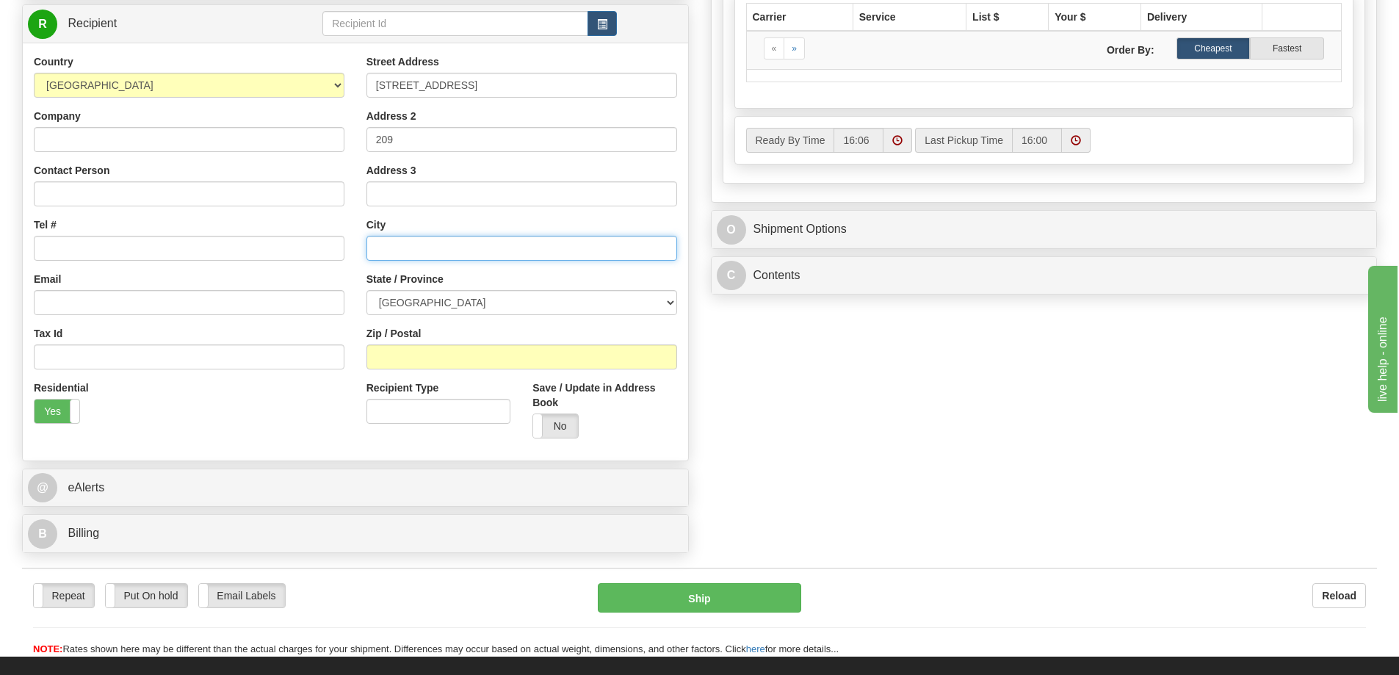
click at [428, 244] on input "text" at bounding box center [522, 248] width 311 height 25
paste input "SQUAMISH"
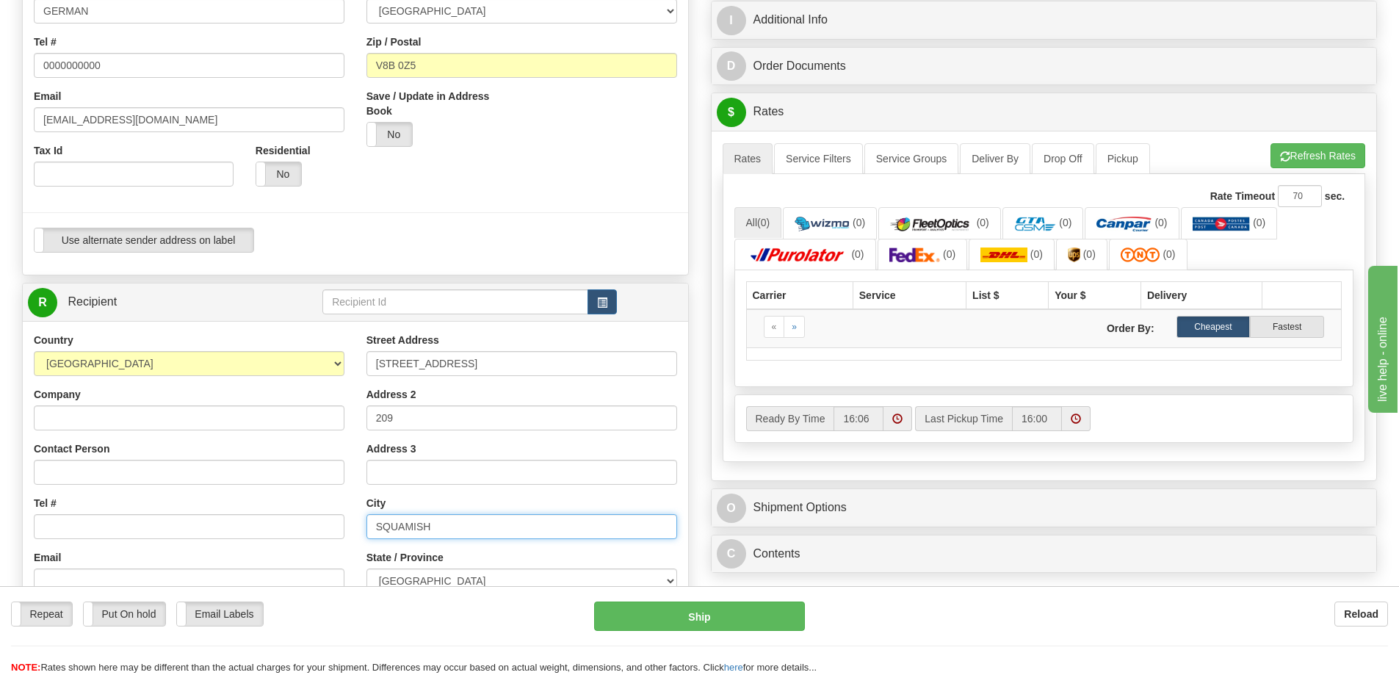
scroll to position [294, 0]
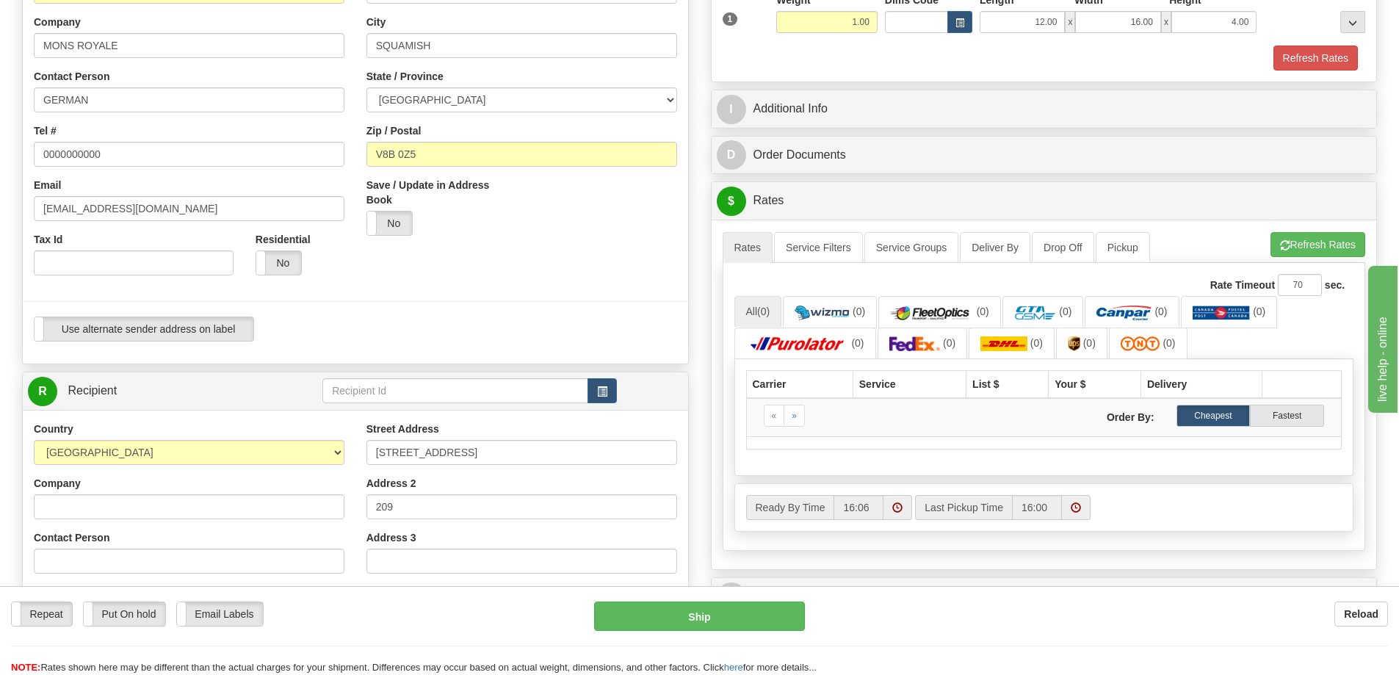
type input "SQUAMISH"
click at [427, 154] on input "V8B 0Z5" at bounding box center [522, 154] width 311 height 25
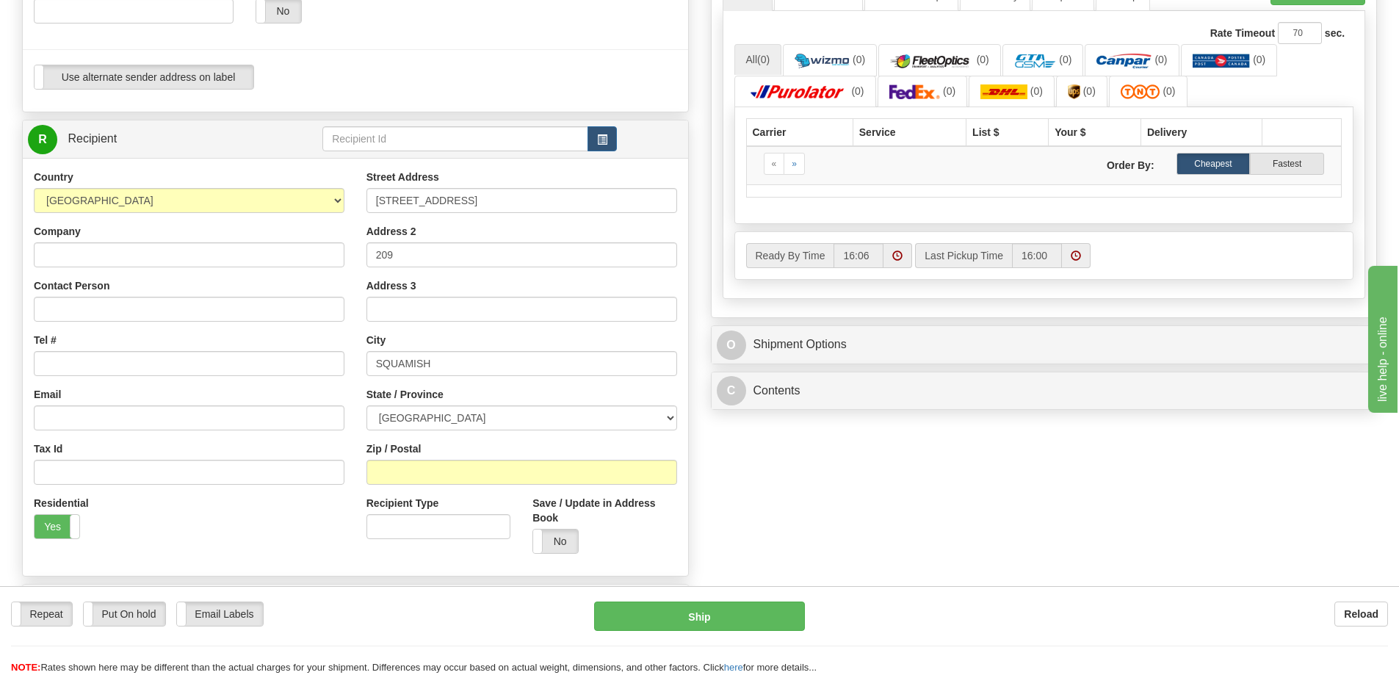
scroll to position [588, 0]
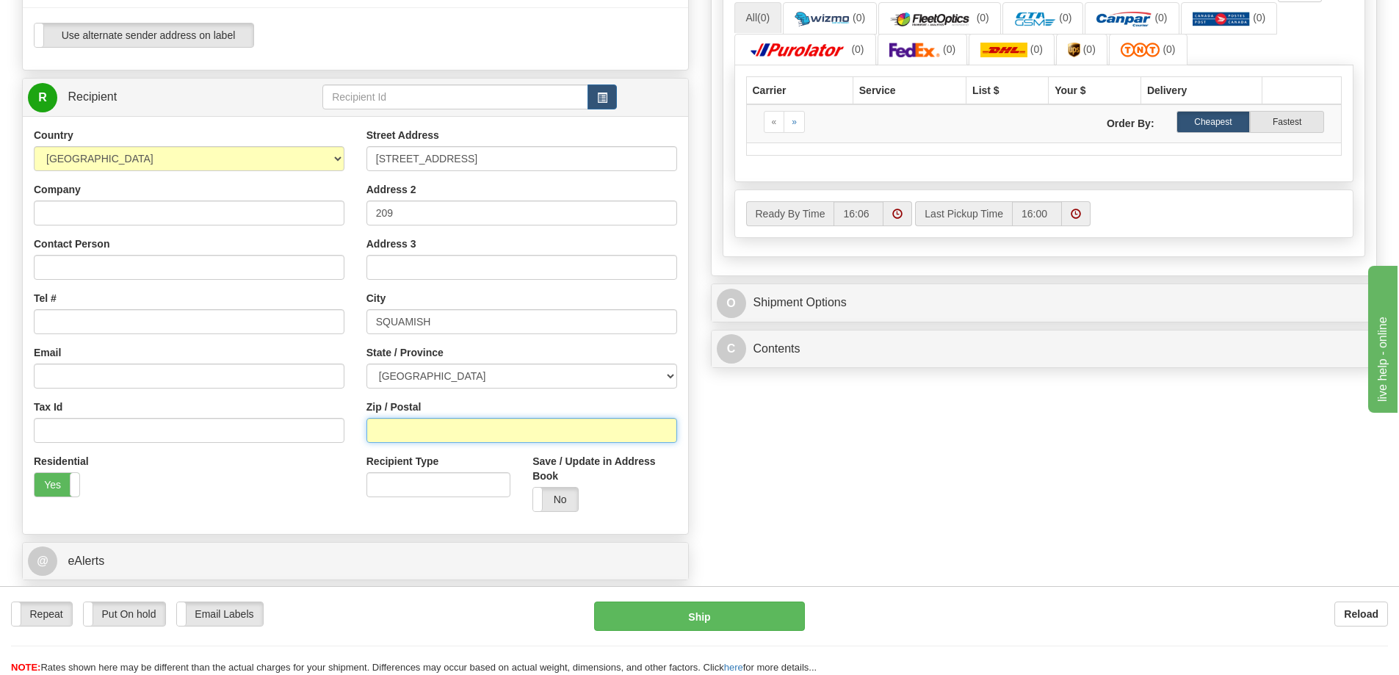
click at [427, 425] on input "Zip / Postal" at bounding box center [522, 430] width 311 height 25
paste input "V8B 0Z5"
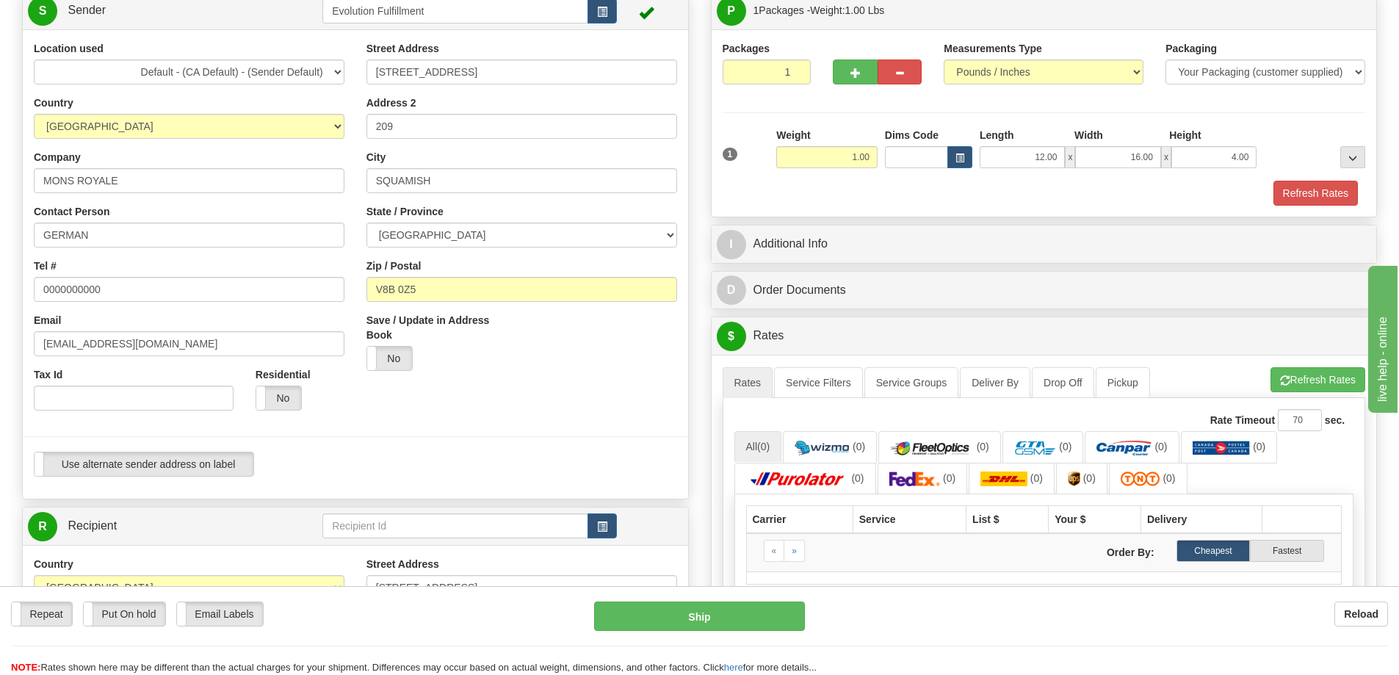
scroll to position [147, 0]
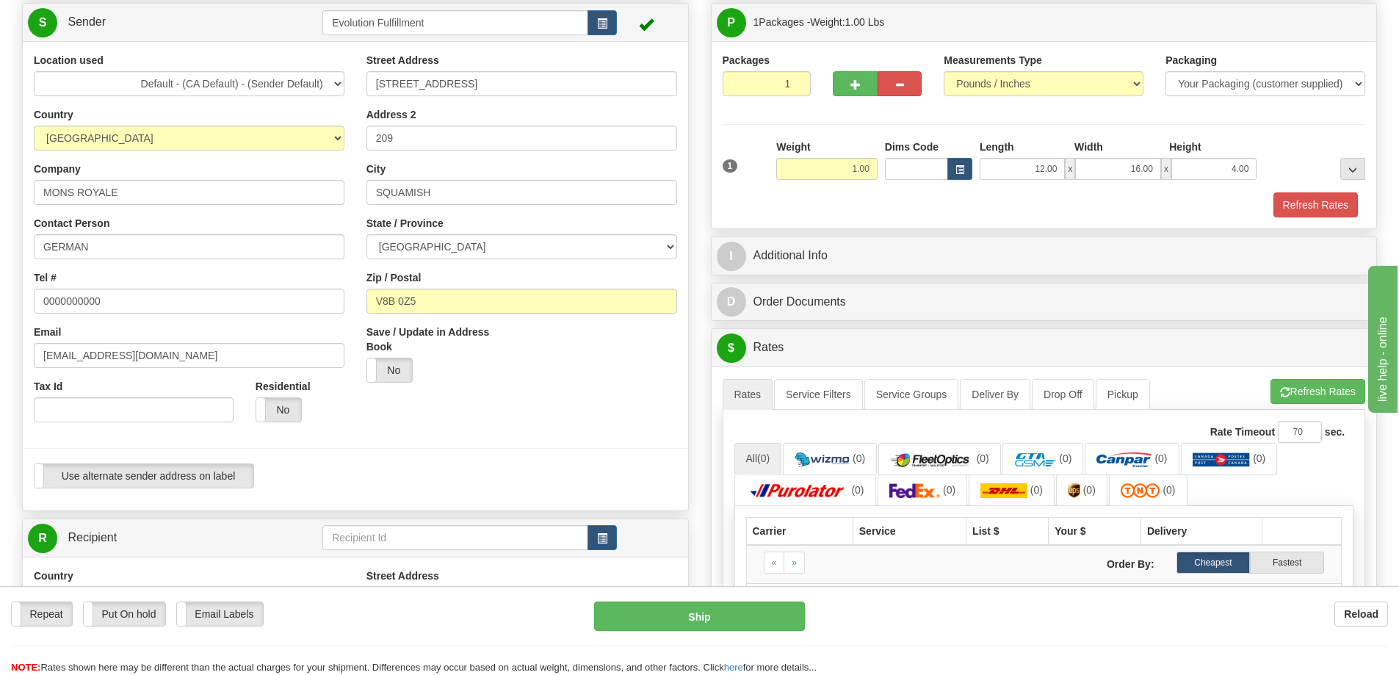
type input "V8B 0Z5"
click at [86, 192] on input "MONS ROYALE" at bounding box center [189, 192] width 311 height 25
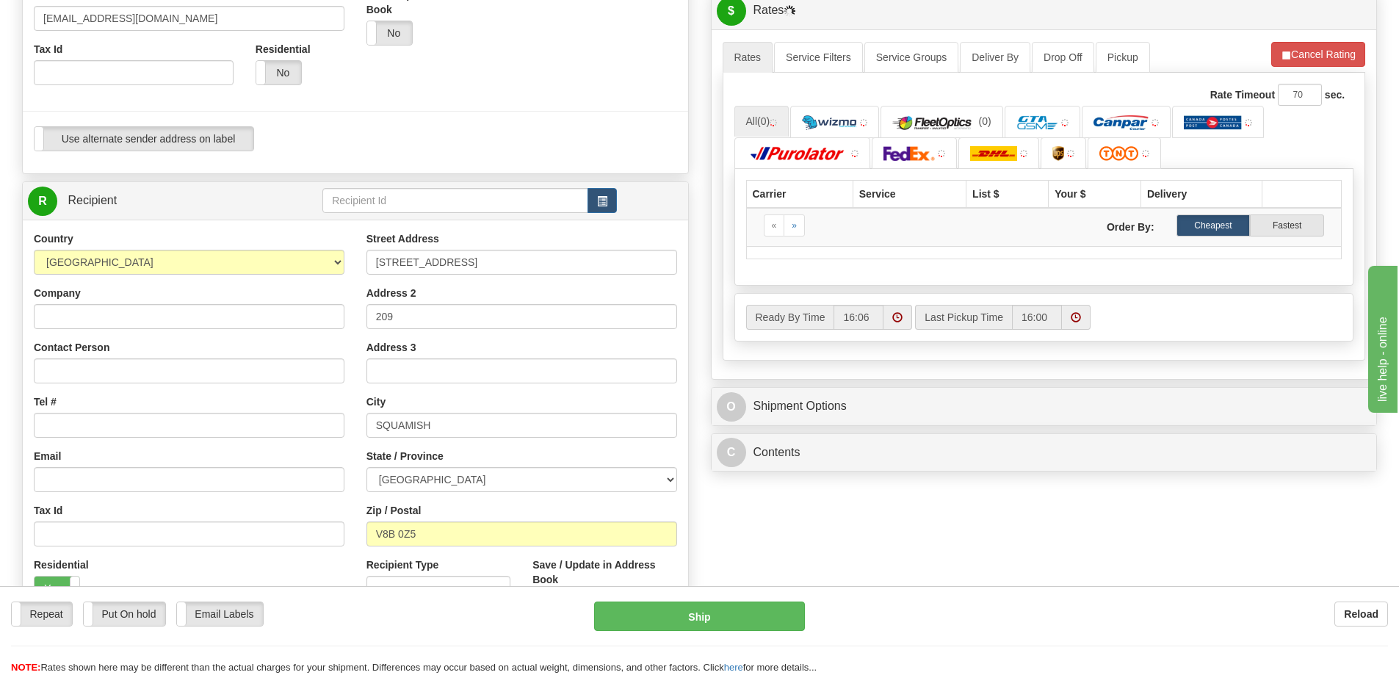
scroll to position [514, 0]
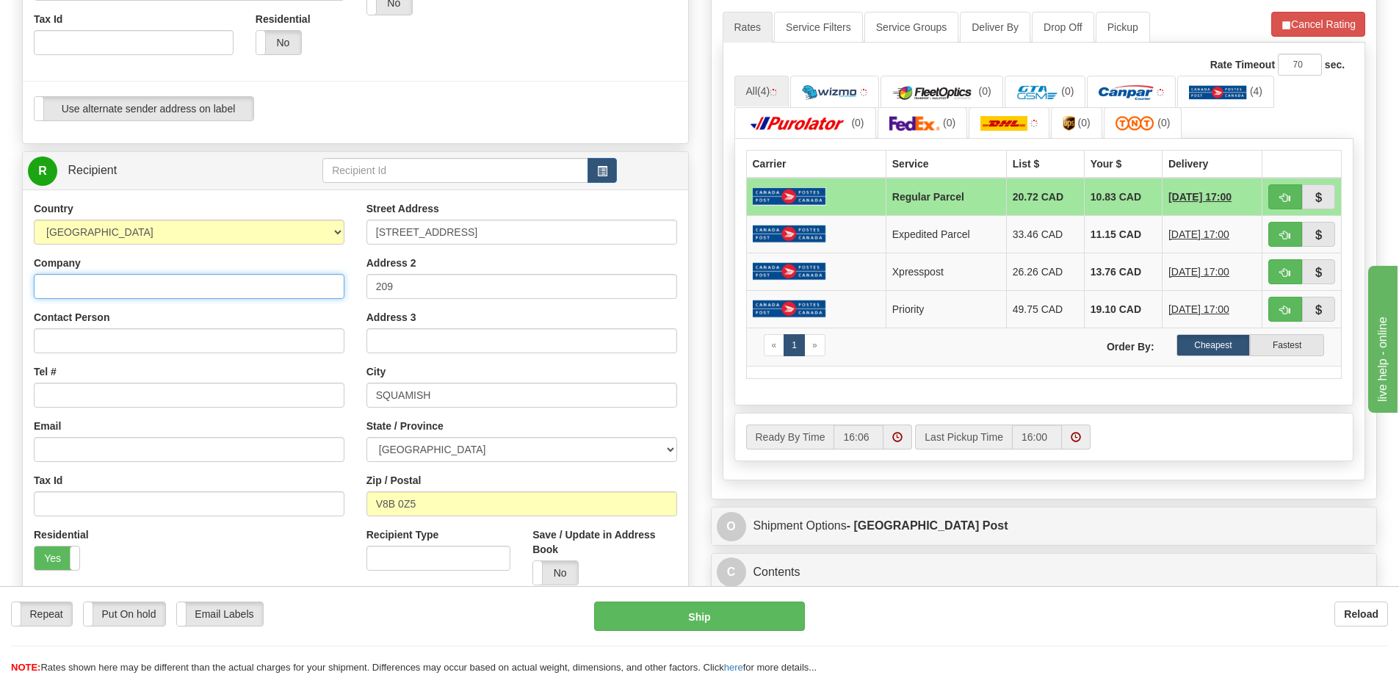
click at [151, 280] on input "Company" at bounding box center [189, 286] width 311 height 25
paste input "MONS ROYALE"
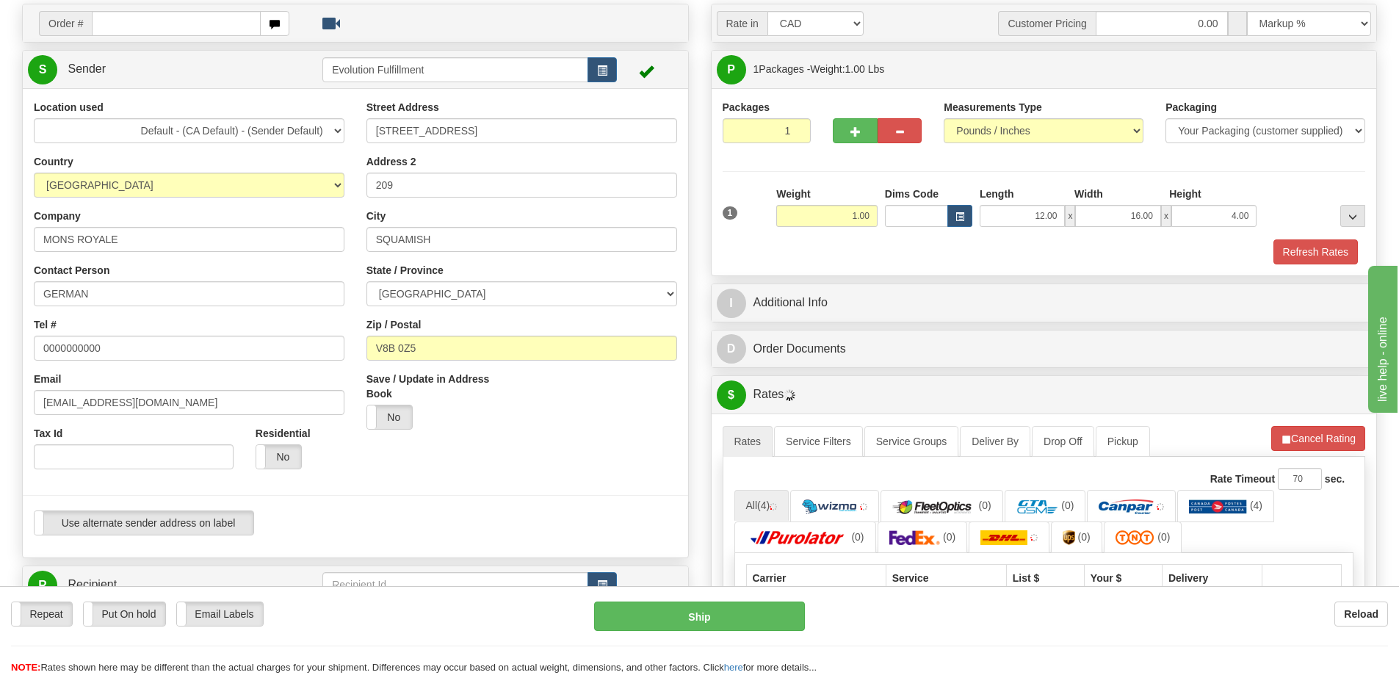
scroll to position [73, 0]
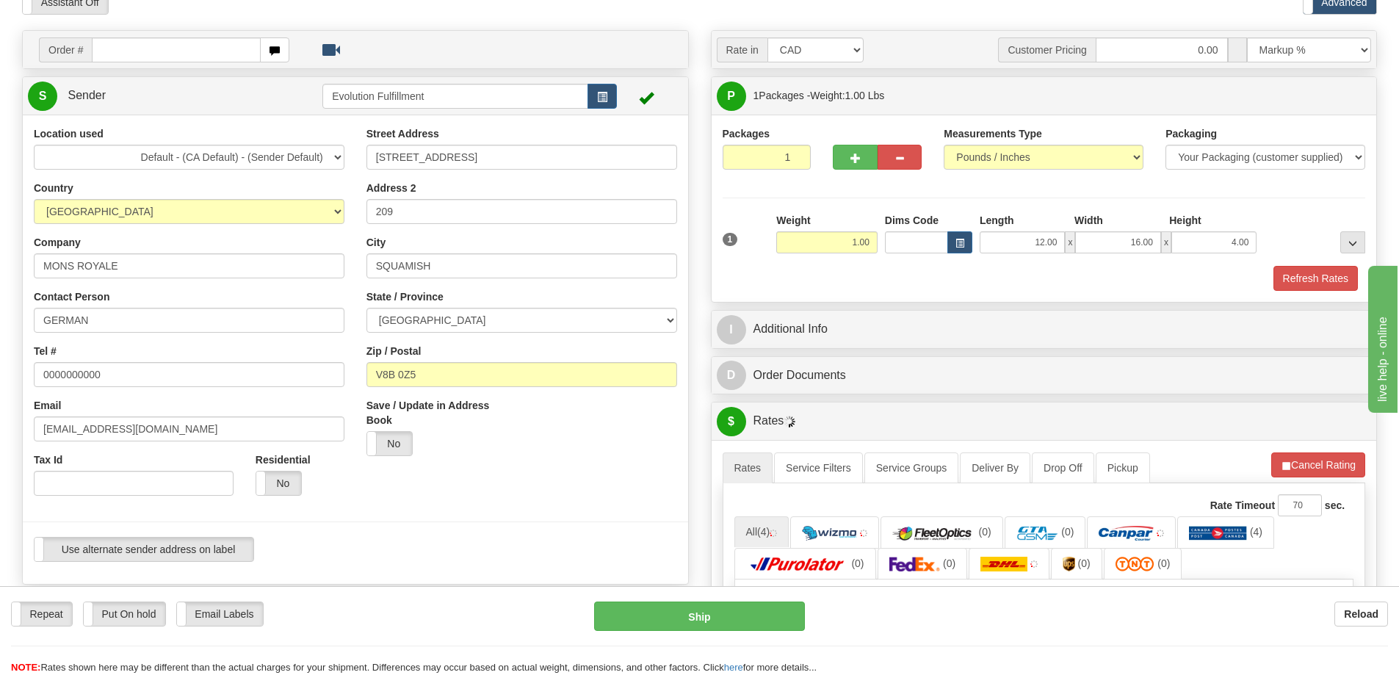
type input "MONS ROYALE"
click at [73, 266] on input "MONS ROYALE" at bounding box center [189, 265] width 311 height 25
click at [79, 319] on input "GERMAN" at bounding box center [189, 320] width 311 height 25
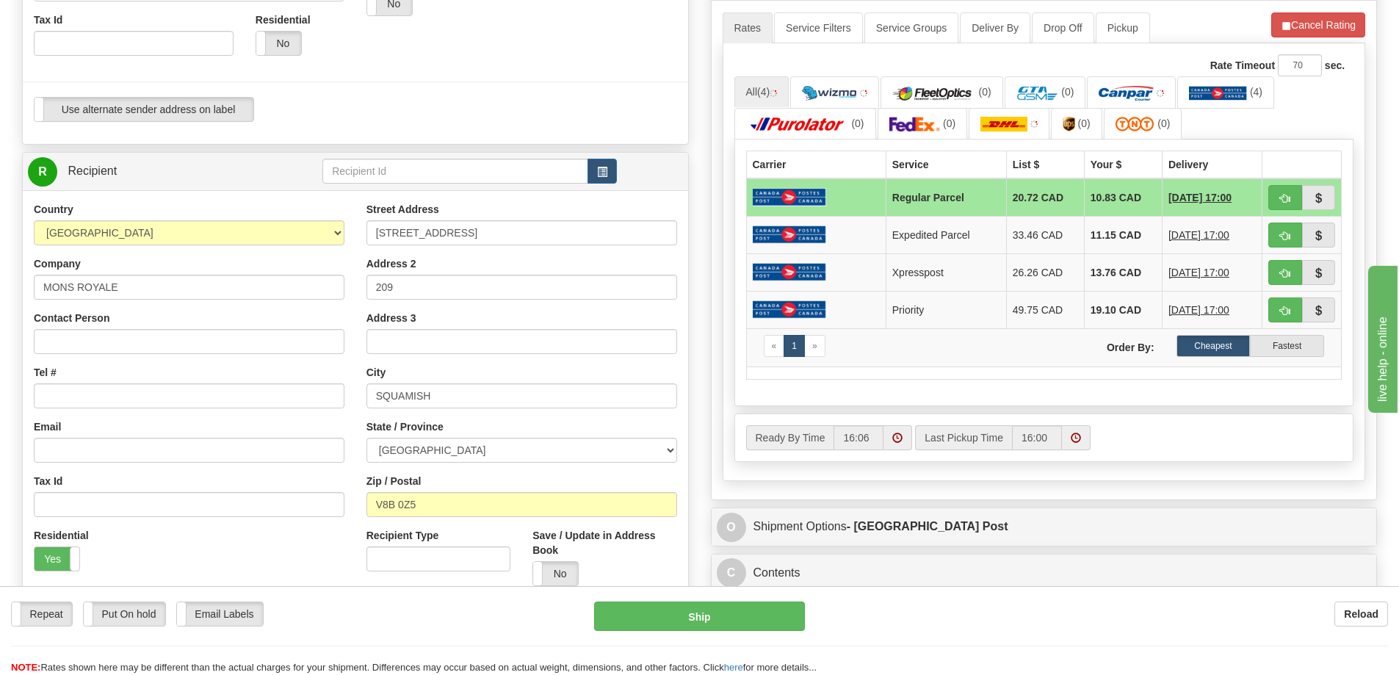
scroll to position [514, 0]
drag, startPoint x: 92, startPoint y: 340, endPoint x: 181, endPoint y: 254, distance: 124.2
click at [92, 340] on input "Contact Person" at bounding box center [189, 340] width 311 height 25
paste input "GERMAN"
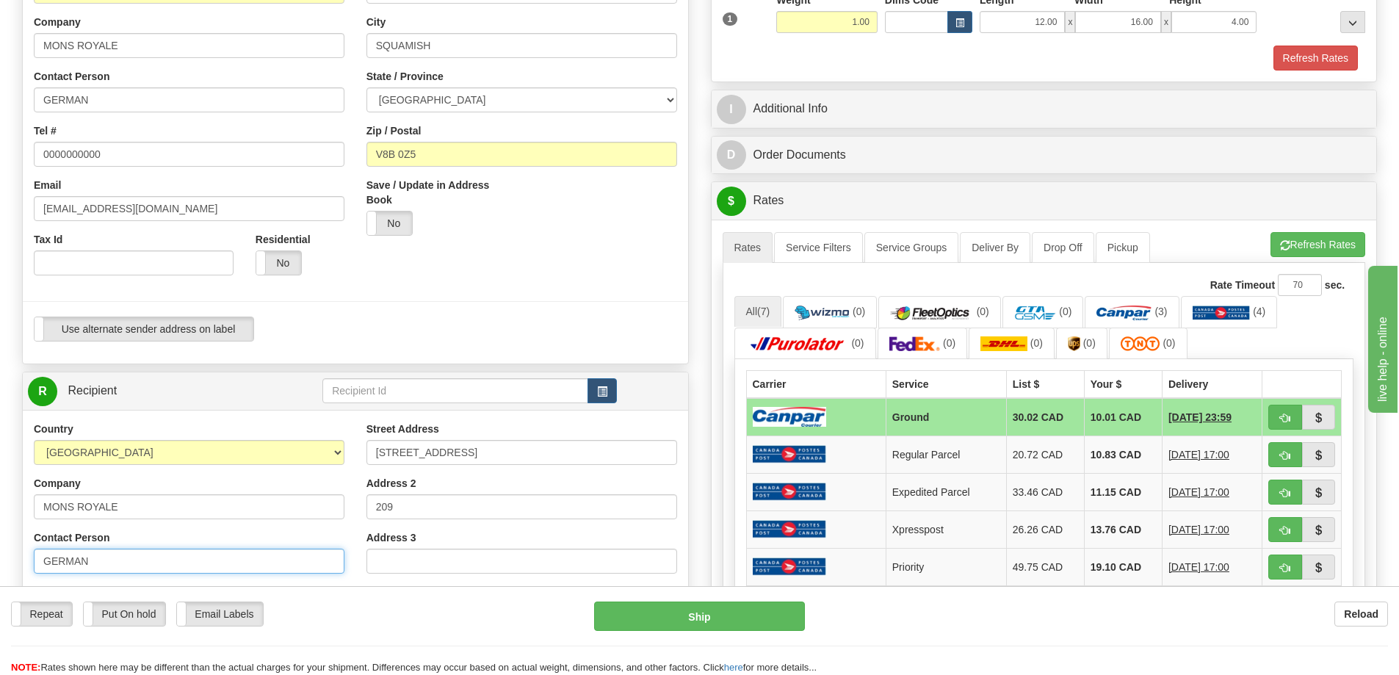
type input "GERMAN"
click at [105, 223] on div "Location used Default - (CA Default) - (Sender Default) Evolution US EVOLUTION …" at bounding box center [189, 96] width 333 height 381
click at [122, 200] on input "German.Berguecio@monsroyale.com" at bounding box center [189, 208] width 311 height 25
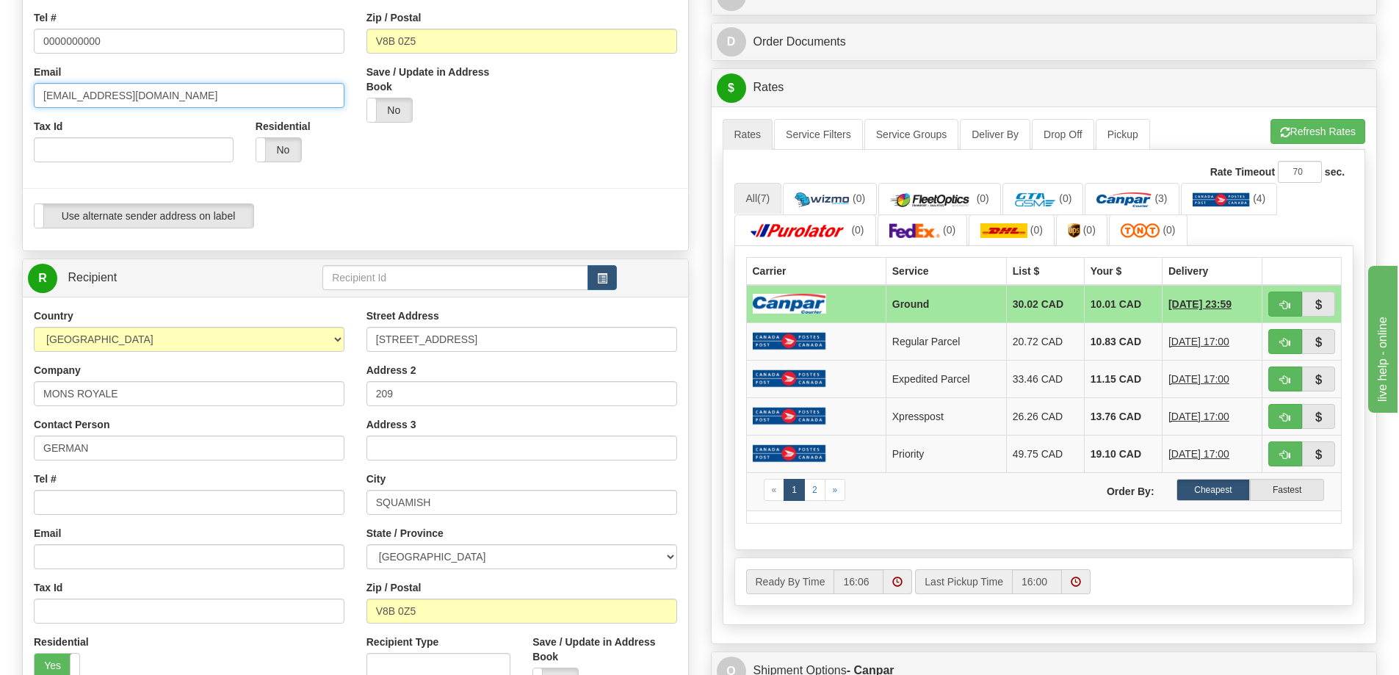
scroll to position [735, 0]
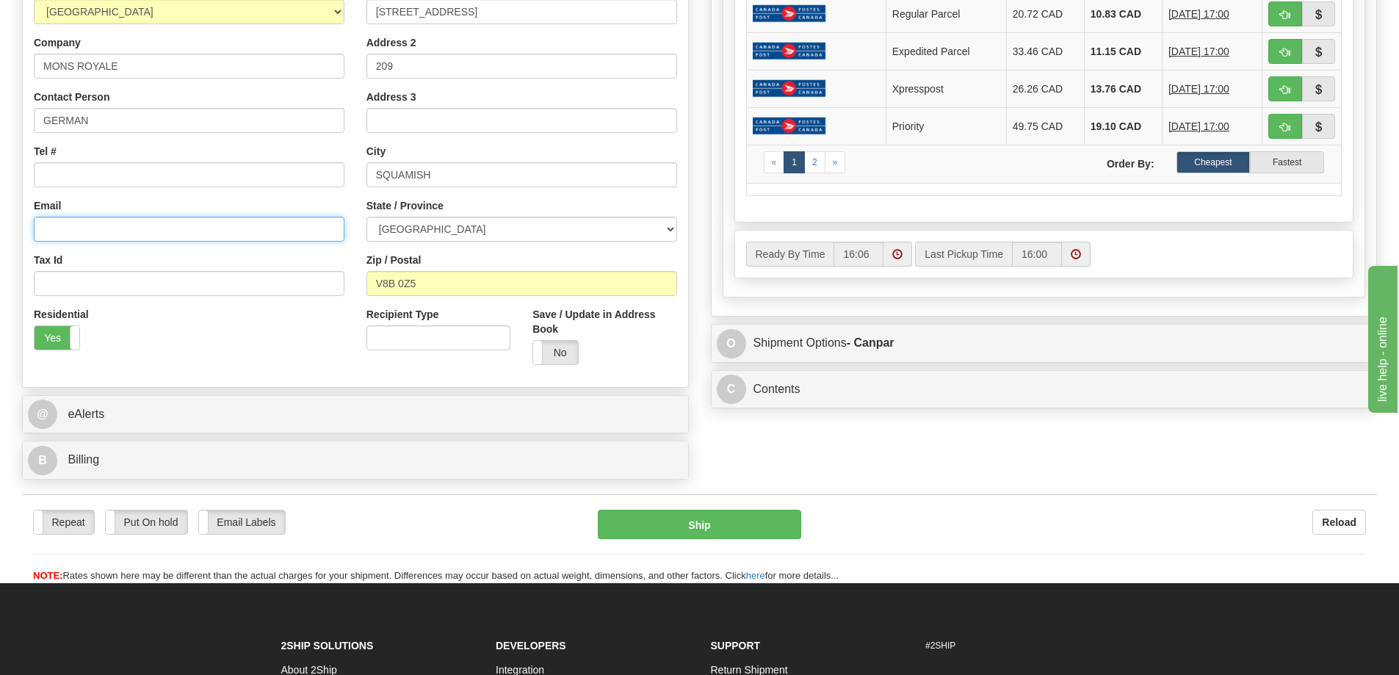
click at [124, 224] on input "Email" at bounding box center [189, 229] width 311 height 25
paste input "German.Berguecio@monsroyale.com"
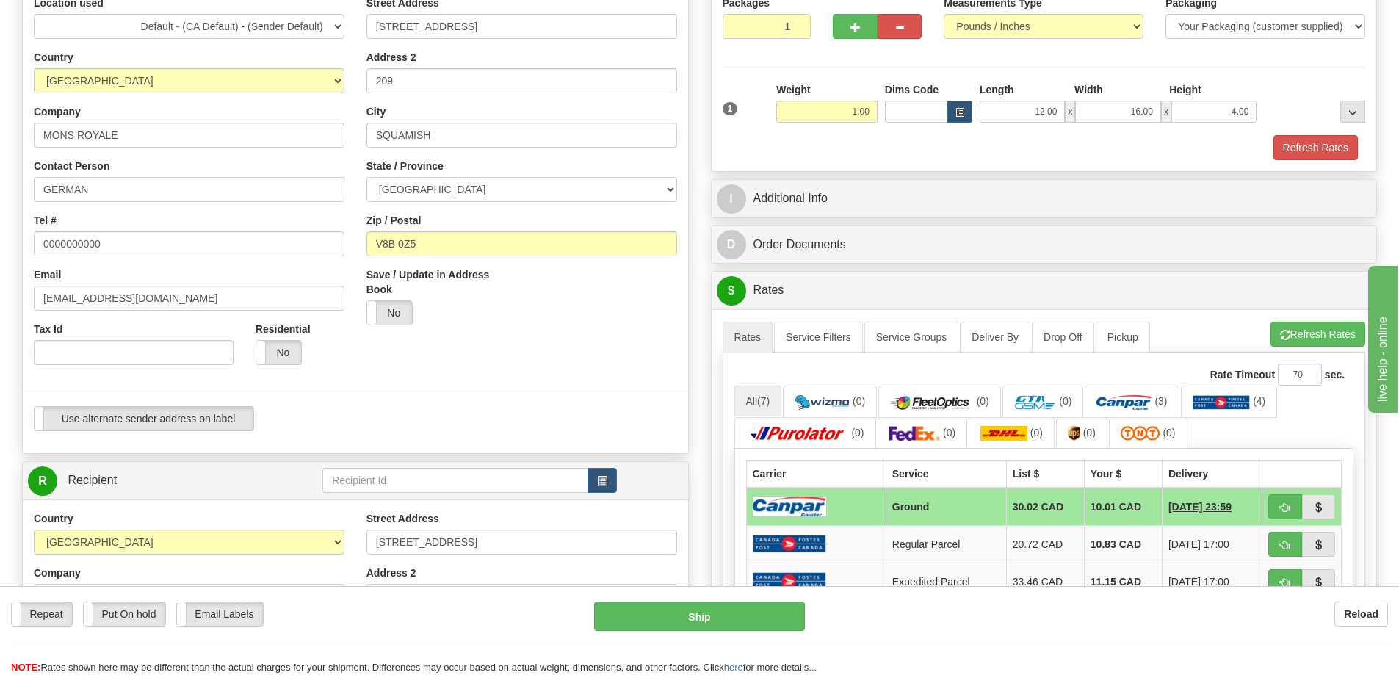
scroll to position [0, 0]
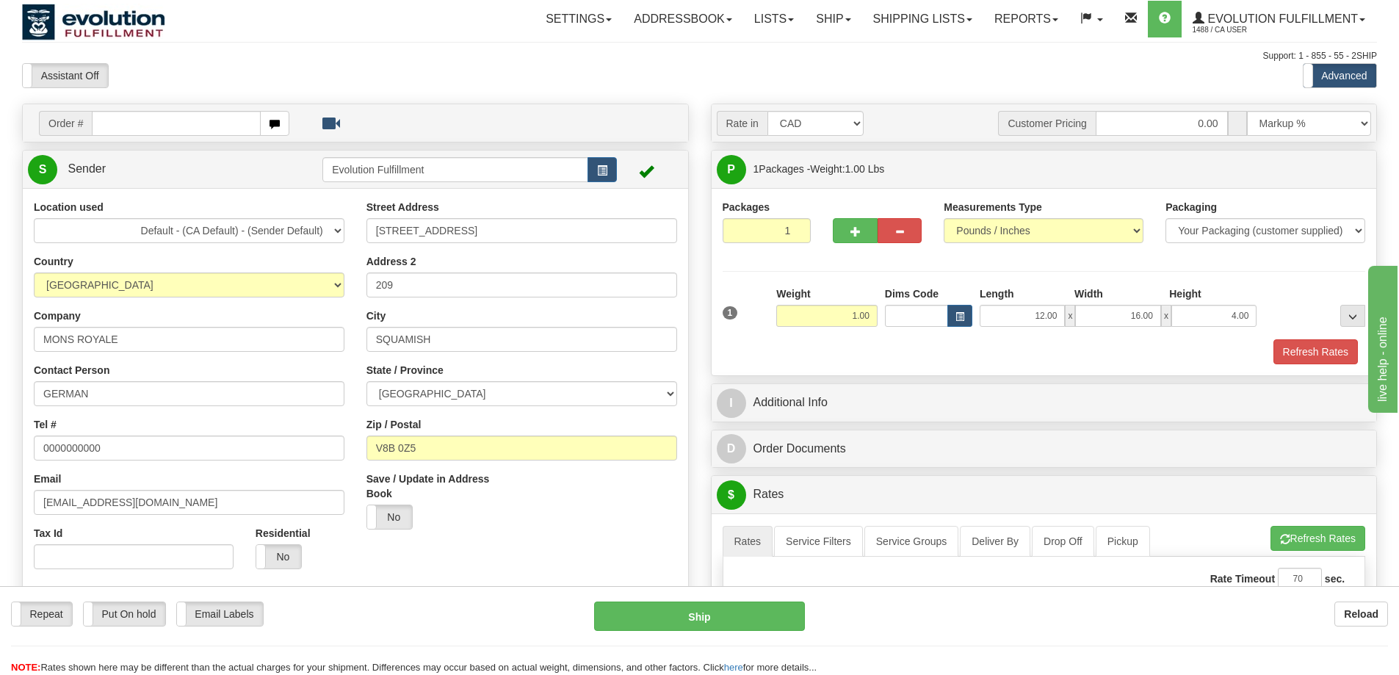
type input "German.Berguecio@monsroyale.com"
click at [449, 232] on input "39480 QUEENS WAY" at bounding box center [522, 230] width 311 height 25
click at [492, 286] on input "209" at bounding box center [522, 285] width 311 height 25
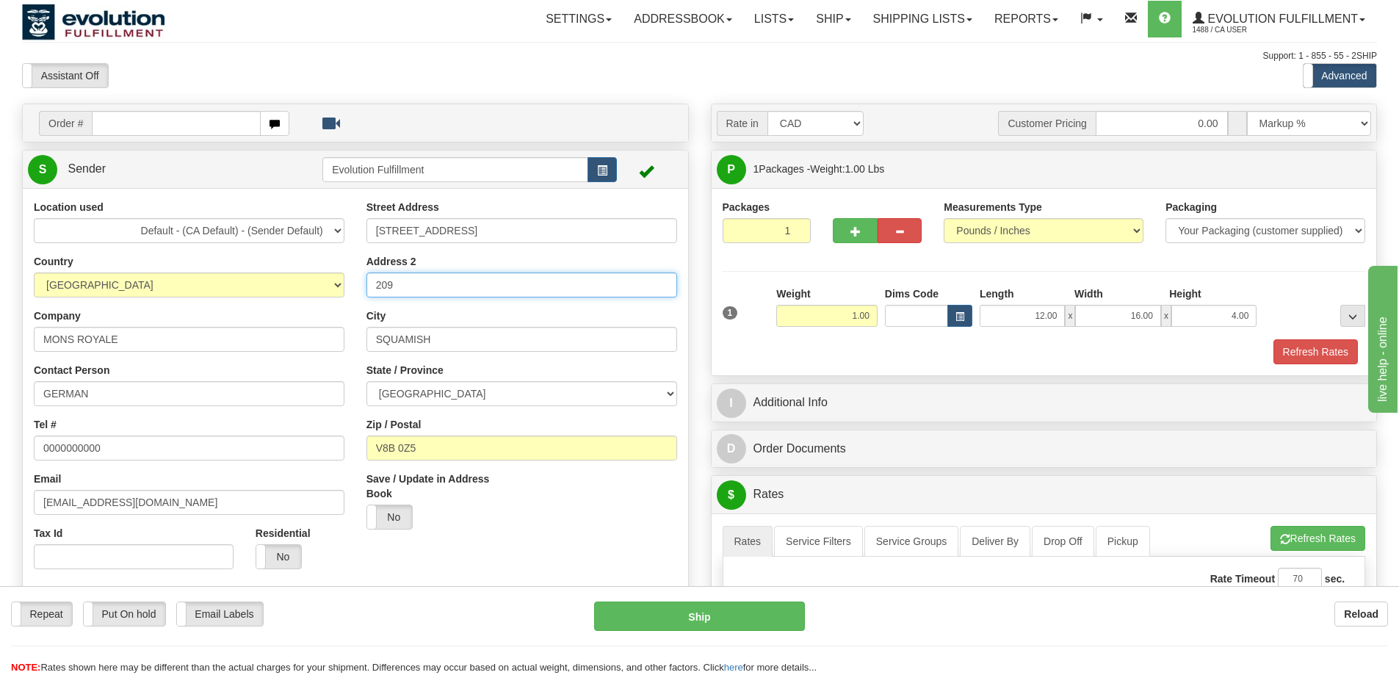
click at [492, 286] on input "209" at bounding box center [522, 285] width 311 height 25
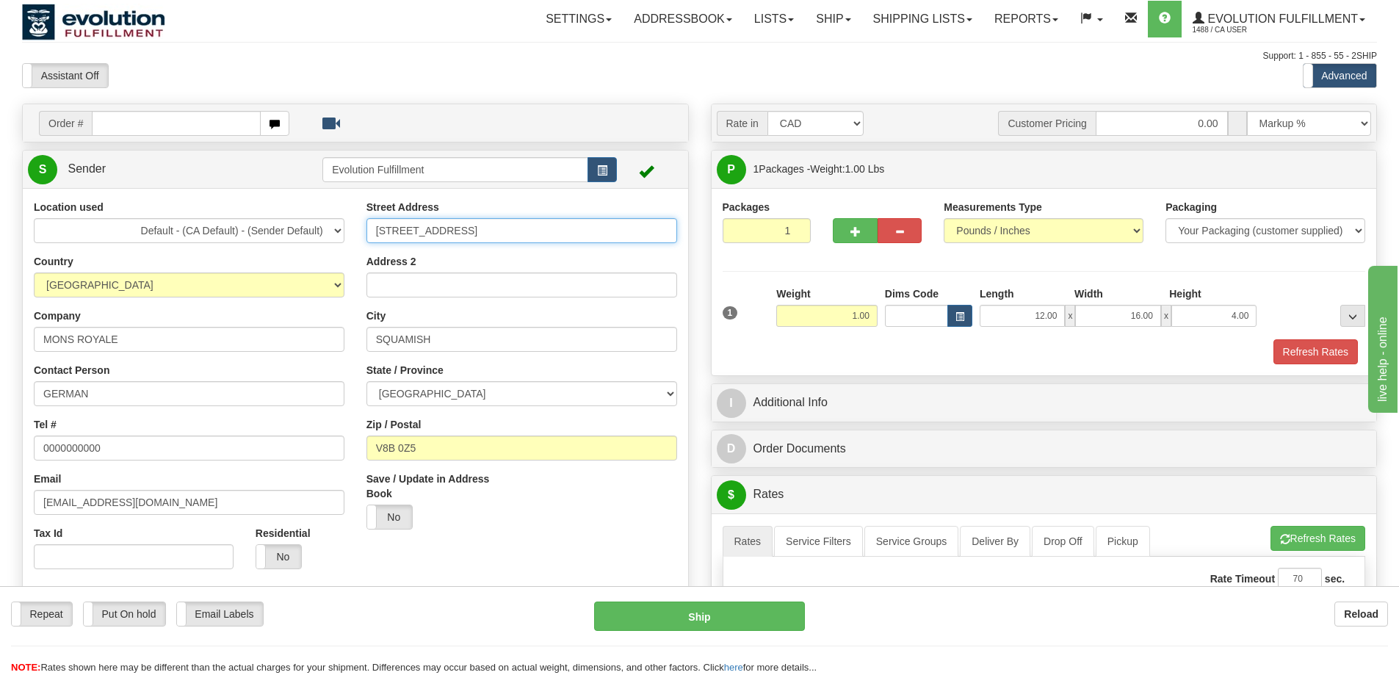
click at [510, 228] on input "39480 QUEENS WAY" at bounding box center [522, 230] width 311 height 25
paste input "236 Westpoint Gardens SW"
type input "236 Westpoint Gardens SW"
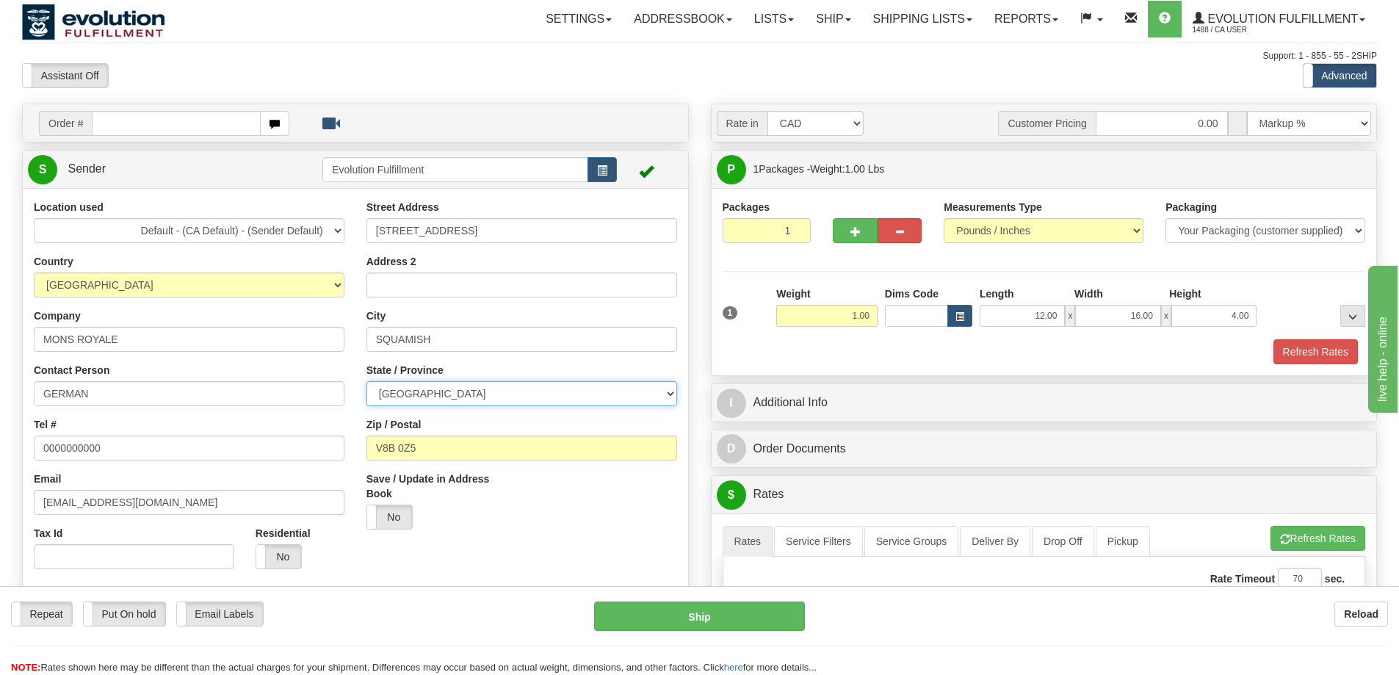
click at [463, 389] on select "ALBERTA BRITISH COLUMBIA MANITOBA NEW BRUNSWICK NEWFOUNDLAND NOVA SCOTIA NUNAVU…" at bounding box center [522, 393] width 311 height 25
select select "AB"
click at [367, 381] on select "ALBERTA BRITISH COLUMBIA MANITOBA NEW BRUNSWICK NEWFOUNDLAND NOVA SCOTIA NUNAVU…" at bounding box center [522, 393] width 311 height 25
click at [419, 345] on input "SQUAMISH" at bounding box center [522, 339] width 311 height 25
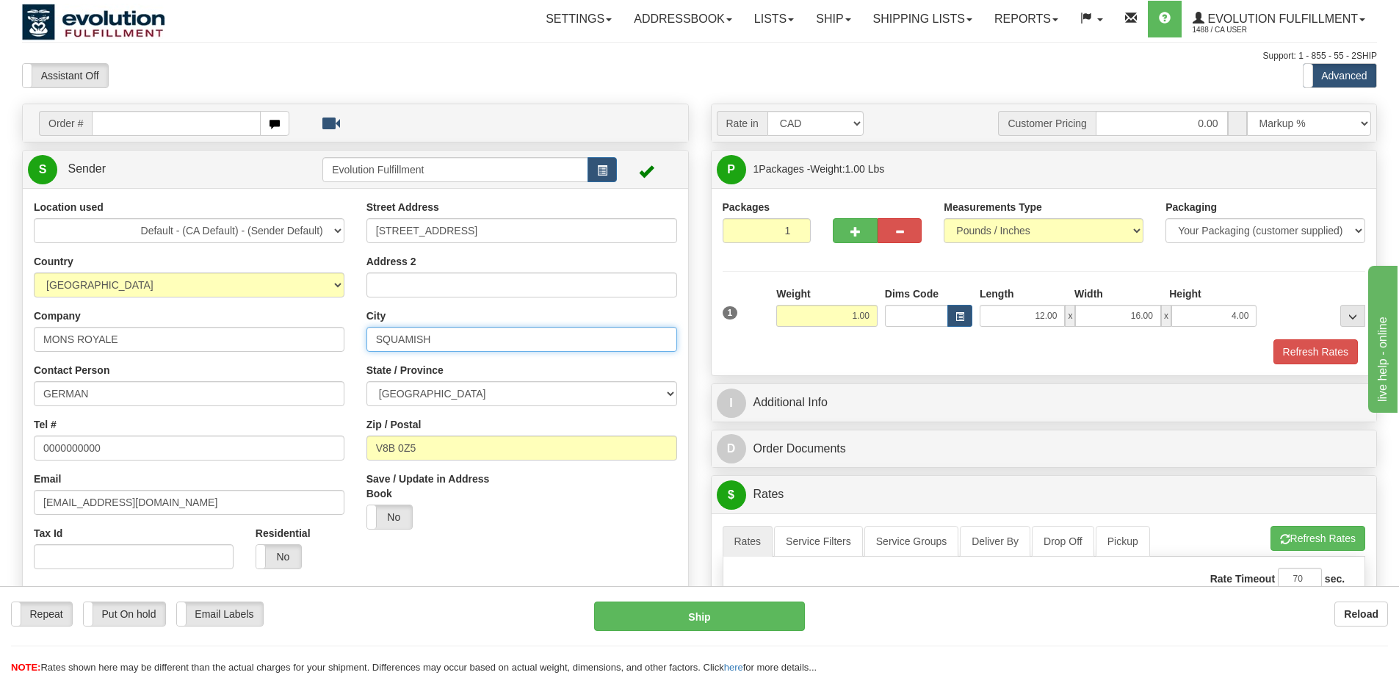
click at [419, 345] on input "SQUAMISH" at bounding box center [522, 339] width 311 height 25
type input "c"
type input "CALGARY"
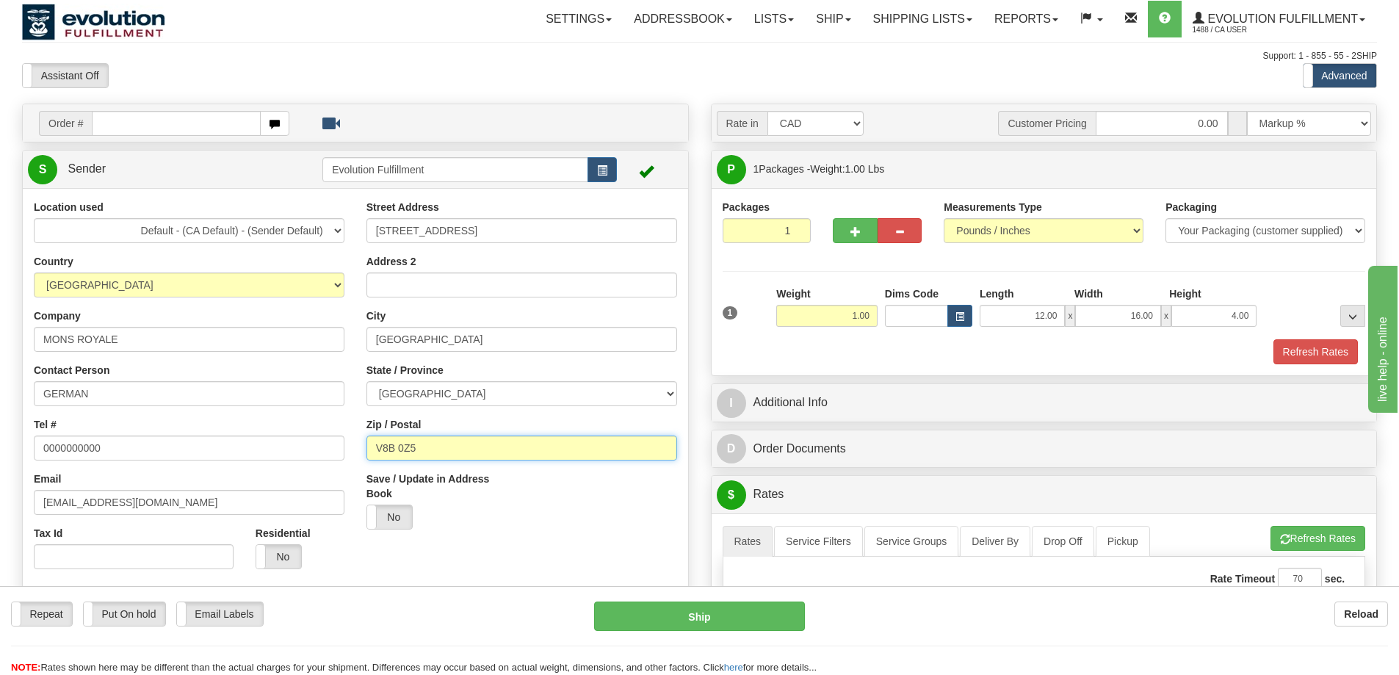
paste input "T3H 4M6"
type input "T3H 4M6"
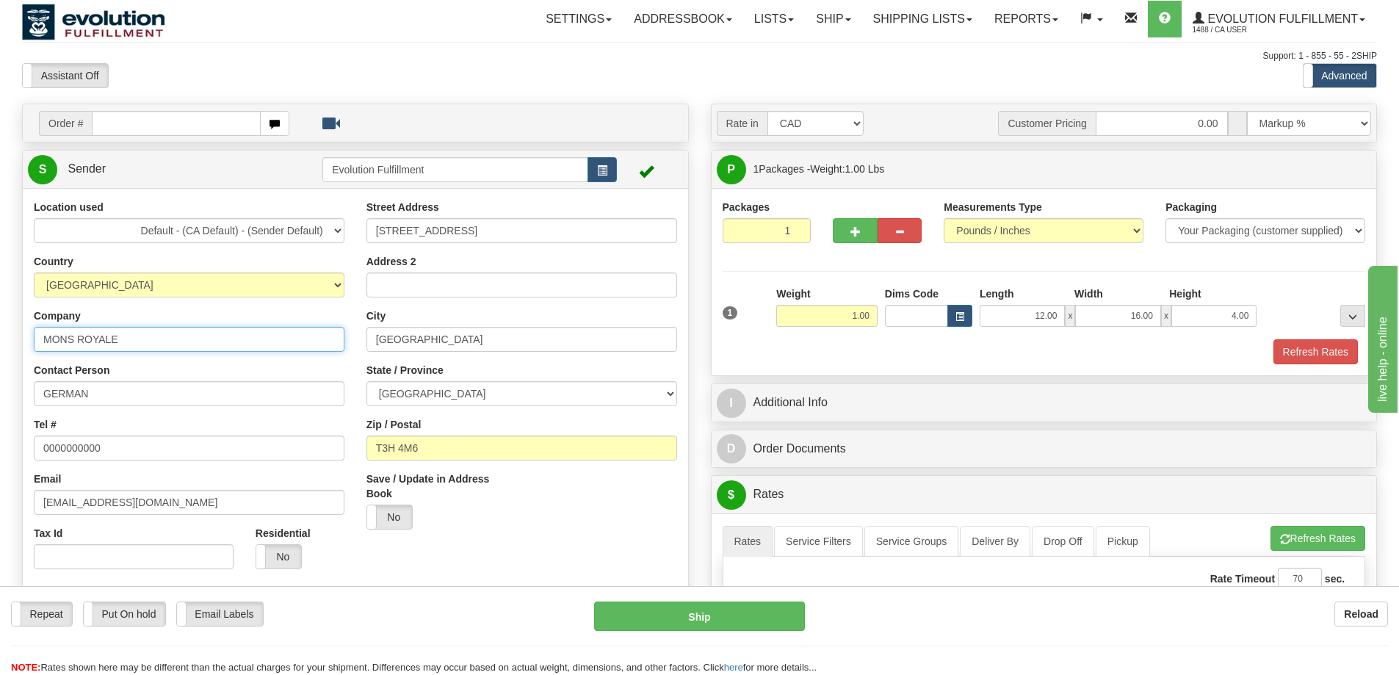
click at [156, 346] on input "MONS ROYALE" at bounding box center [189, 339] width 311 height 25
click at [155, 346] on input "MONS ROYALE" at bounding box center [189, 339] width 311 height 25
click at [233, 397] on input "GERMAN" at bounding box center [189, 393] width 311 height 25
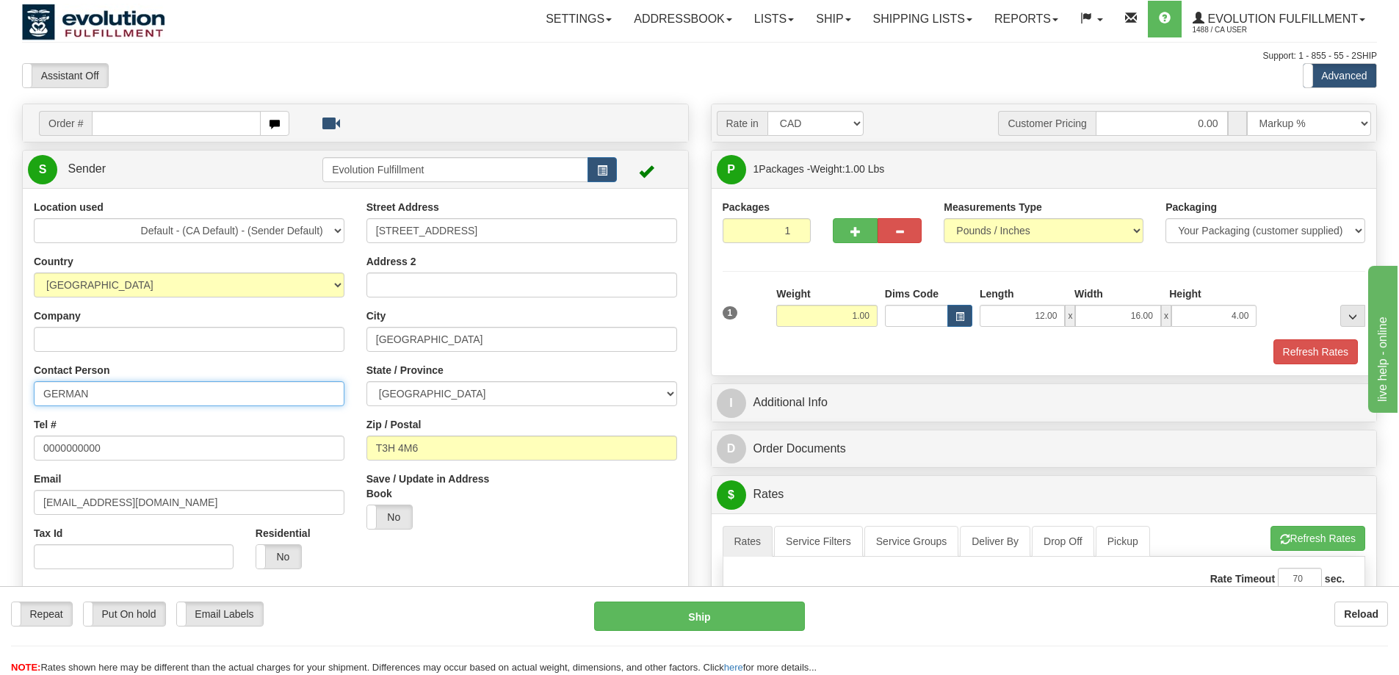
click at [233, 397] on input "GERMAN" at bounding box center [189, 393] width 311 height 25
paste input "Lynn Baron"
type input "Lynn Baron"
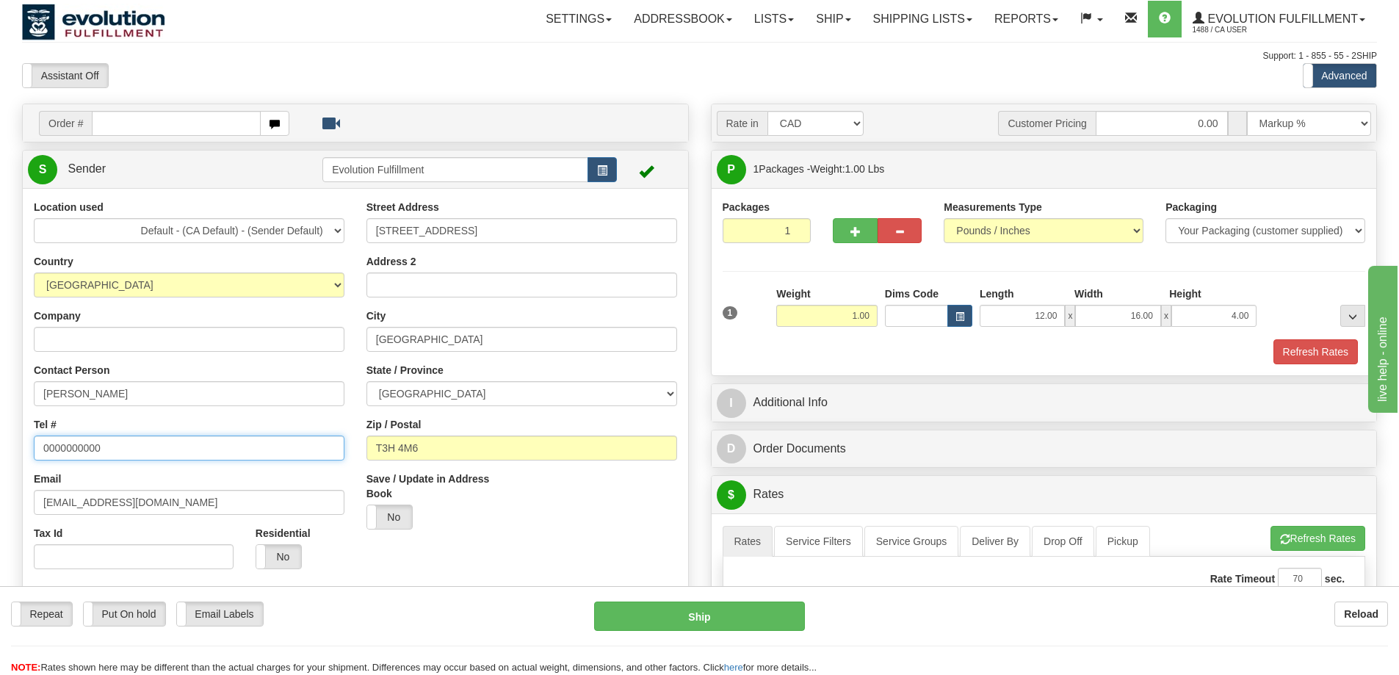
drag, startPoint x: 102, startPoint y: 450, endPoint x: 29, endPoint y: 435, distance: 74.9
click at [29, 435] on div "Location used Default - (CA Default) - (Sender Default) Evolution US EVOLUTION …" at bounding box center [189, 390] width 333 height 381
paste input "403-619-387"
type input "403-619-3870"
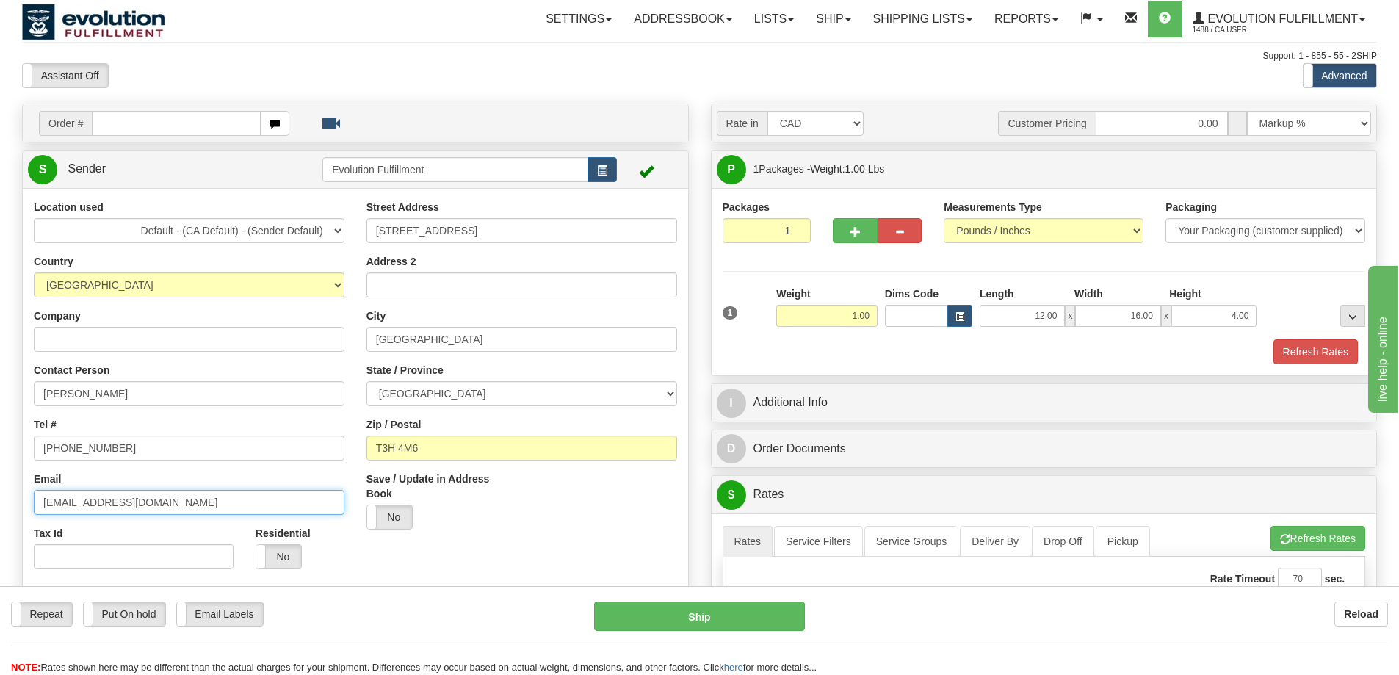
drag, startPoint x: 203, startPoint y: 504, endPoint x: 0, endPoint y: 504, distance: 202.8
click at [0, 504] on div "Toggle navigation Settings Shipping Preferences Fields Preferences New" at bounding box center [699, 648] width 1399 height 1297
drag, startPoint x: 381, startPoint y: 520, endPoint x: 358, endPoint y: 558, distance: 44.2
click at [362, 558] on div "Location used Default - (CA Default) - (Sender Default) Evolution US EVOLUTION …" at bounding box center [356, 423] width 666 height 447
click at [288, 549] on label "No" at bounding box center [278, 557] width 45 height 24
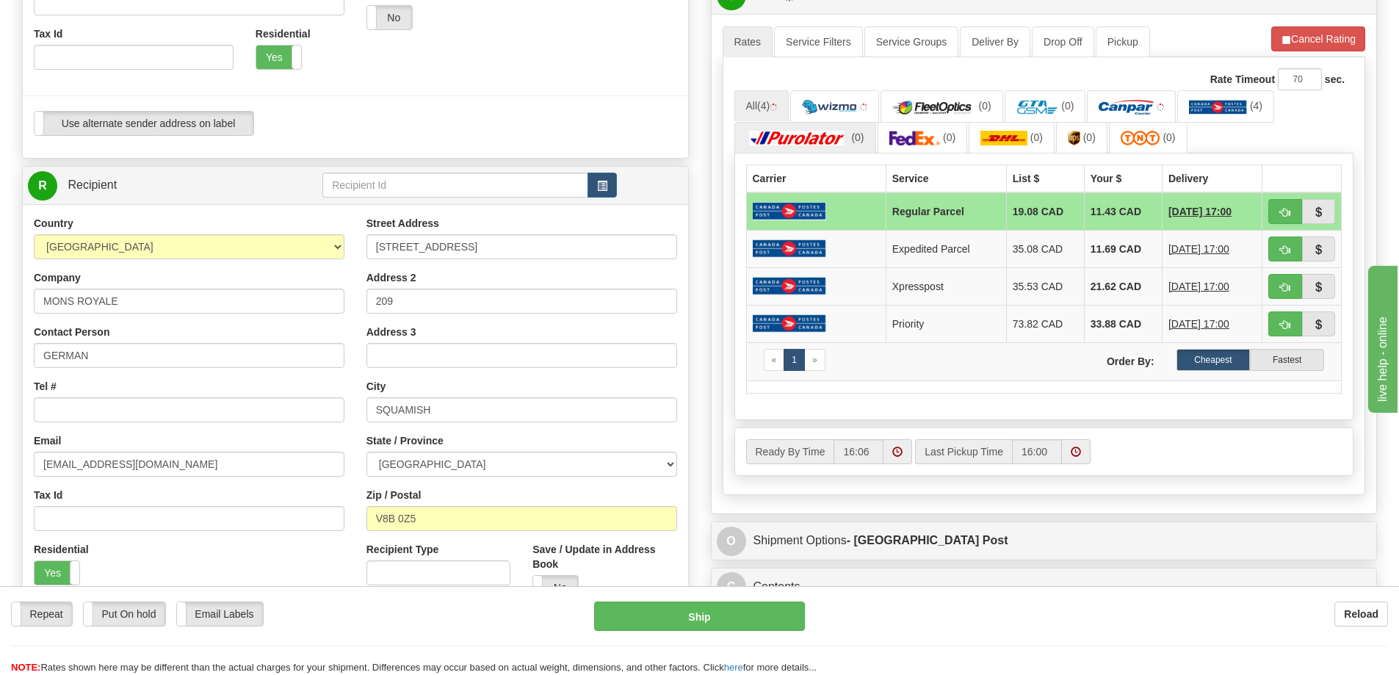
scroll to position [514, 0]
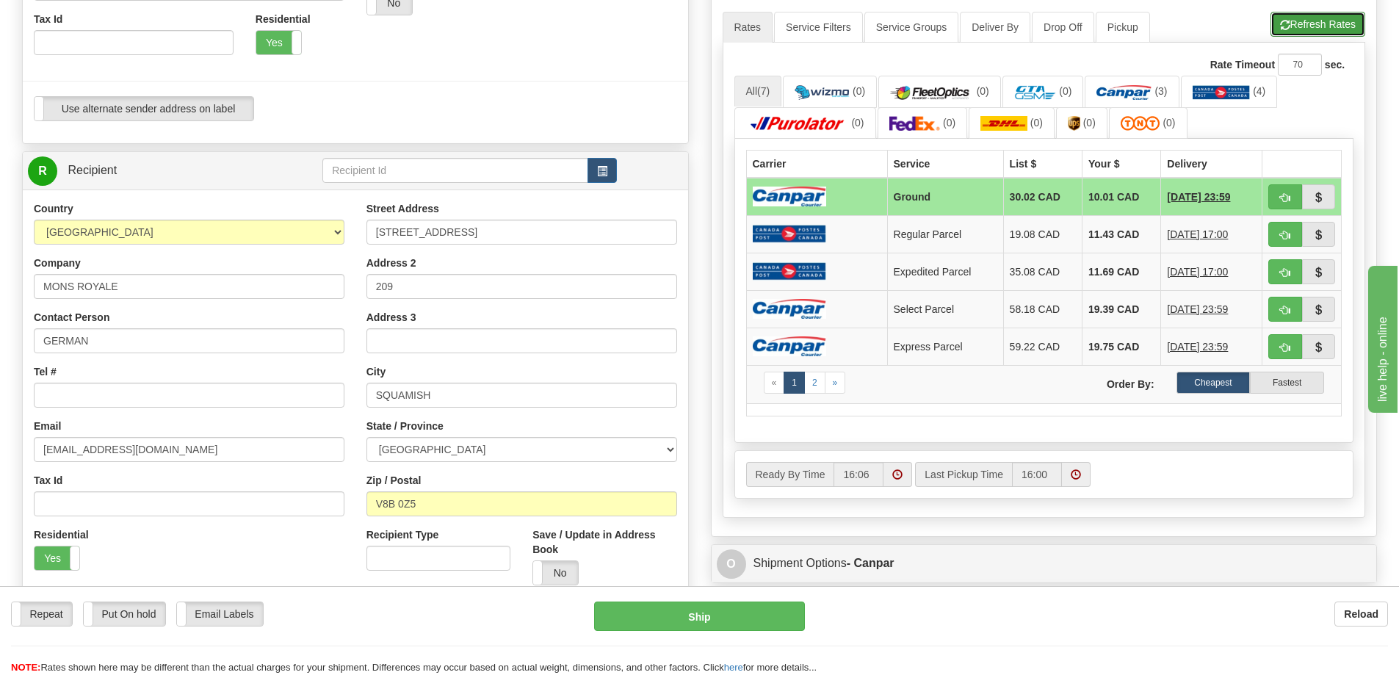
click at [1309, 29] on button "Refresh Rates" at bounding box center [1318, 24] width 95 height 25
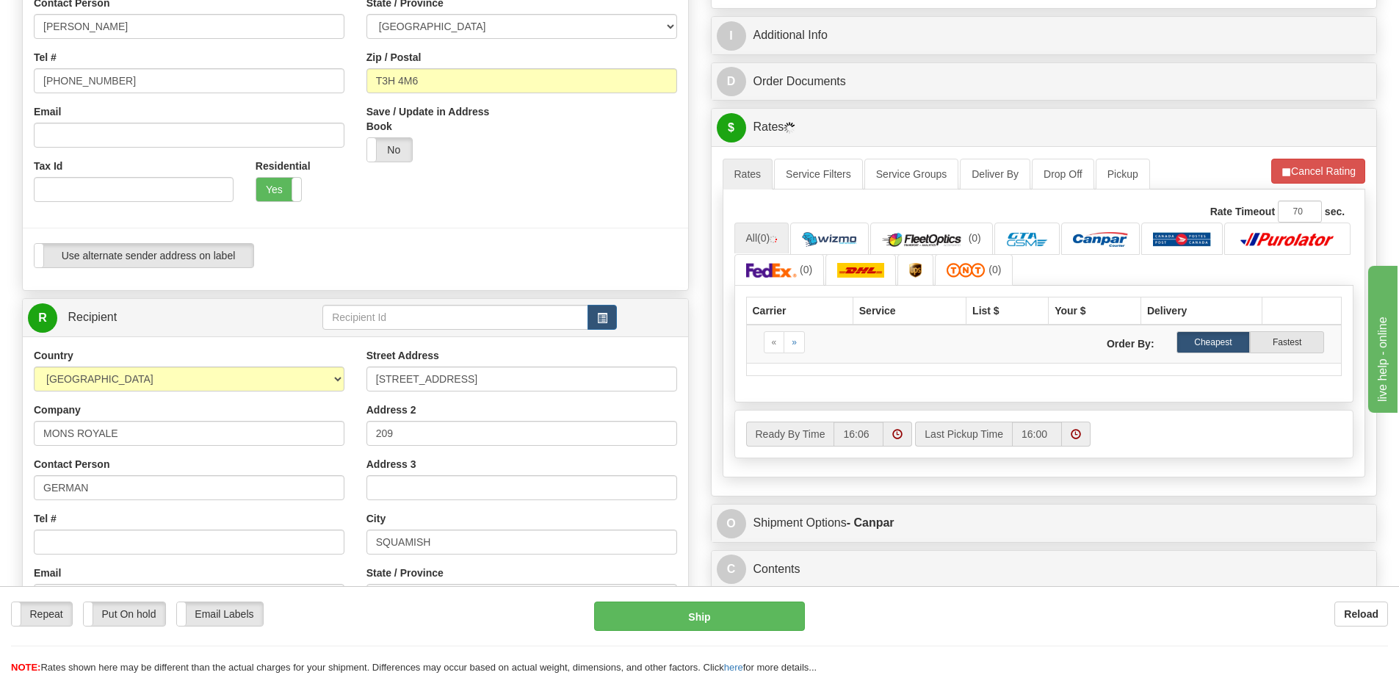
scroll to position [294, 0]
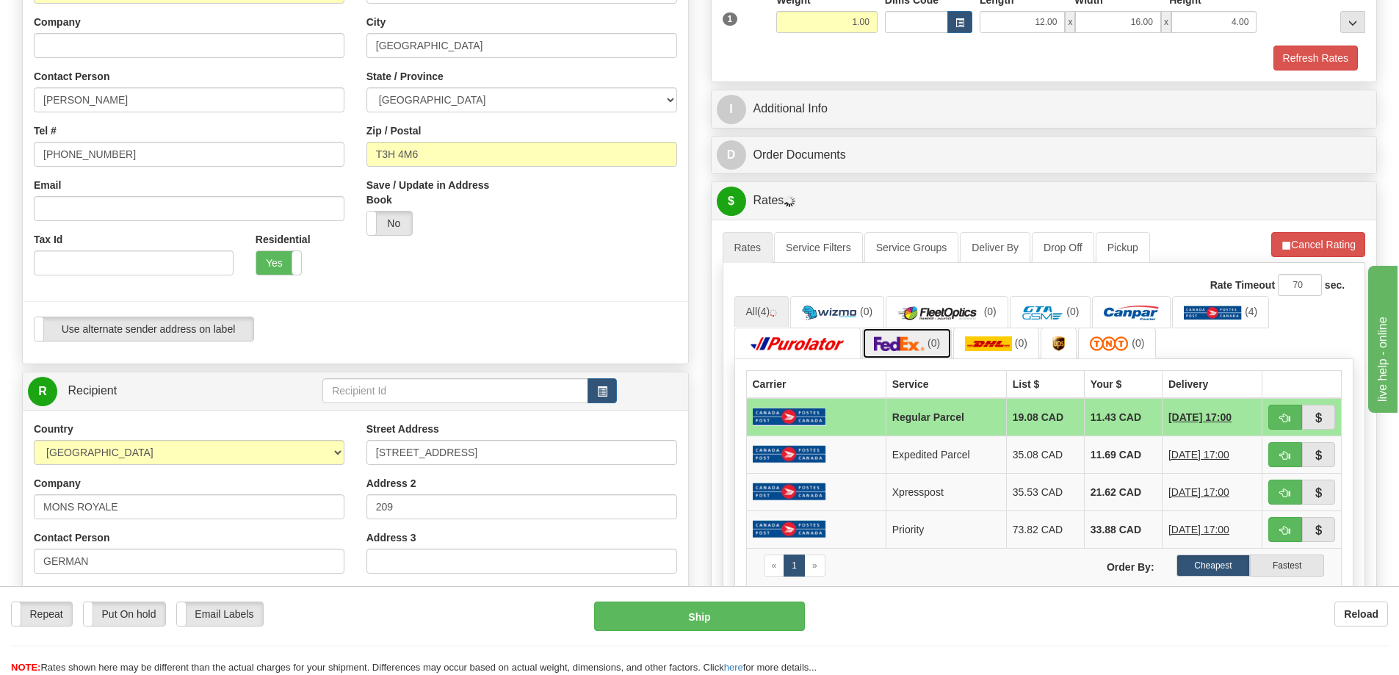
click at [901, 338] on img at bounding box center [899, 343] width 51 height 15
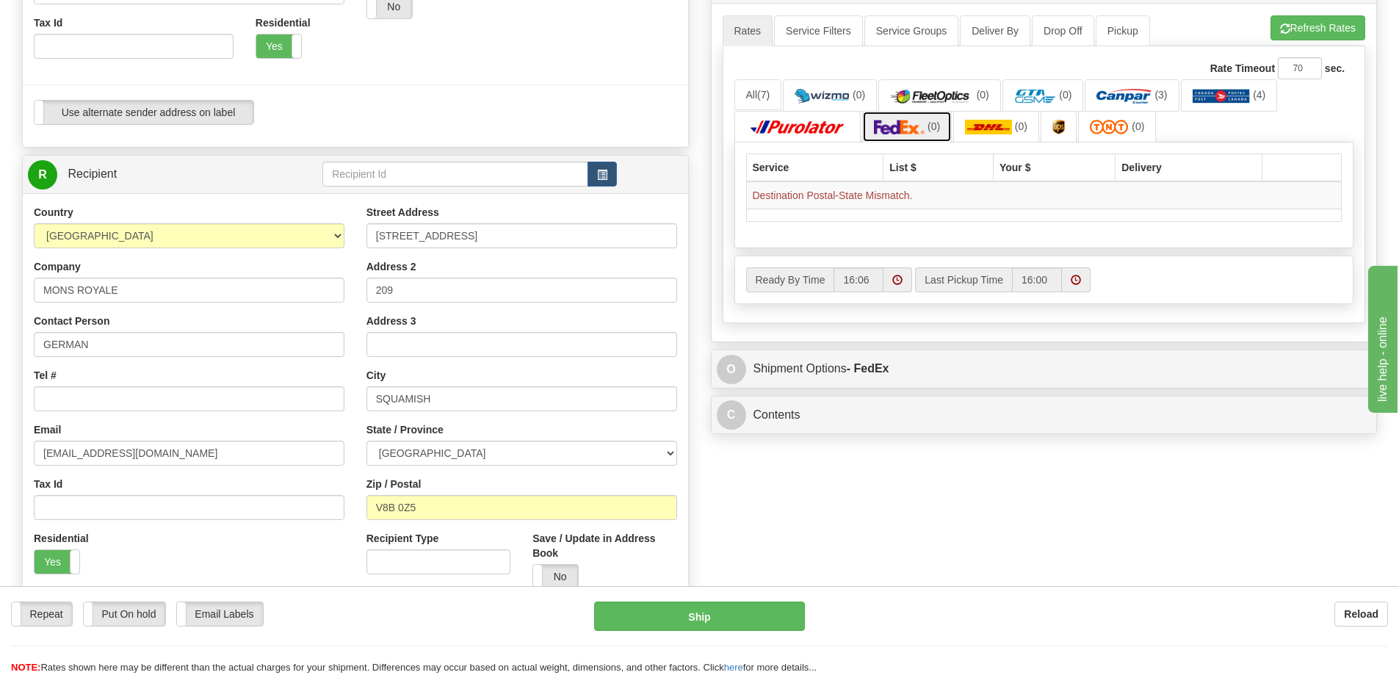
scroll to position [588, 0]
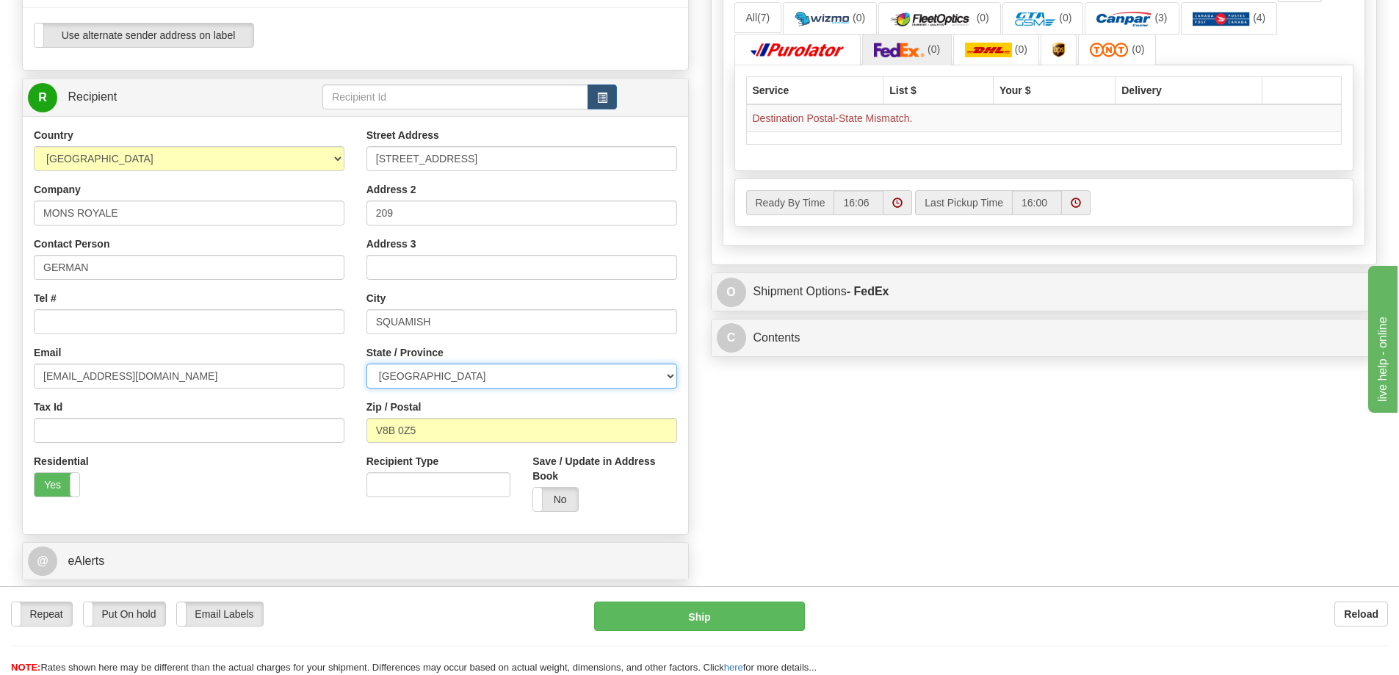
click at [406, 382] on select "ALBERTA BRITISH COLUMBIA MANITOBA NEW BRUNSWICK NEWFOUNDLAND NOVA SCOTIA NUNAVU…" at bounding box center [522, 376] width 311 height 25
select select "BC"
click at [367, 364] on select "ALBERTA BRITISH COLUMBIA MANITOBA NEW BRUNSWICK NEWFOUNDLAND NOVA SCOTIA NUNAVU…" at bounding box center [522, 376] width 311 height 25
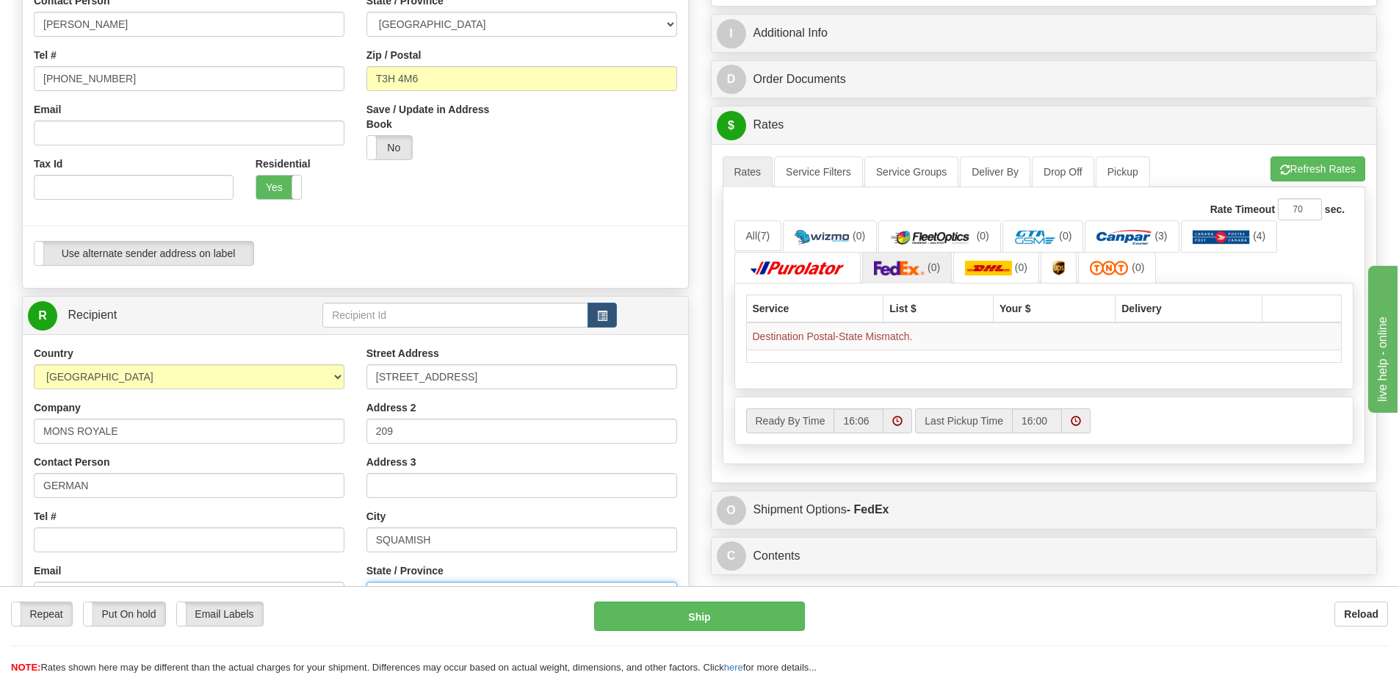
scroll to position [367, 0]
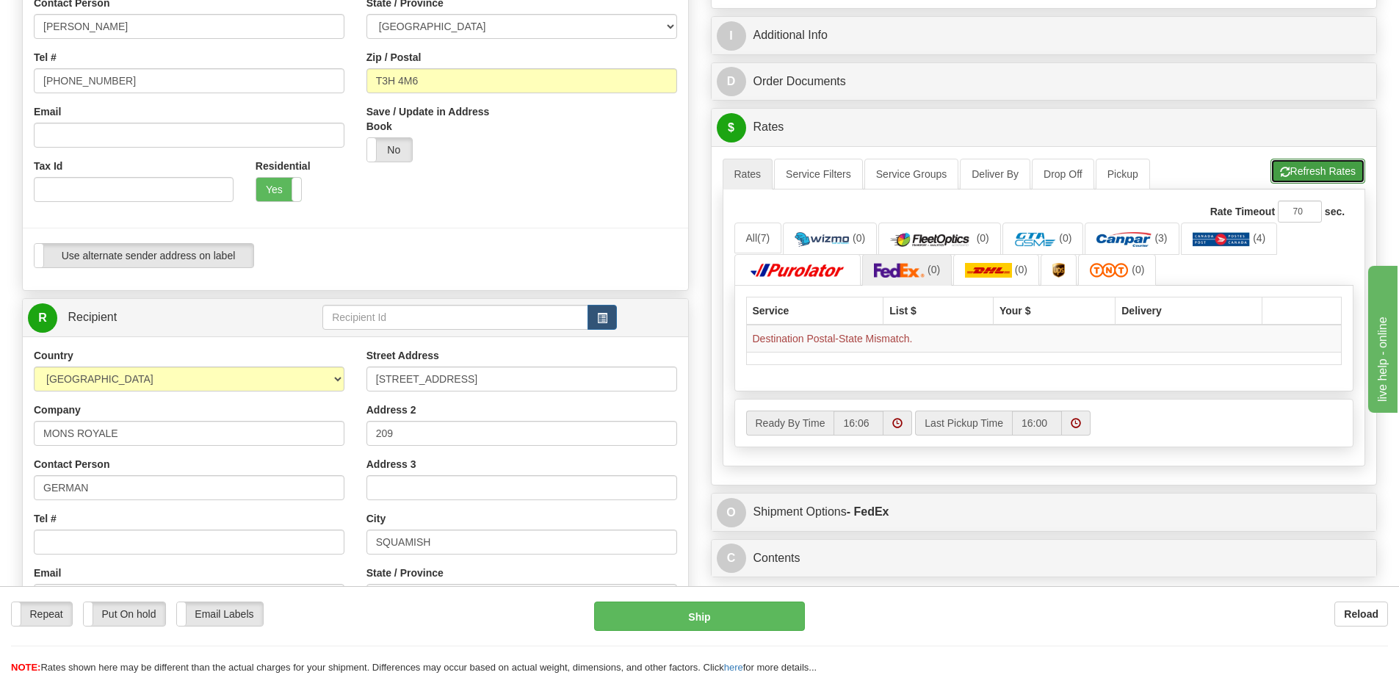
click at [1333, 170] on button "Refresh Rates" at bounding box center [1318, 171] width 95 height 25
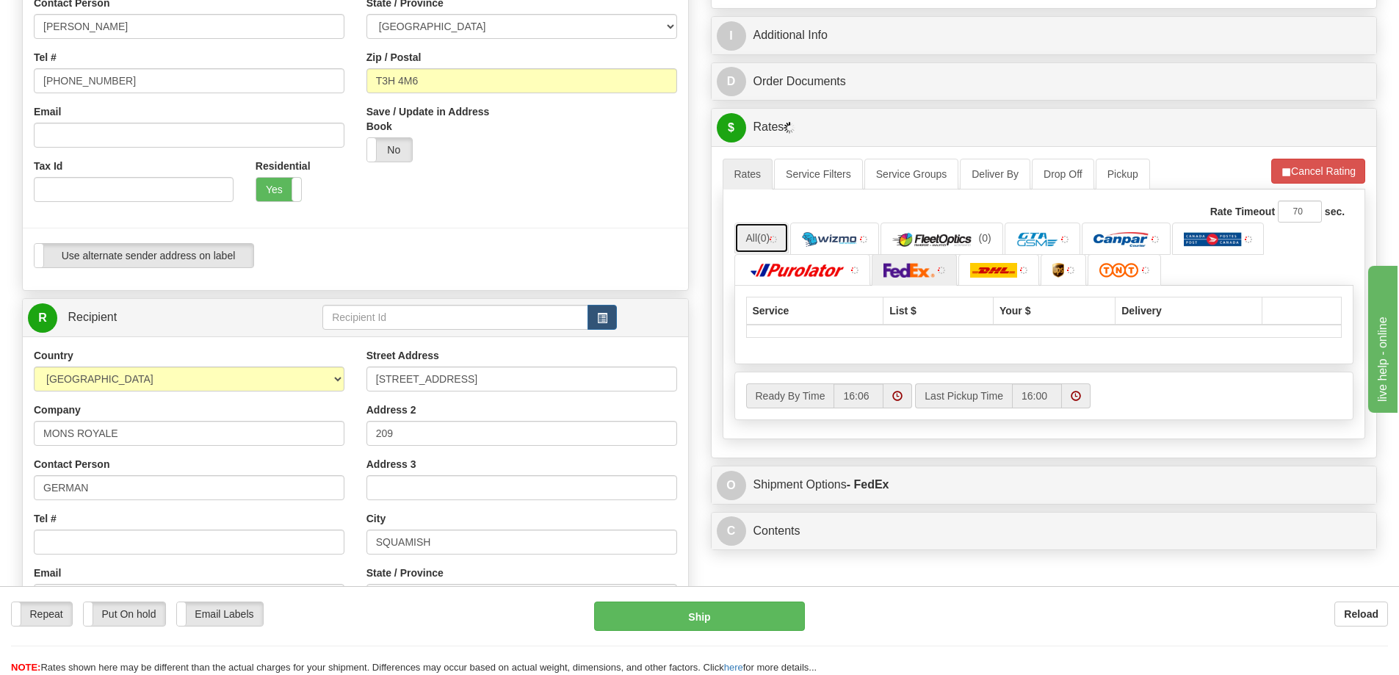
click at [759, 239] on link "All (0)" at bounding box center [762, 238] width 55 height 31
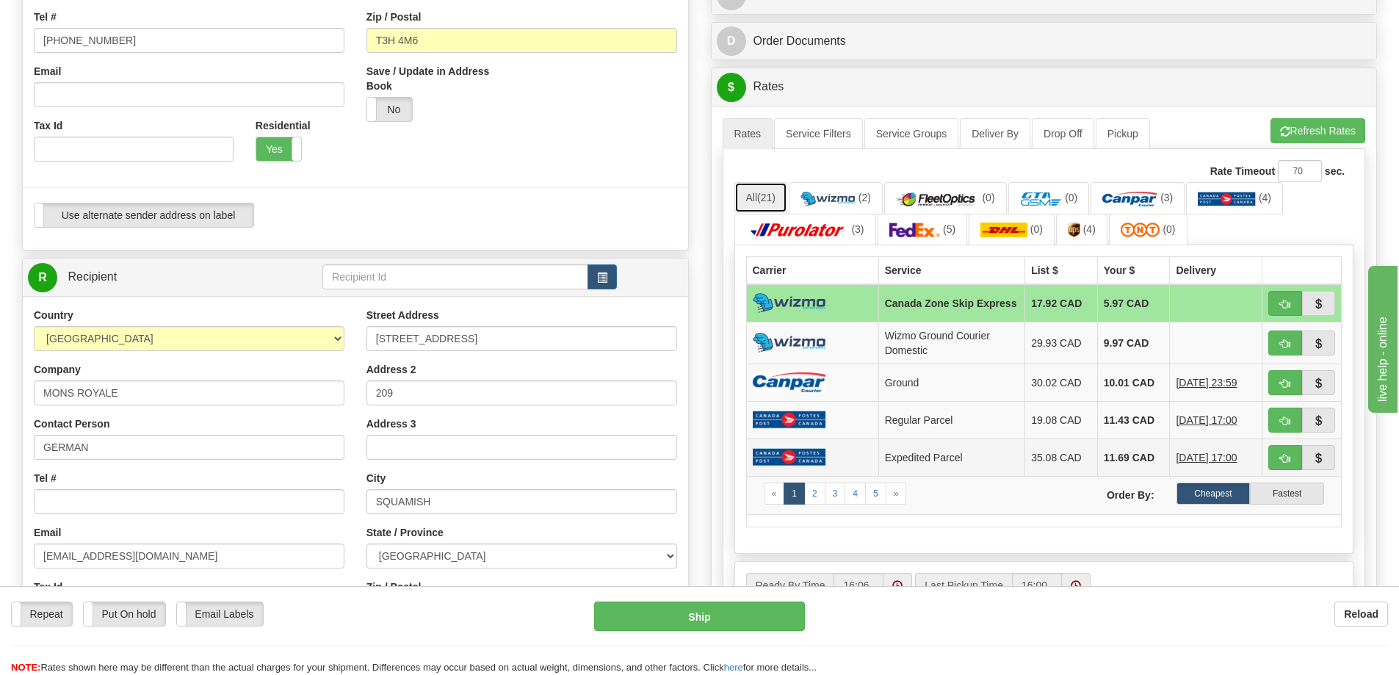
scroll to position [441, 0]
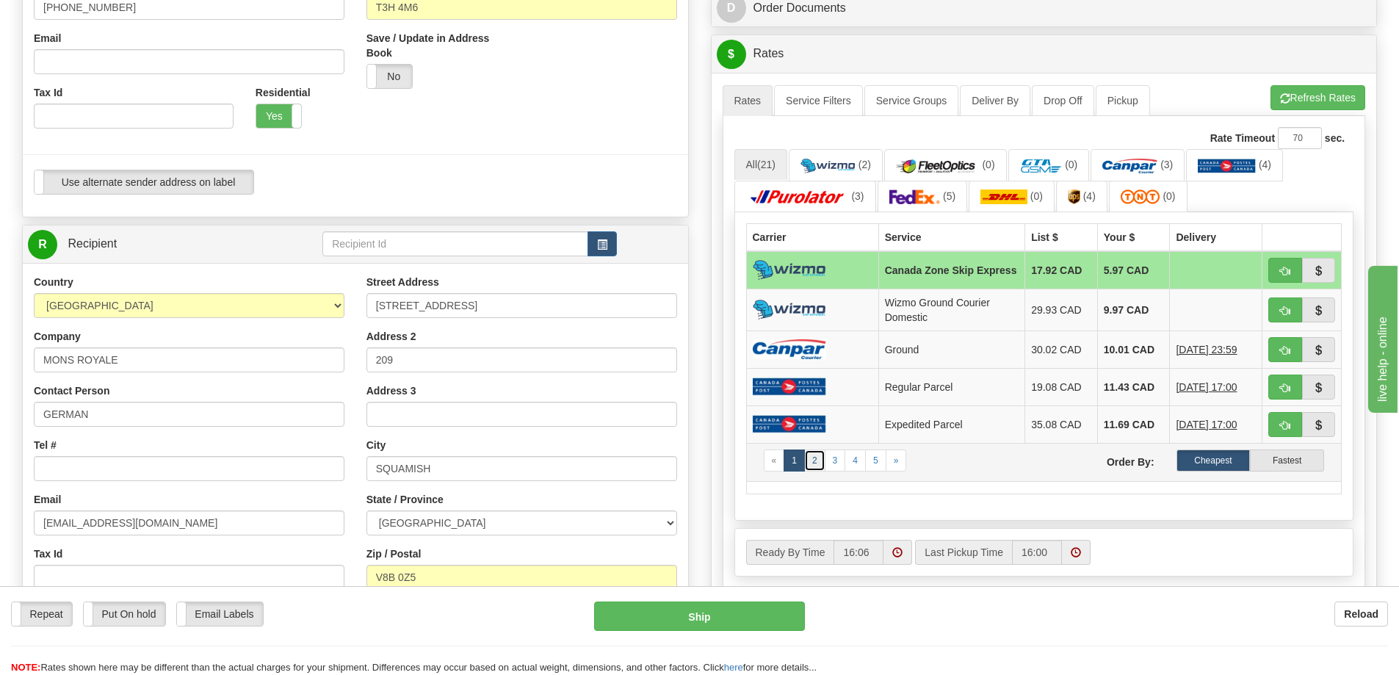
click at [815, 469] on link "2" at bounding box center [814, 461] width 21 height 22
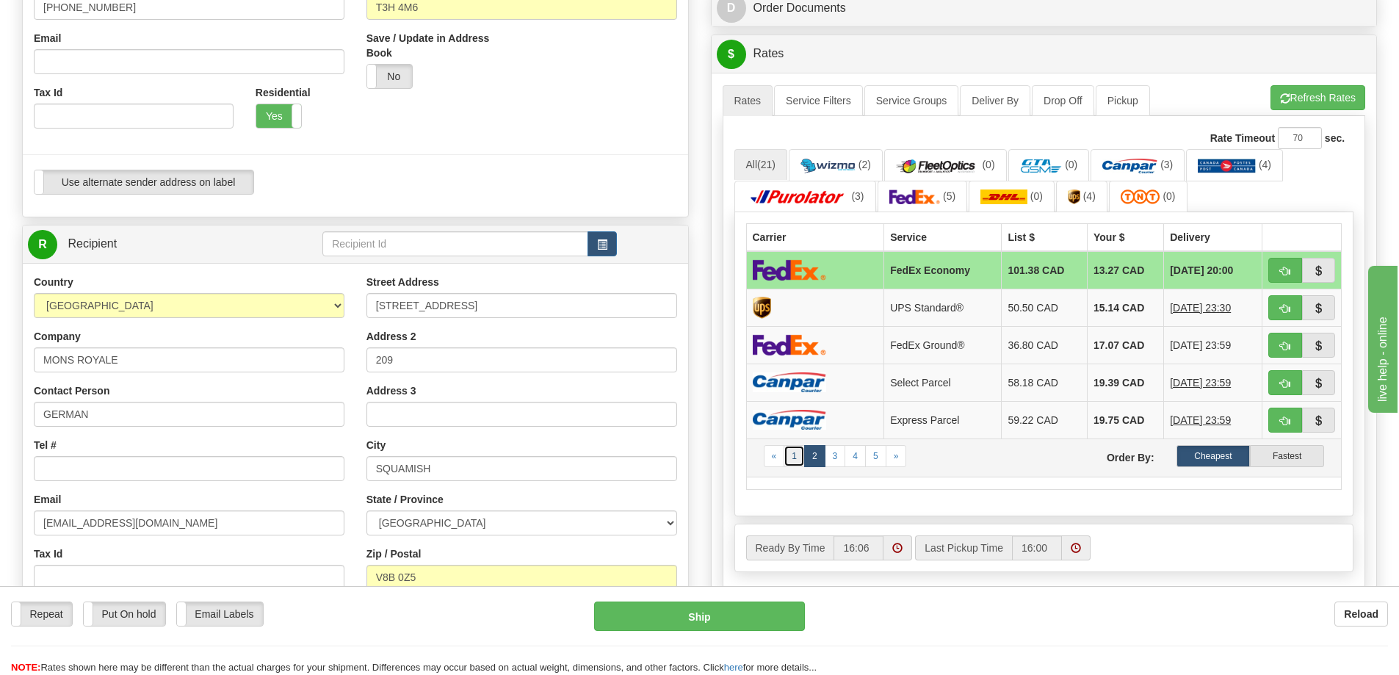
click at [799, 464] on link "1" at bounding box center [794, 456] width 21 height 22
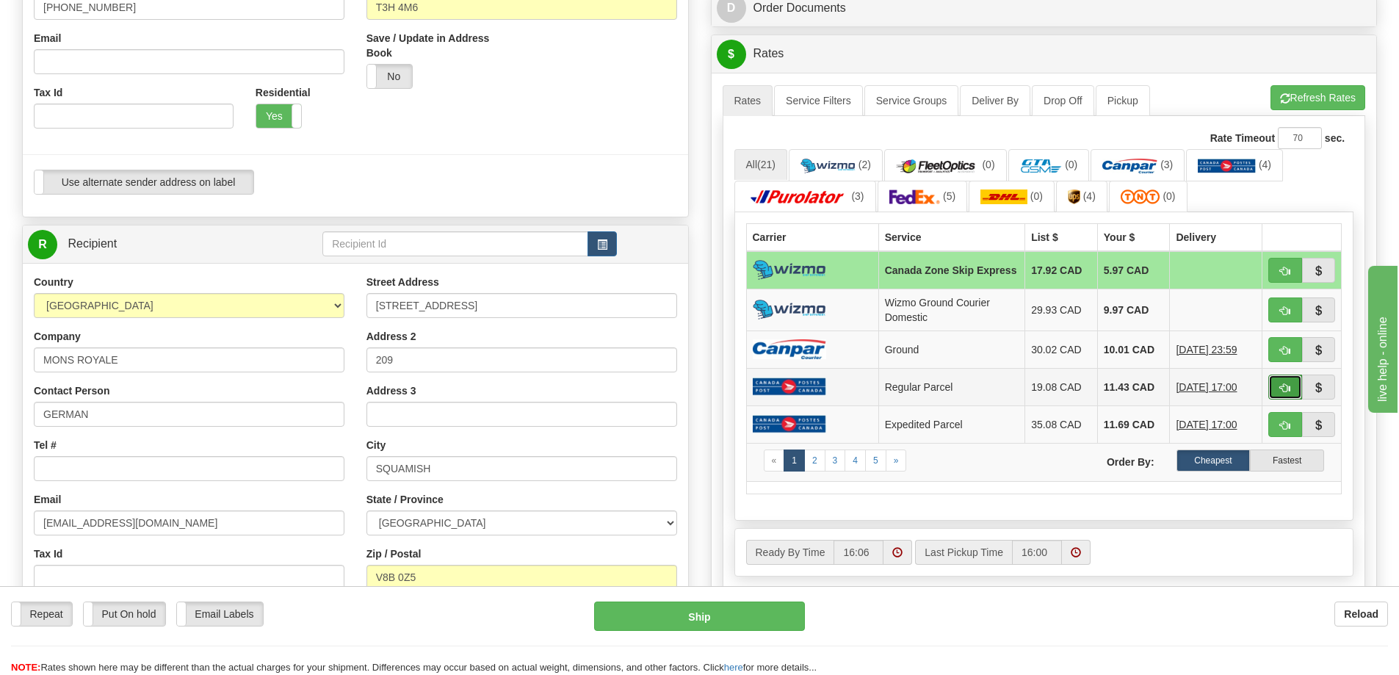
click at [1278, 389] on button "button" at bounding box center [1286, 387] width 34 height 25
type input "DOM.RP"
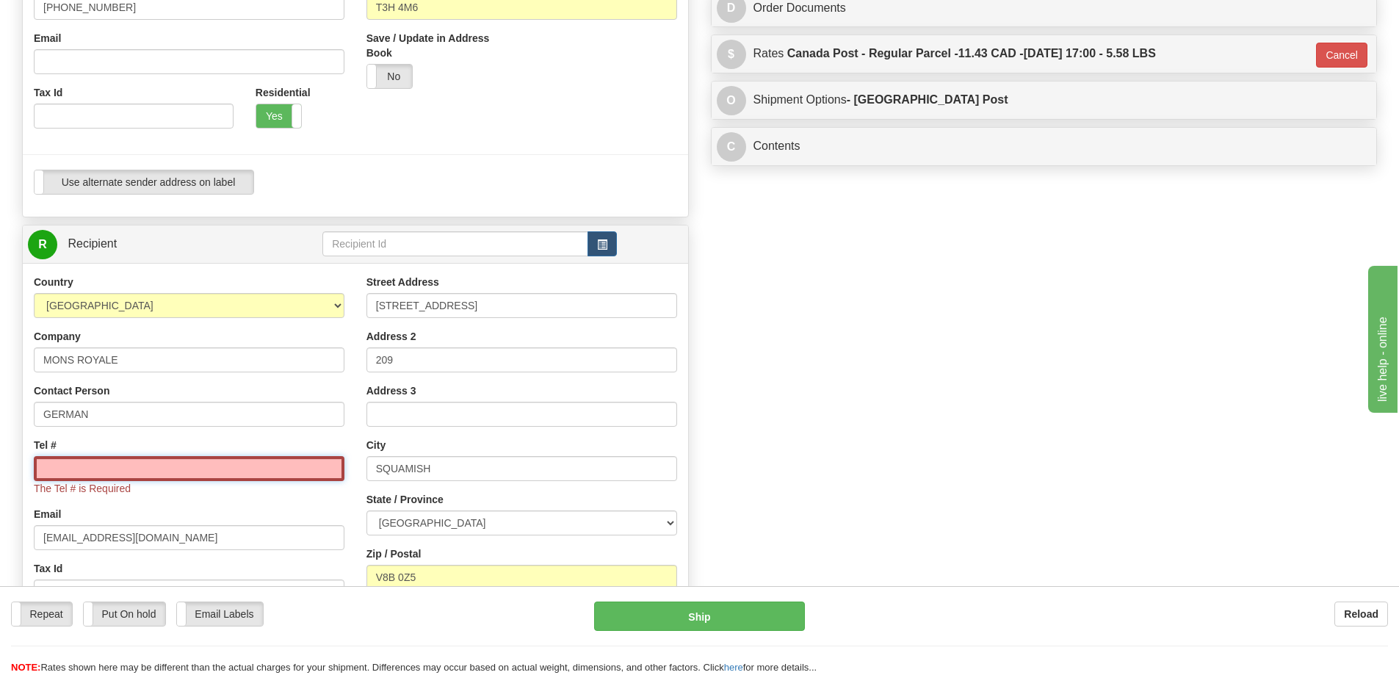
click at [73, 472] on input "Tel #" at bounding box center [189, 468] width 311 height 25
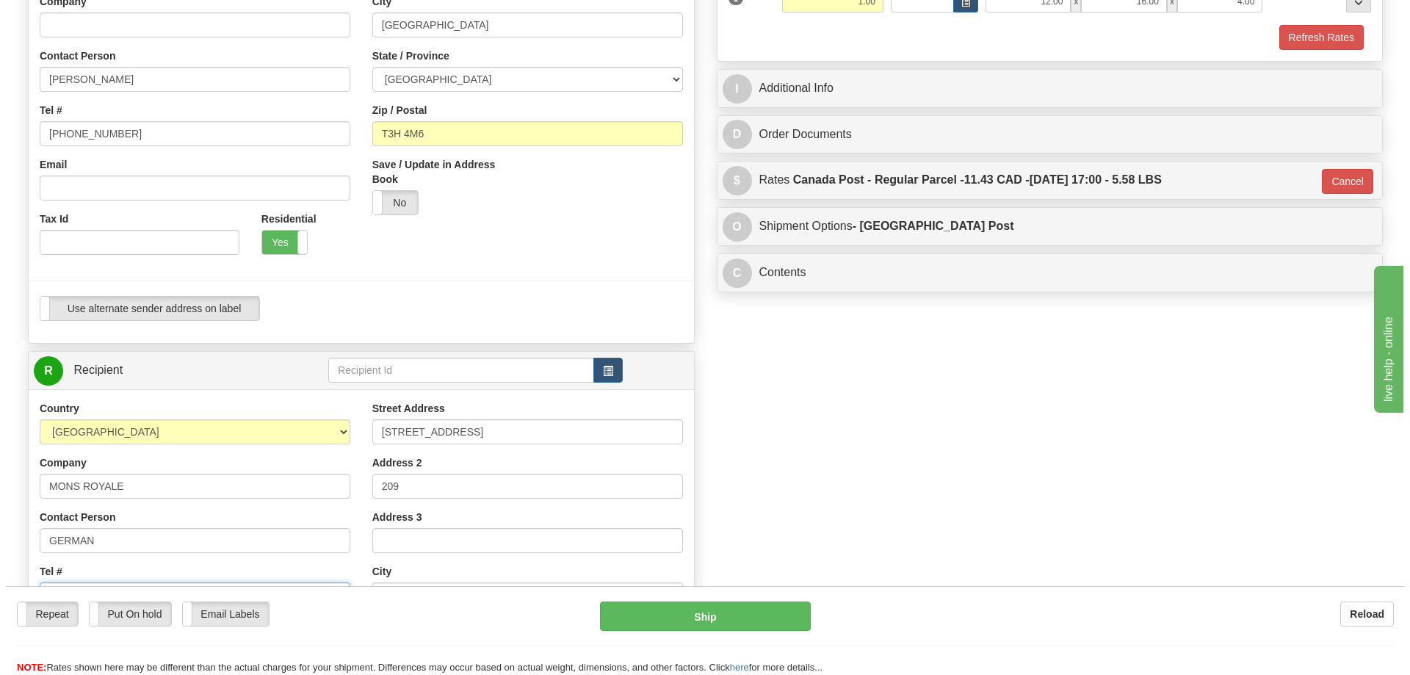
scroll to position [294, 0]
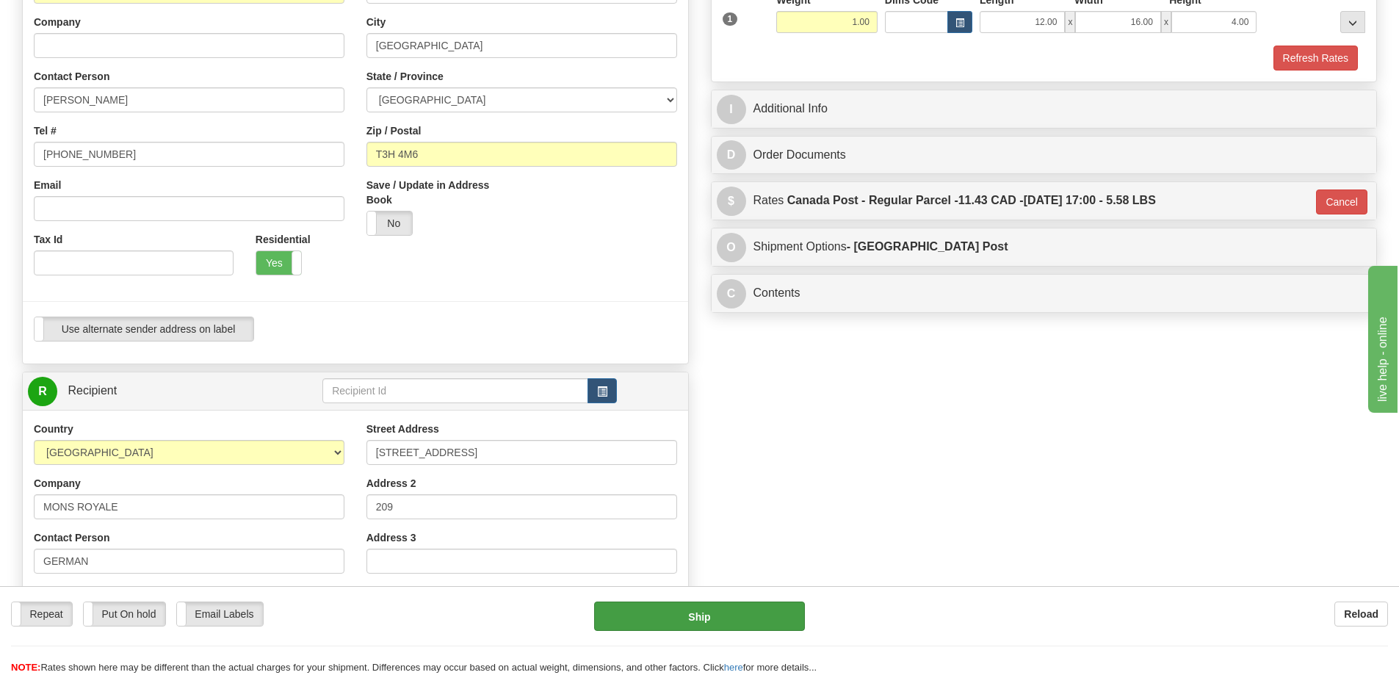
type input "0000000000"
click at [707, 613] on button "Ship" at bounding box center [699, 616] width 211 height 29
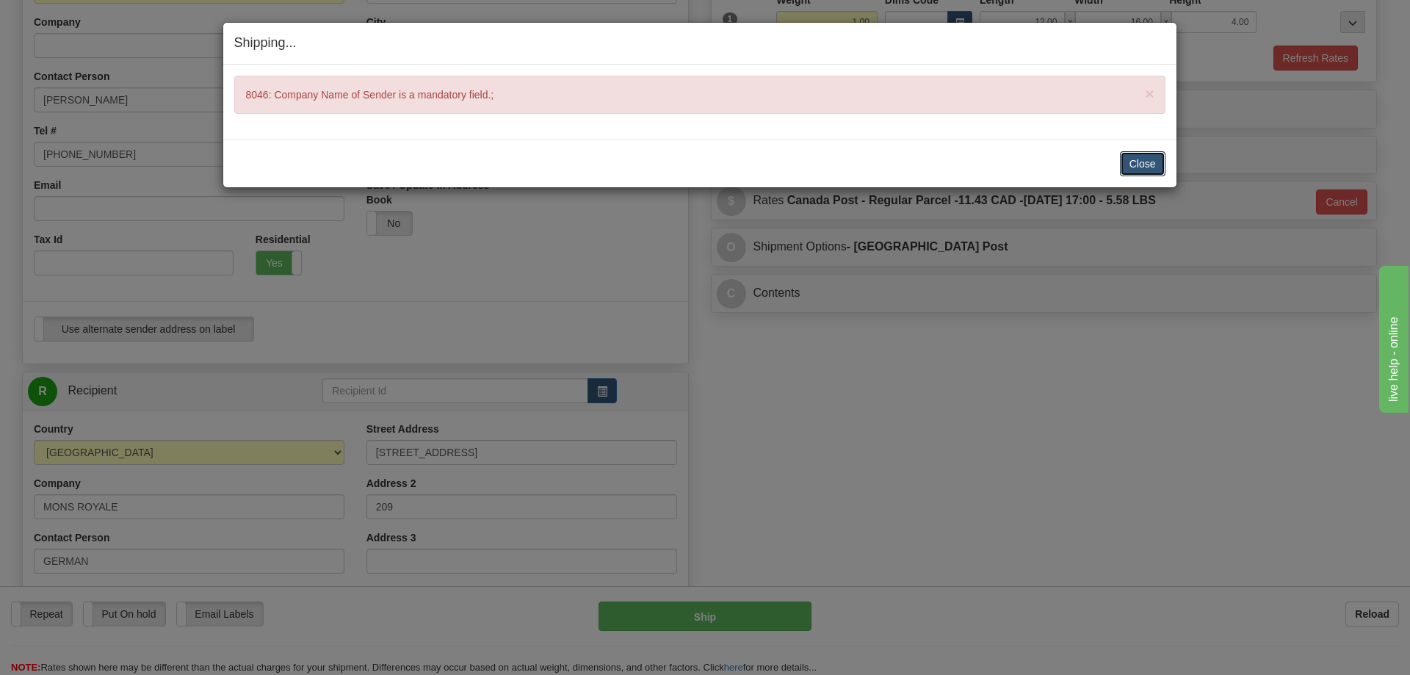
drag, startPoint x: 1129, startPoint y: 163, endPoint x: 1105, endPoint y: 174, distance: 26.6
click at [1129, 163] on button "Close" at bounding box center [1143, 163] width 46 height 25
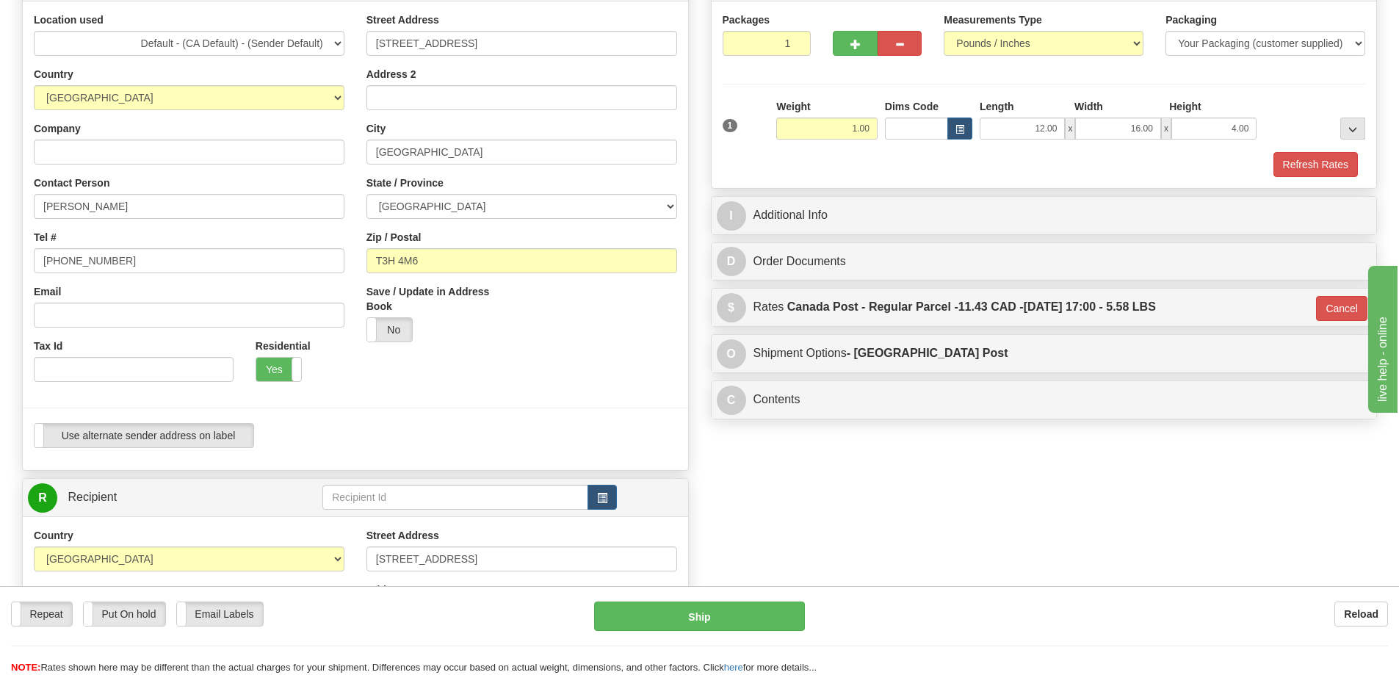
scroll to position [73, 0]
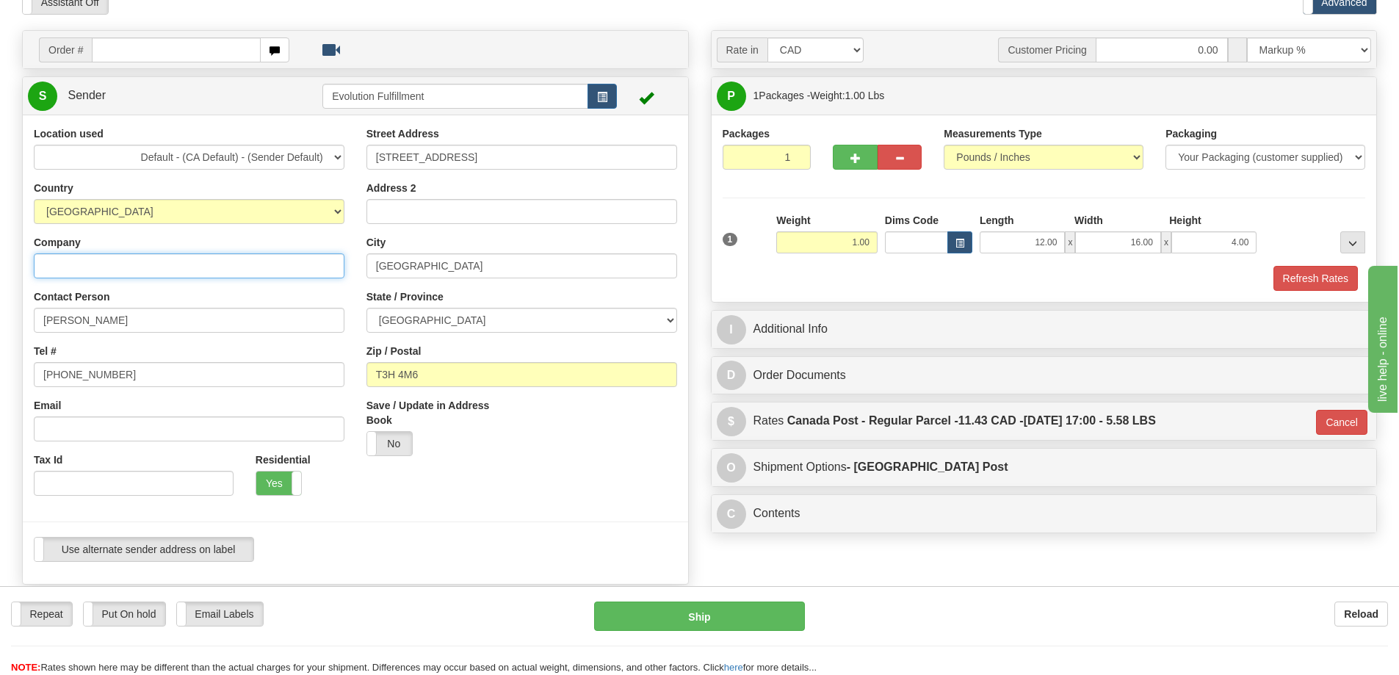
click at [102, 258] on input "Company" at bounding box center [189, 265] width 311 height 25
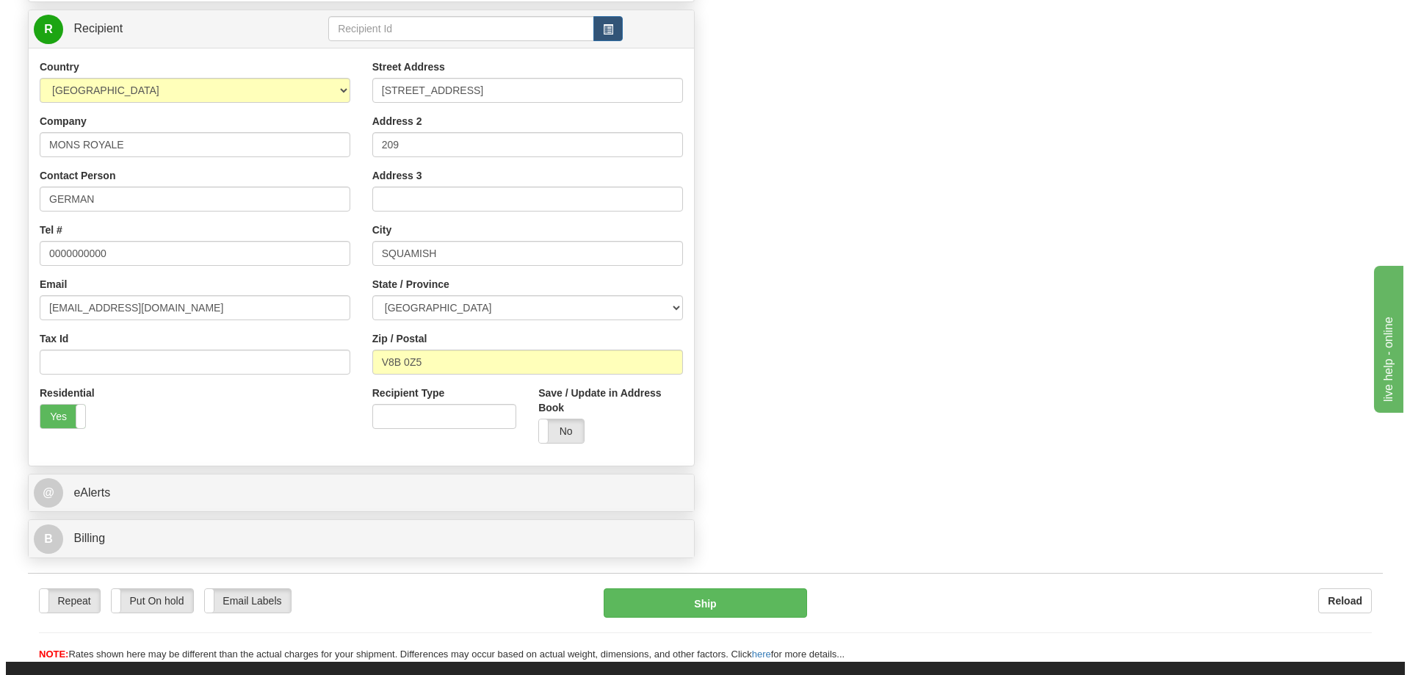
scroll to position [661, 0]
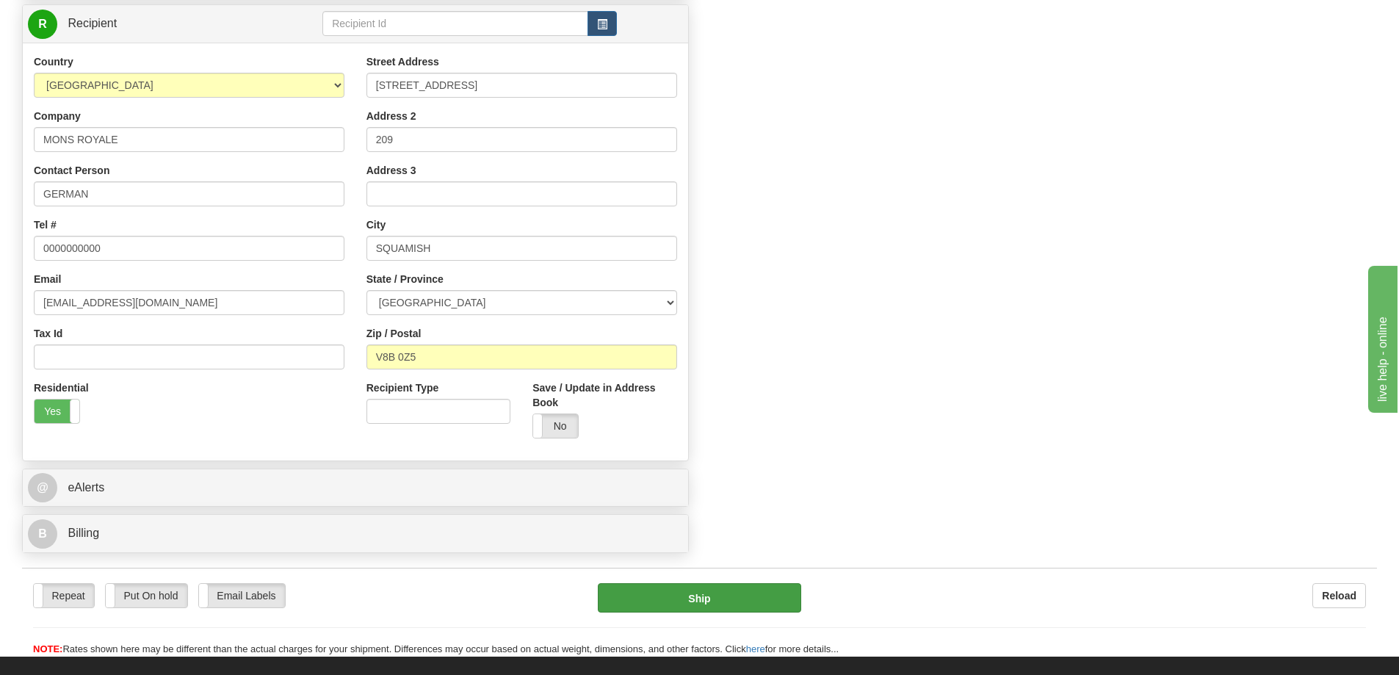
type input "MONS ROYALE"
click at [682, 598] on button "Ship" at bounding box center [699, 597] width 203 height 29
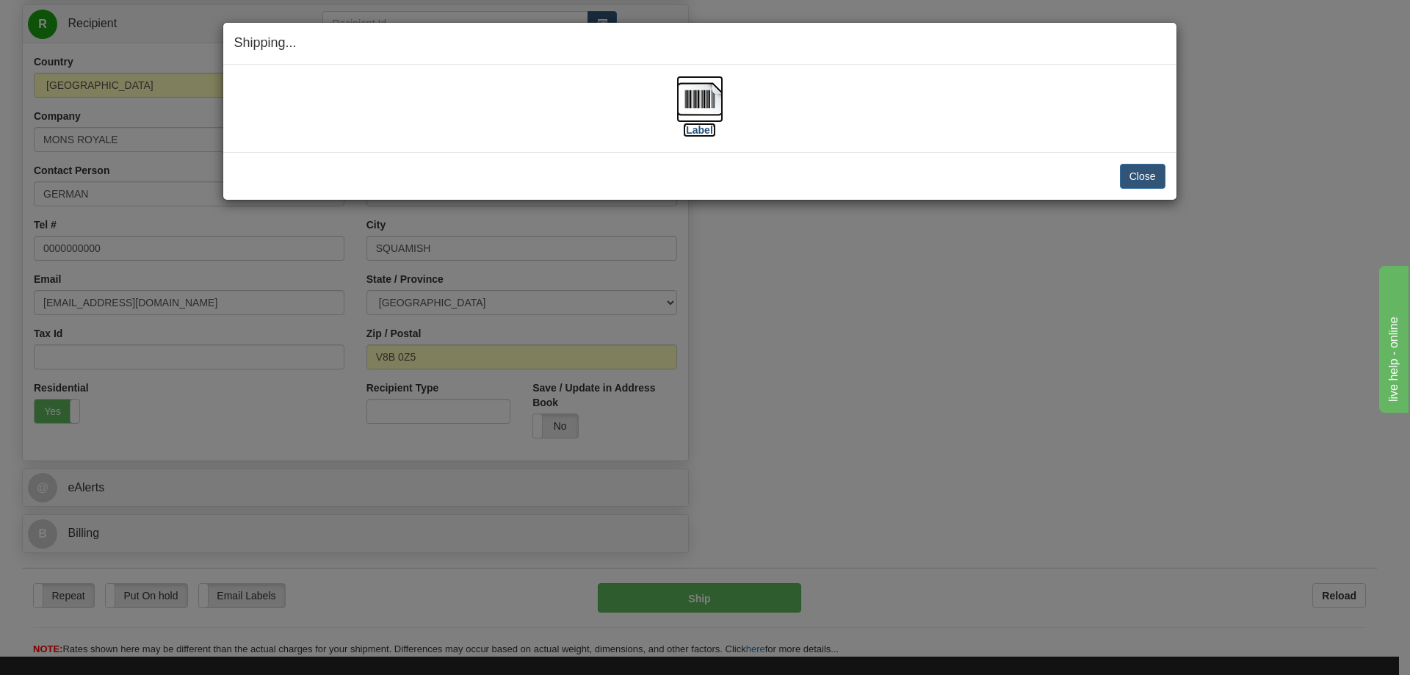
click at [714, 101] on img at bounding box center [700, 99] width 47 height 47
click at [969, 320] on div "Shipping... Your SHIPMENT will EXPIRE in [Label] IMPORTANT NOTICE Embassy / Con…" at bounding box center [705, 337] width 1410 height 675
click at [1157, 176] on button "Close" at bounding box center [1143, 176] width 46 height 25
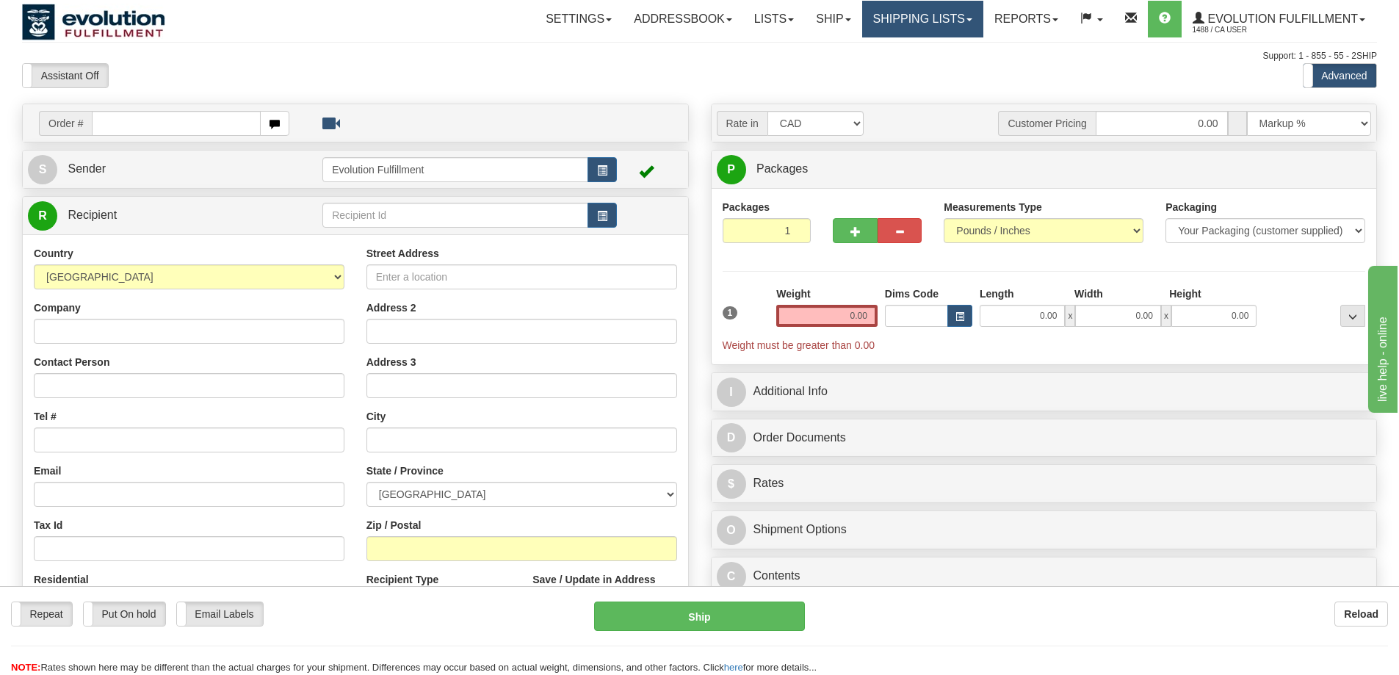
click at [948, 13] on link "Shipping lists" at bounding box center [922, 19] width 121 height 37
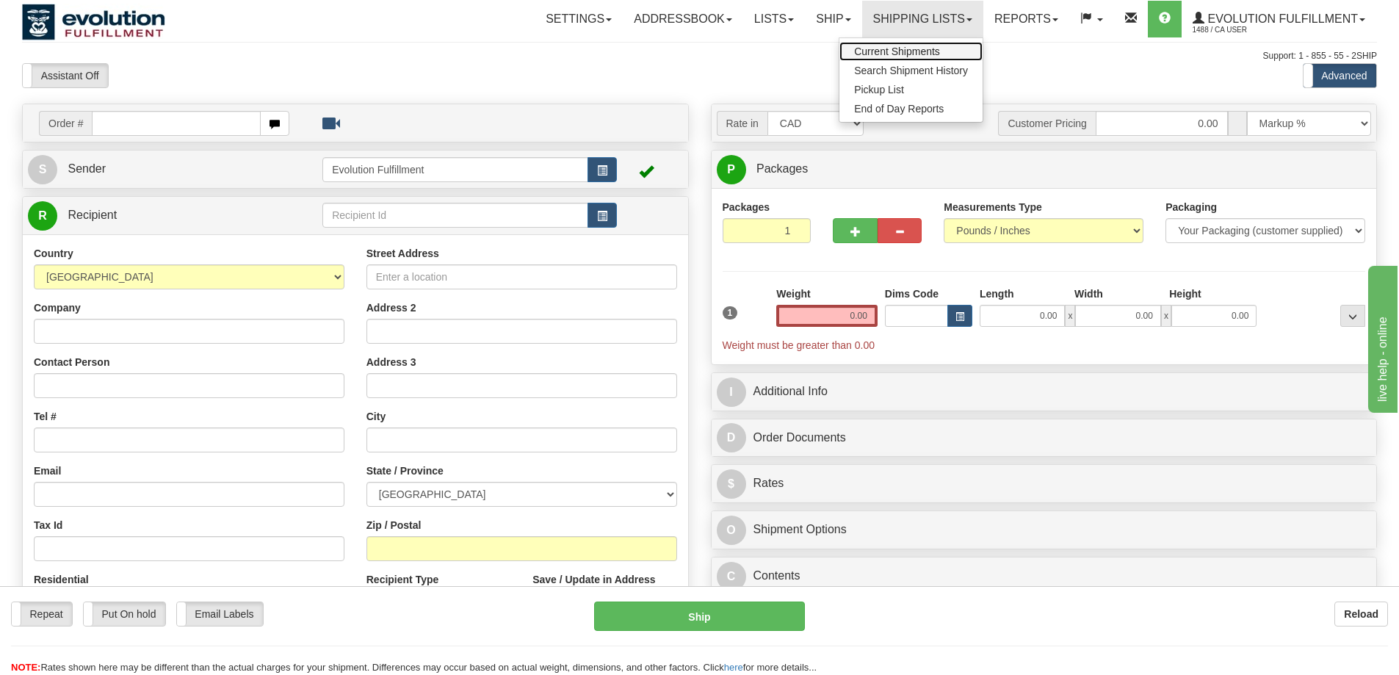
click at [915, 52] on span "Current Shipments" at bounding box center [897, 52] width 86 height 12
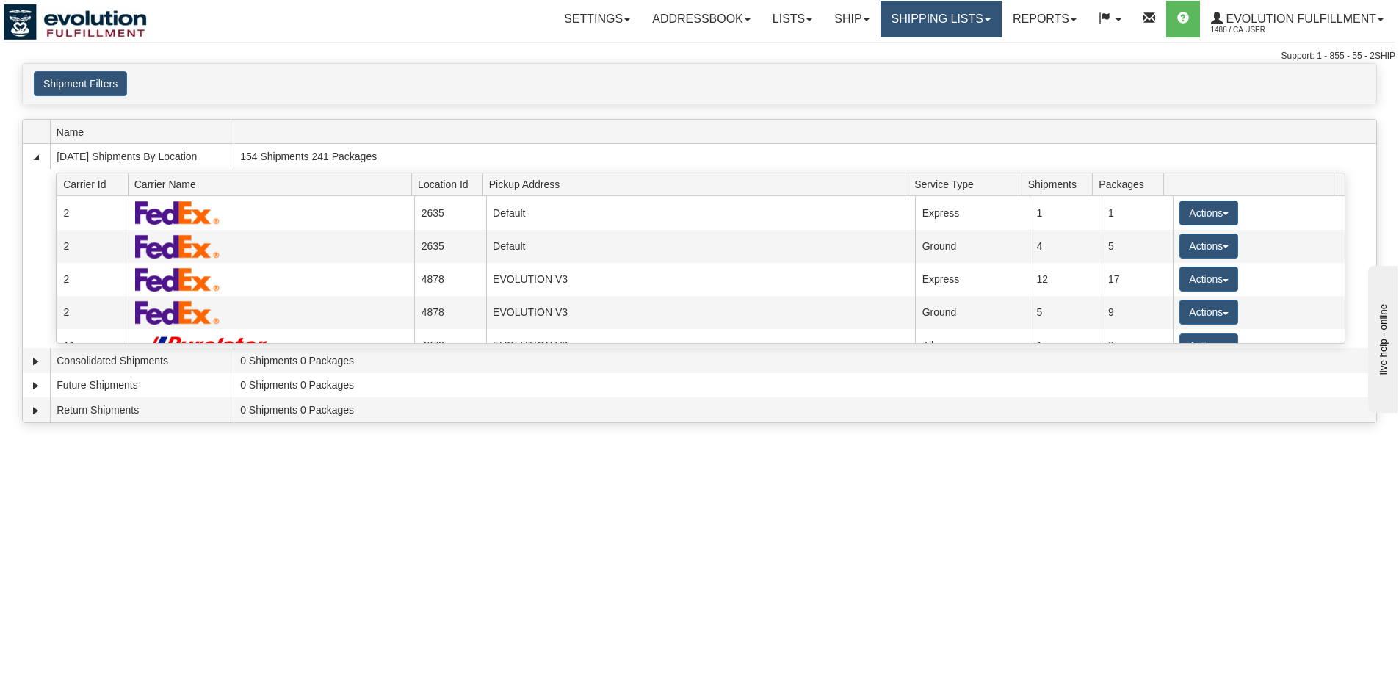
click at [962, 18] on link "Shipping lists" at bounding box center [941, 19] width 121 height 37
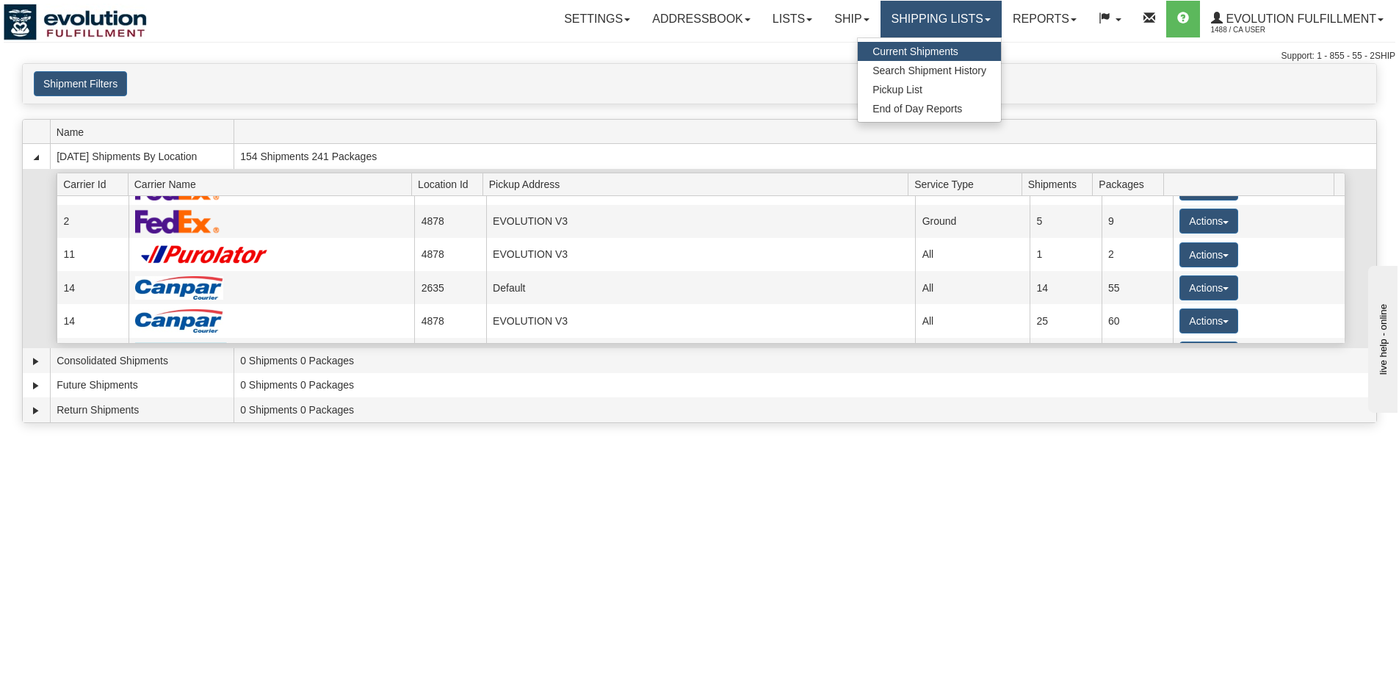
scroll to position [218, 0]
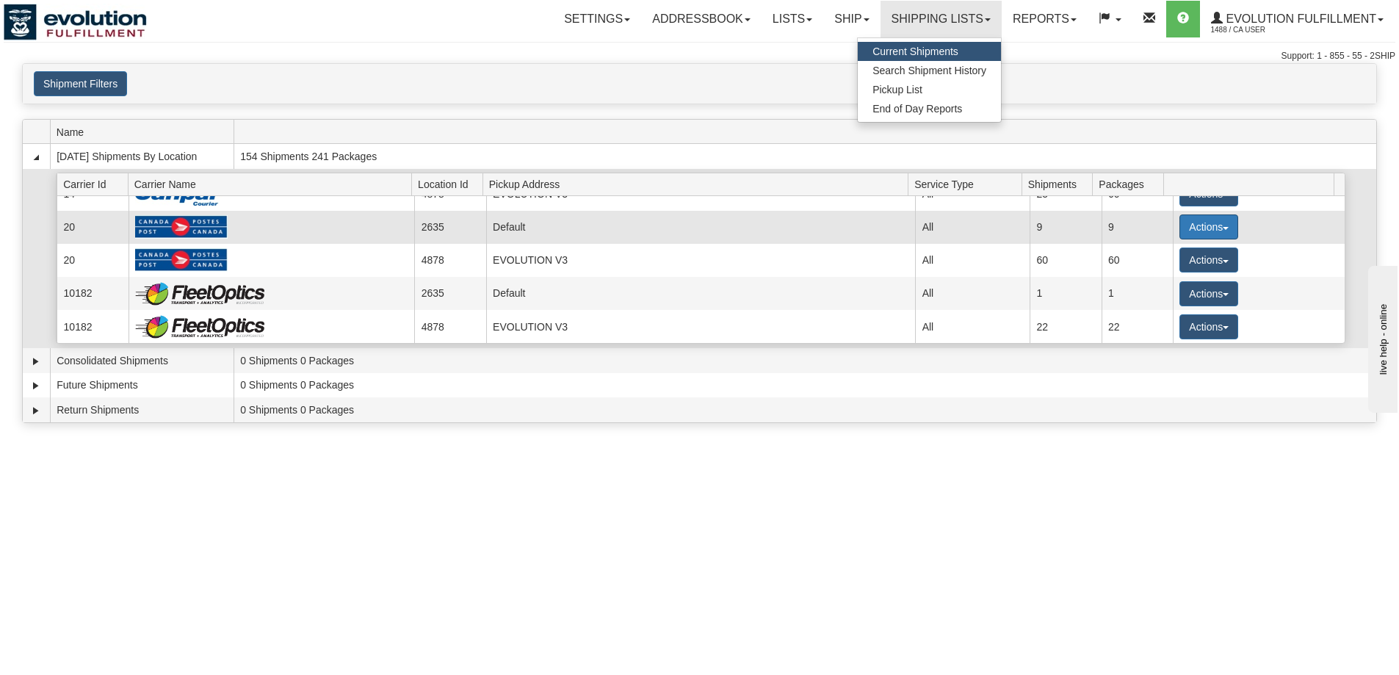
click at [1208, 221] on button "Actions" at bounding box center [1209, 227] width 59 height 25
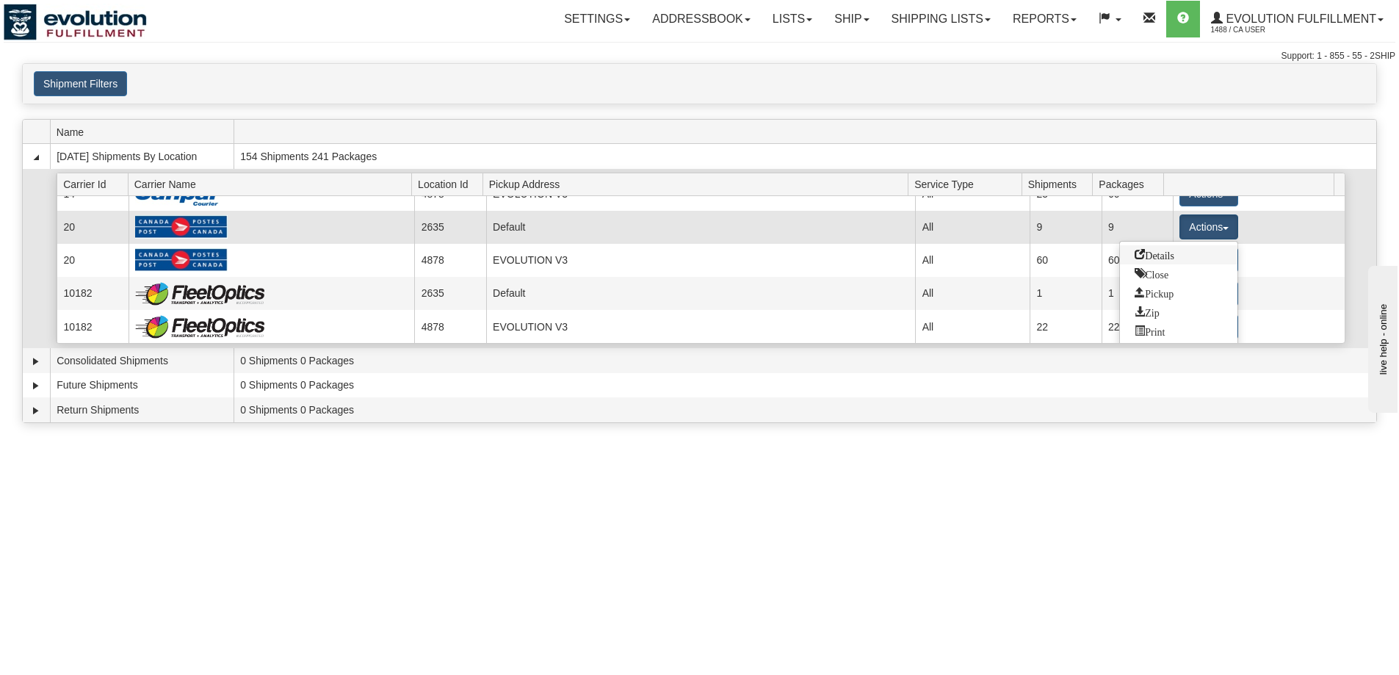
click at [1164, 251] on span "Details" at bounding box center [1155, 254] width 40 height 10
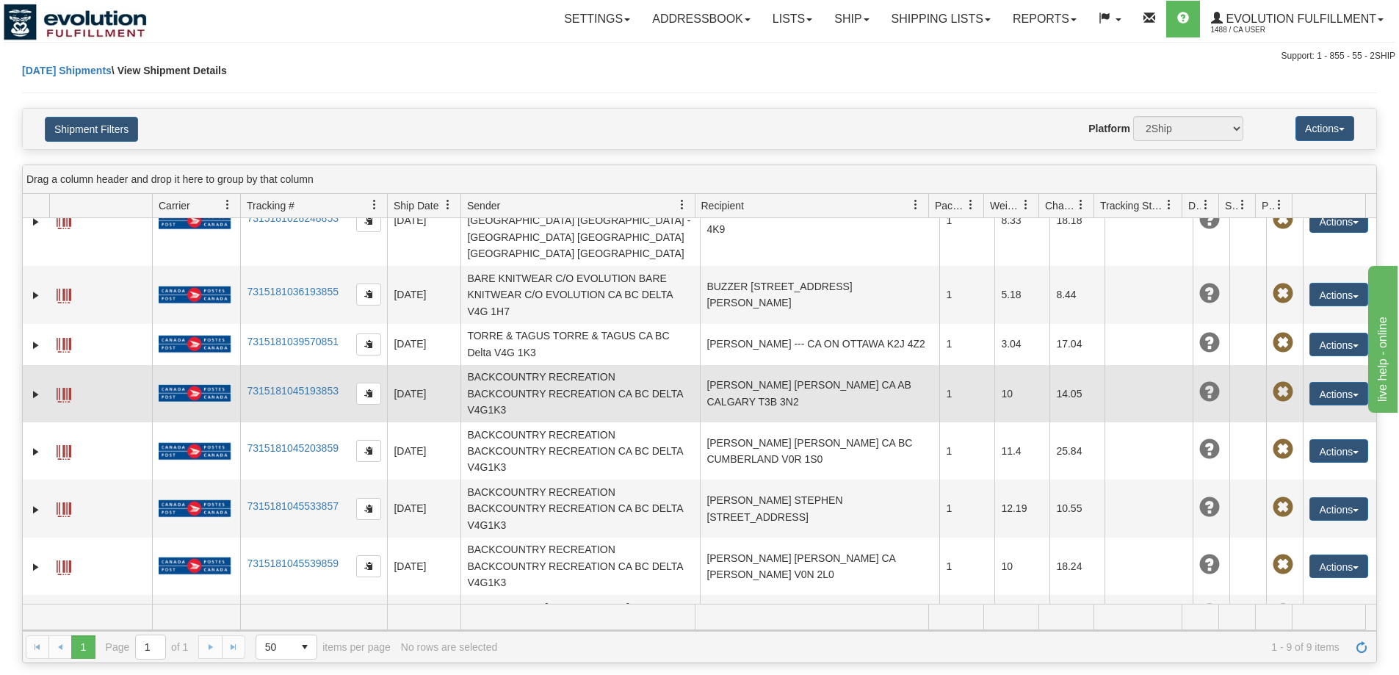
scroll to position [83, 0]
